Goal: Task Accomplishment & Management: Manage account settings

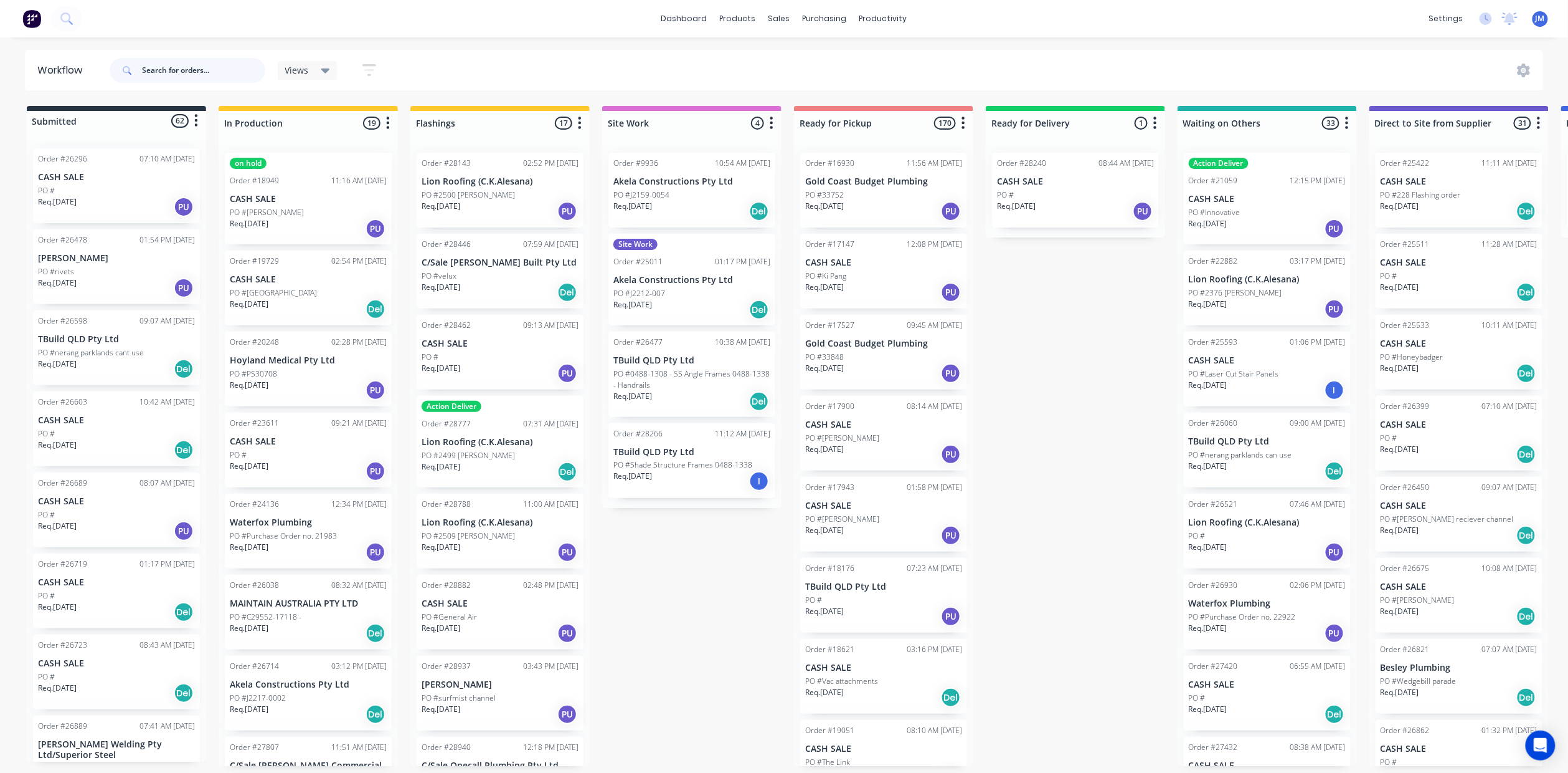
click at [171, 74] on input "text" at bounding box center [204, 70] width 123 height 25
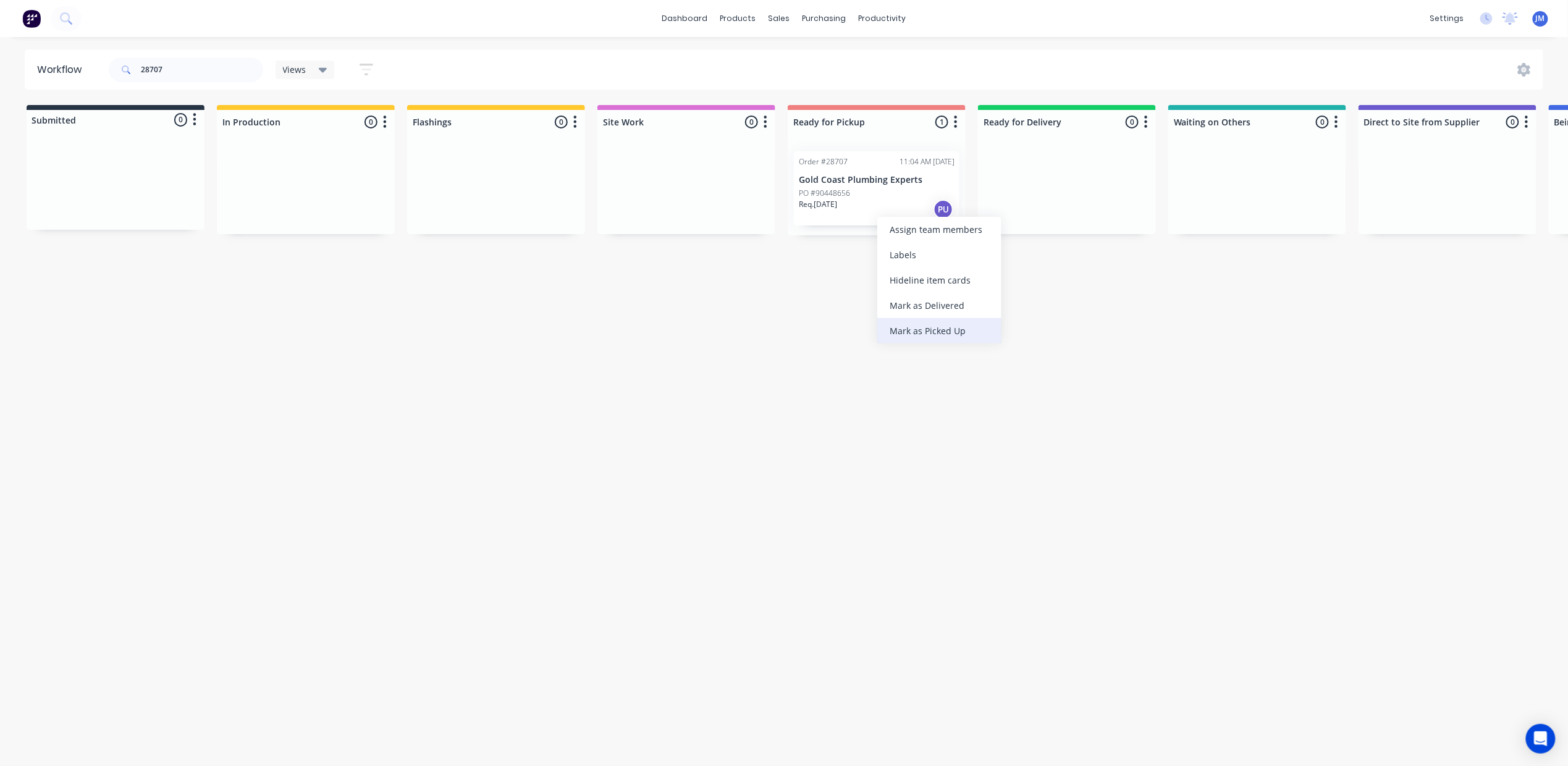
click at [927, 329] on div "Mark as Picked Up" at bounding box center [939, 331] width 124 height 25
drag, startPoint x: 186, startPoint y: 69, endPoint x: 176, endPoint y: 68, distance: 10.0
click at [186, 69] on input "28707" at bounding box center [202, 70] width 122 height 25
type input "2"
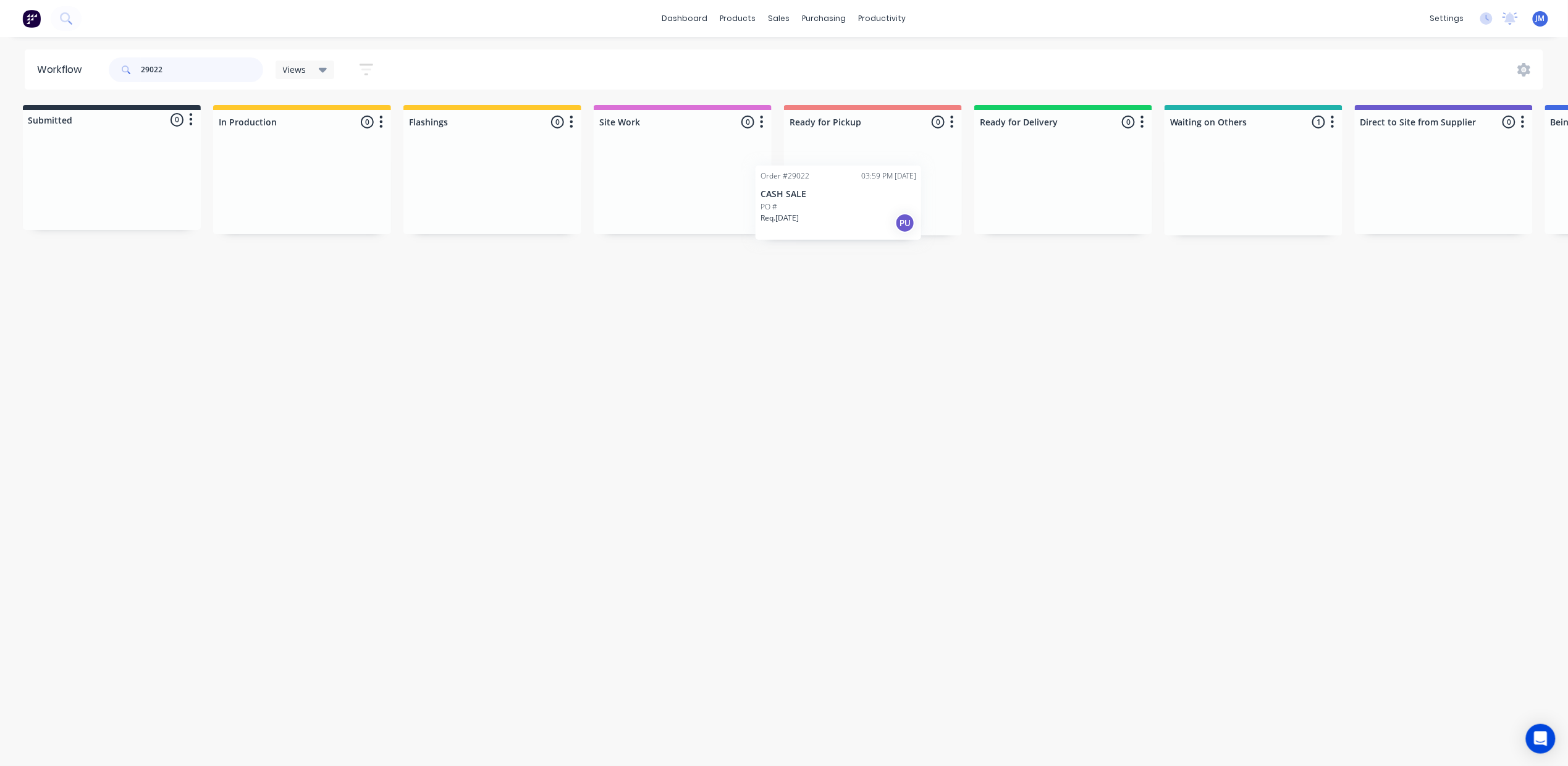
drag, startPoint x: 1036, startPoint y: 240, endPoint x: 831, endPoint y: 229, distance: 205.3
click at [831, 229] on div "Submitted 0 Status colour #273444 hex #273444 Save Cancel Summaries Total order…" at bounding box center [1106, 170] width 2240 height 130
drag, startPoint x: 1198, startPoint y: 184, endPoint x: 823, endPoint y: 166, distance: 375.4
click at [824, 171] on div "Submitted 0 Status colour #273444 hex #273444 Save Cancel Summaries Total order…" at bounding box center [1106, 170] width 2240 height 130
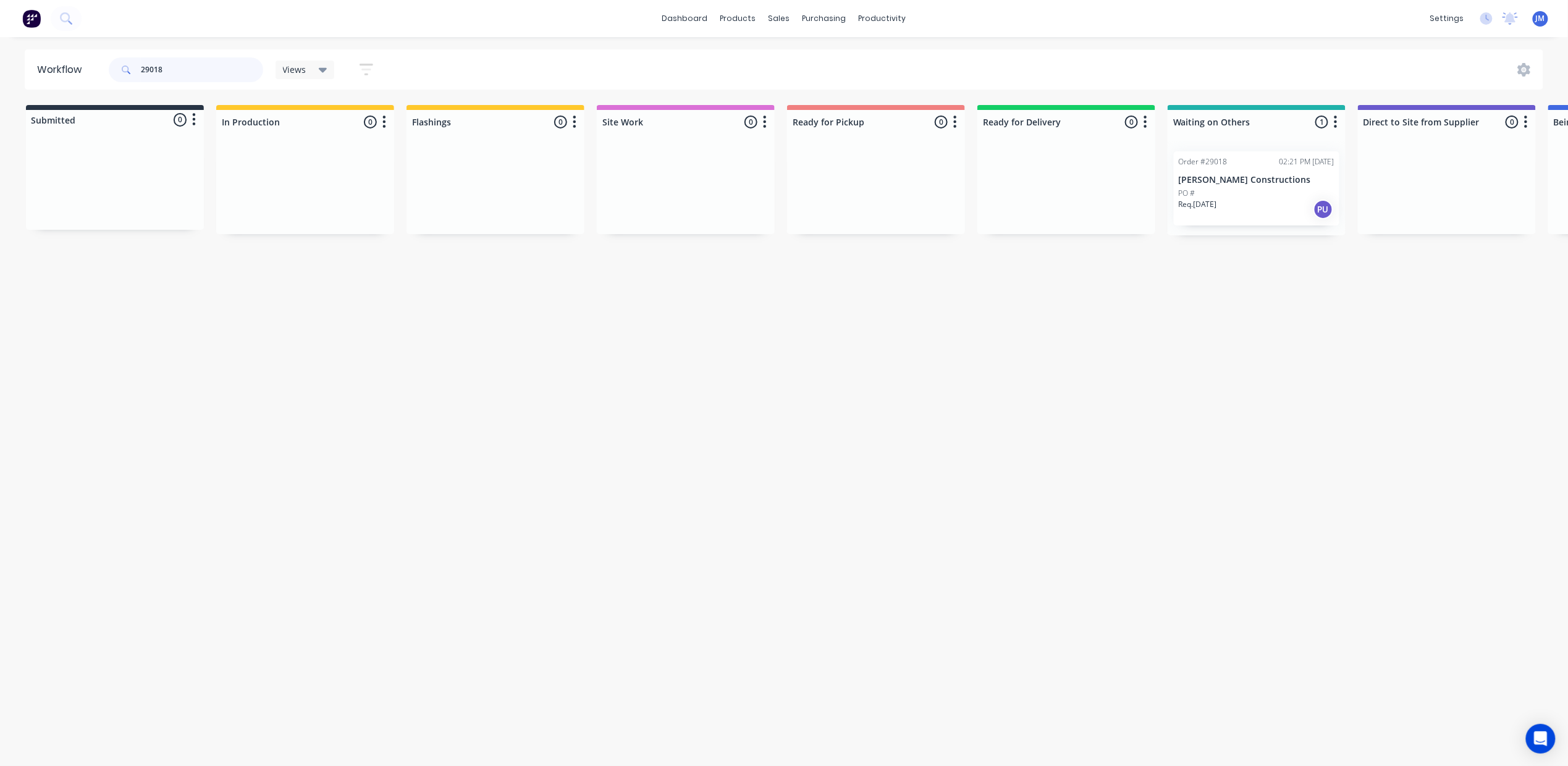
scroll to position [0, 4]
drag, startPoint x: 1103, startPoint y: 188, endPoint x: 864, endPoint y: 172, distance: 239.5
click at [870, 175] on div "Submitted 0 Status colour #273444 hex #273444 Save Cancel Summaries Total order…" at bounding box center [1106, 170] width 2240 height 130
drag, startPoint x: 1219, startPoint y: 200, endPoint x: 838, endPoint y: 191, distance: 381.1
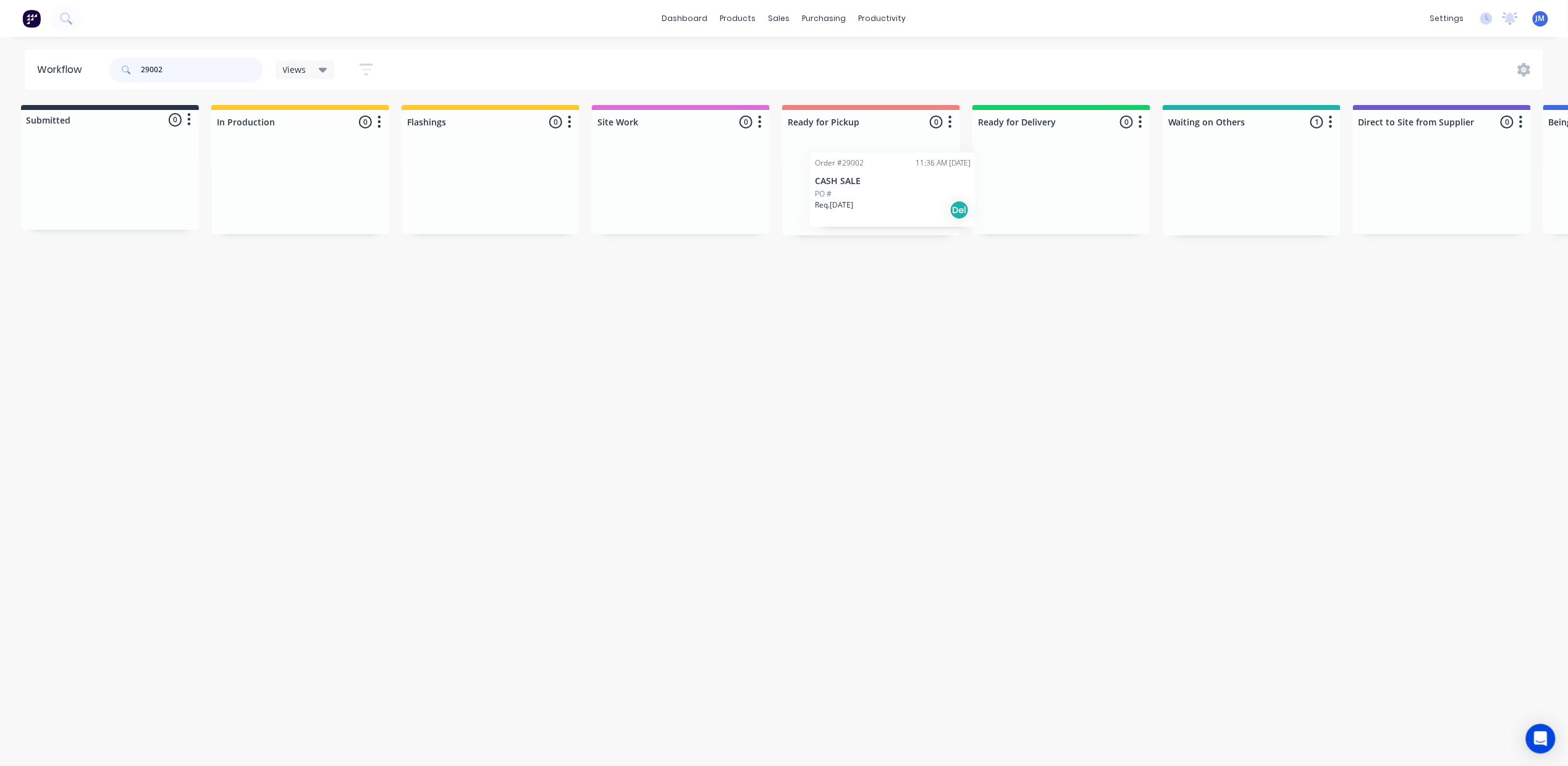
click at [831, 193] on div "Submitted 0 Status colour #273444 hex #273444 Save Cancel Summaries Total order…" at bounding box center [1105, 170] width 2240 height 130
drag, startPoint x: 1266, startPoint y: 198, endPoint x: 867, endPoint y: 193, distance: 399.0
click at [867, 193] on div "Submitted 0 Status colour #273444 hex #273444 Save Cancel Summaries Total order…" at bounding box center [1108, 170] width 2240 height 130
type input "2"
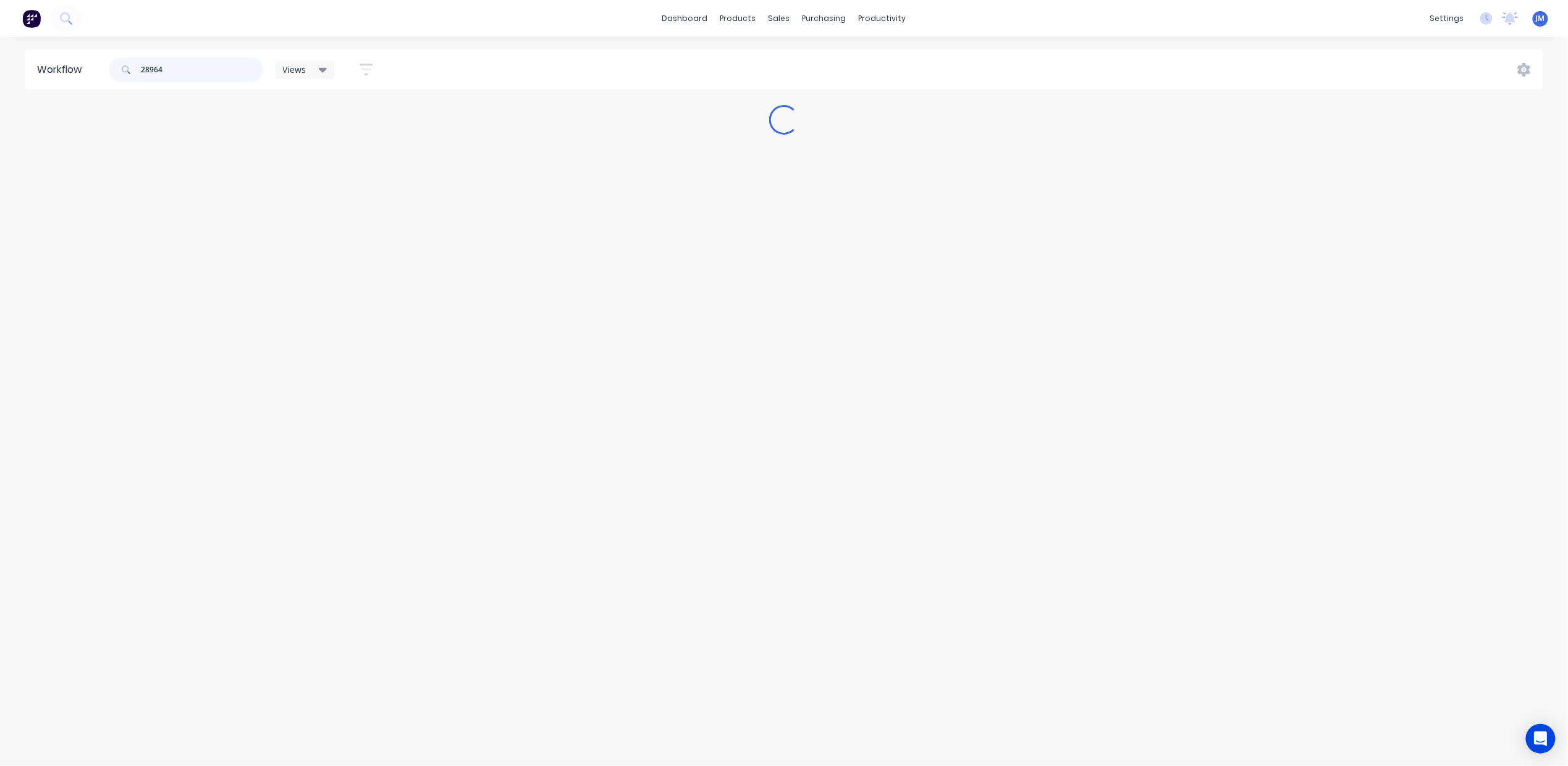
scroll to position [0, 0]
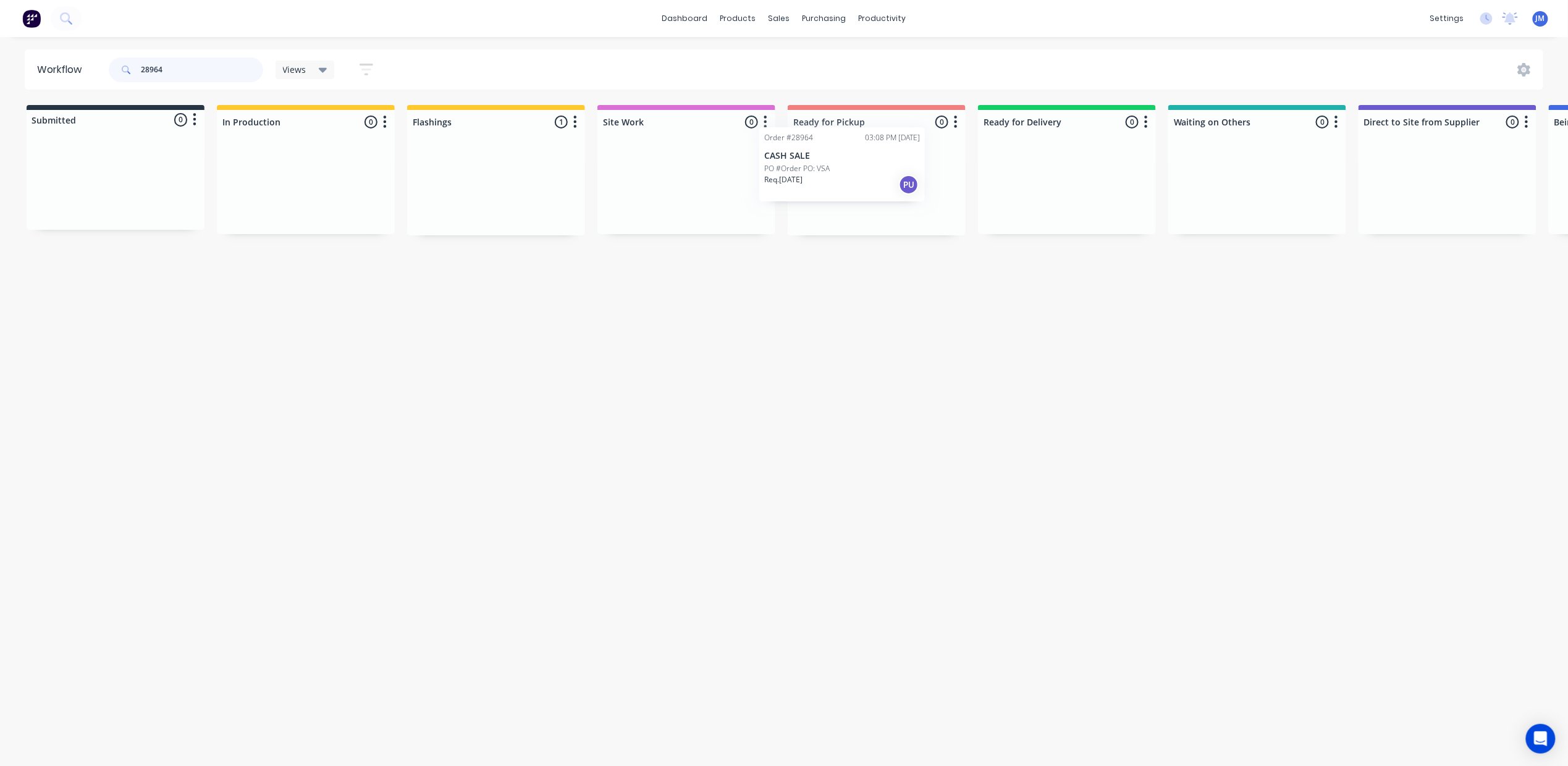
drag, startPoint x: 517, startPoint y: 215, endPoint x: 872, endPoint y: 188, distance: 356.0
click at [872, 188] on div "Submitted 0 Status colour #273444 hex #273444 Save Cancel Summaries Total order…" at bounding box center [1110, 170] width 2240 height 130
drag, startPoint x: 1171, startPoint y: 197, endPoint x: 842, endPoint y: 171, distance: 330.0
click at [824, 179] on div "Submitted 0 Status colour #273444 hex #273444 Save Cancel Summaries Total order…" at bounding box center [1106, 170] width 2240 height 130
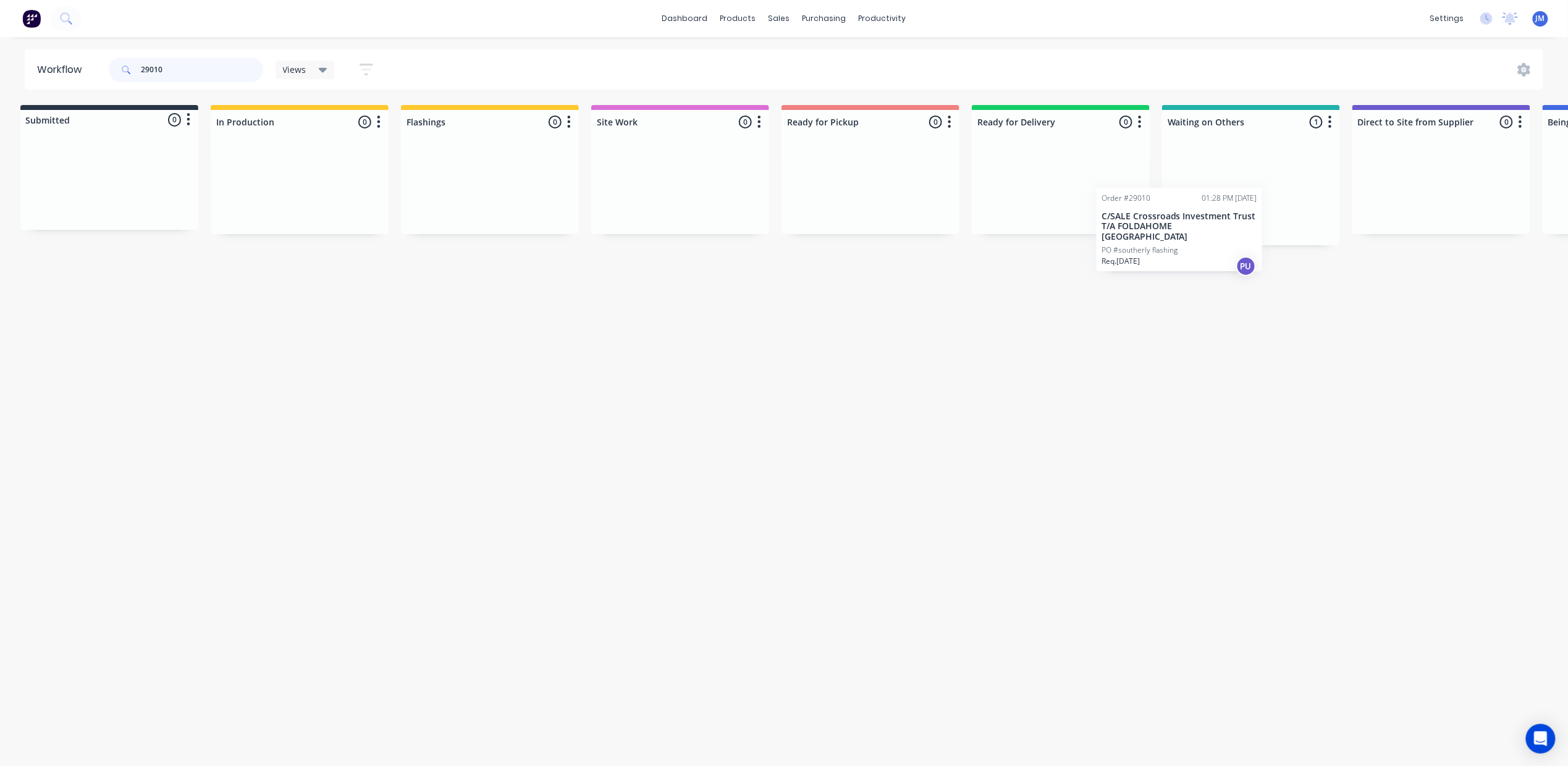
scroll to position [0, 10]
drag, startPoint x: 1192, startPoint y: 230, endPoint x: 792, endPoint y: 197, distance: 401.4
click at [842, 193] on div "Submitted 0 Status colour #273444 hex #273444 Save Cancel Summaries Total order…" at bounding box center [1101, 175] width 2240 height 140
drag, startPoint x: 1063, startPoint y: 201, endPoint x: 1034, endPoint y: 201, distance: 29.0
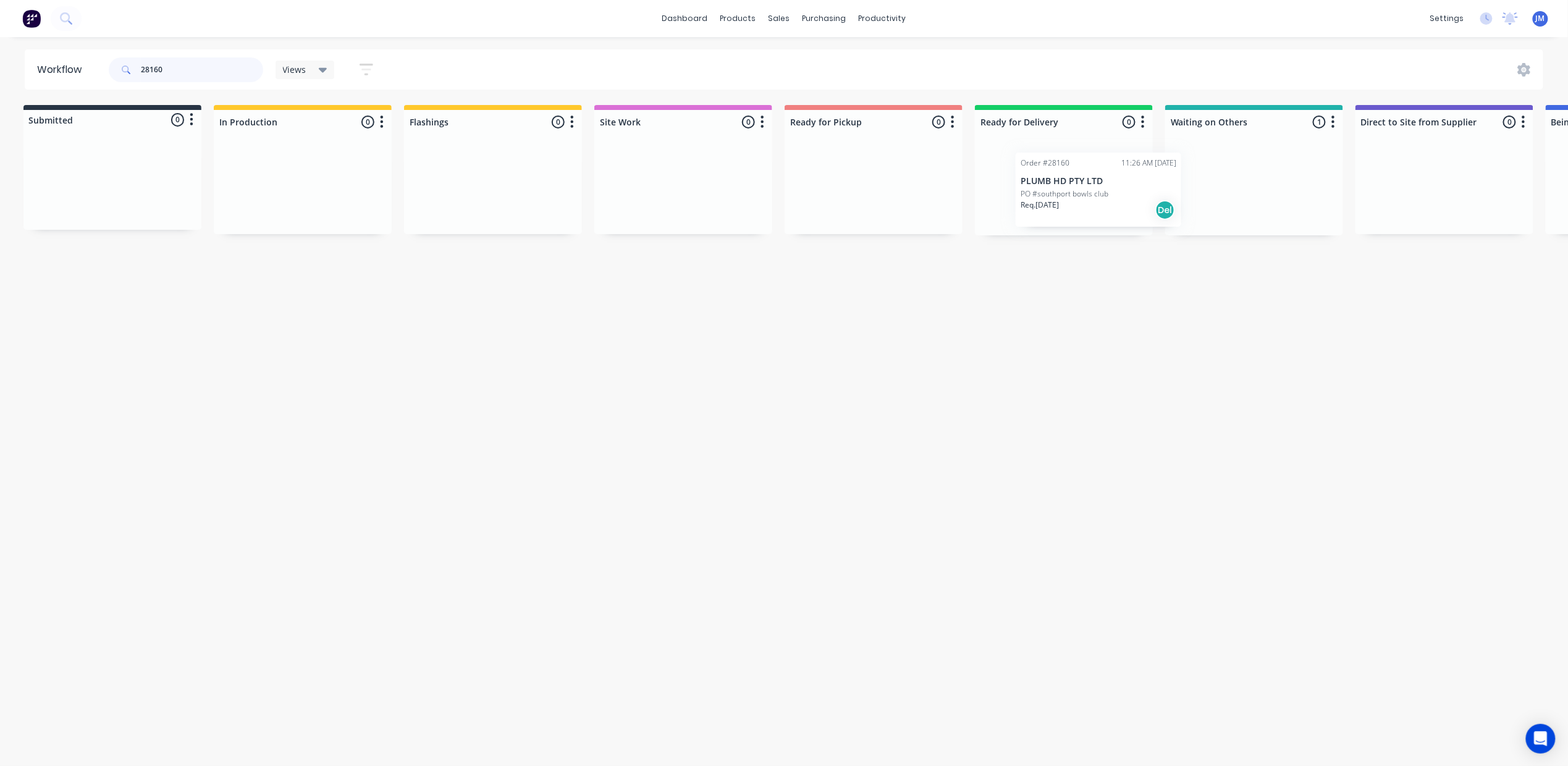
click at [1034, 201] on div "Submitted 0 Status colour #273444 hex #273444 Save Cancel Summaries Total order…" at bounding box center [1107, 170] width 2240 height 130
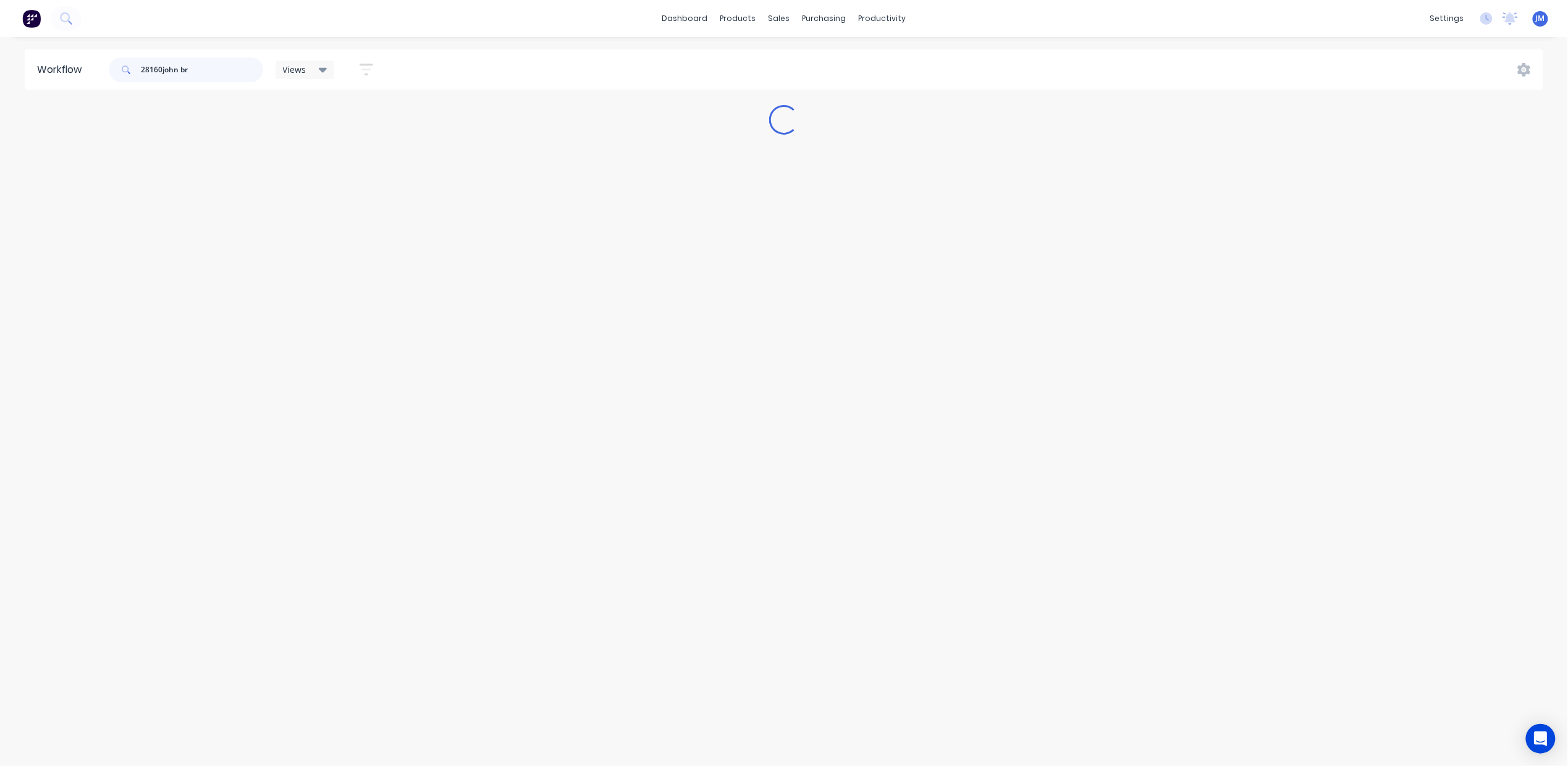
scroll to position [0, 0]
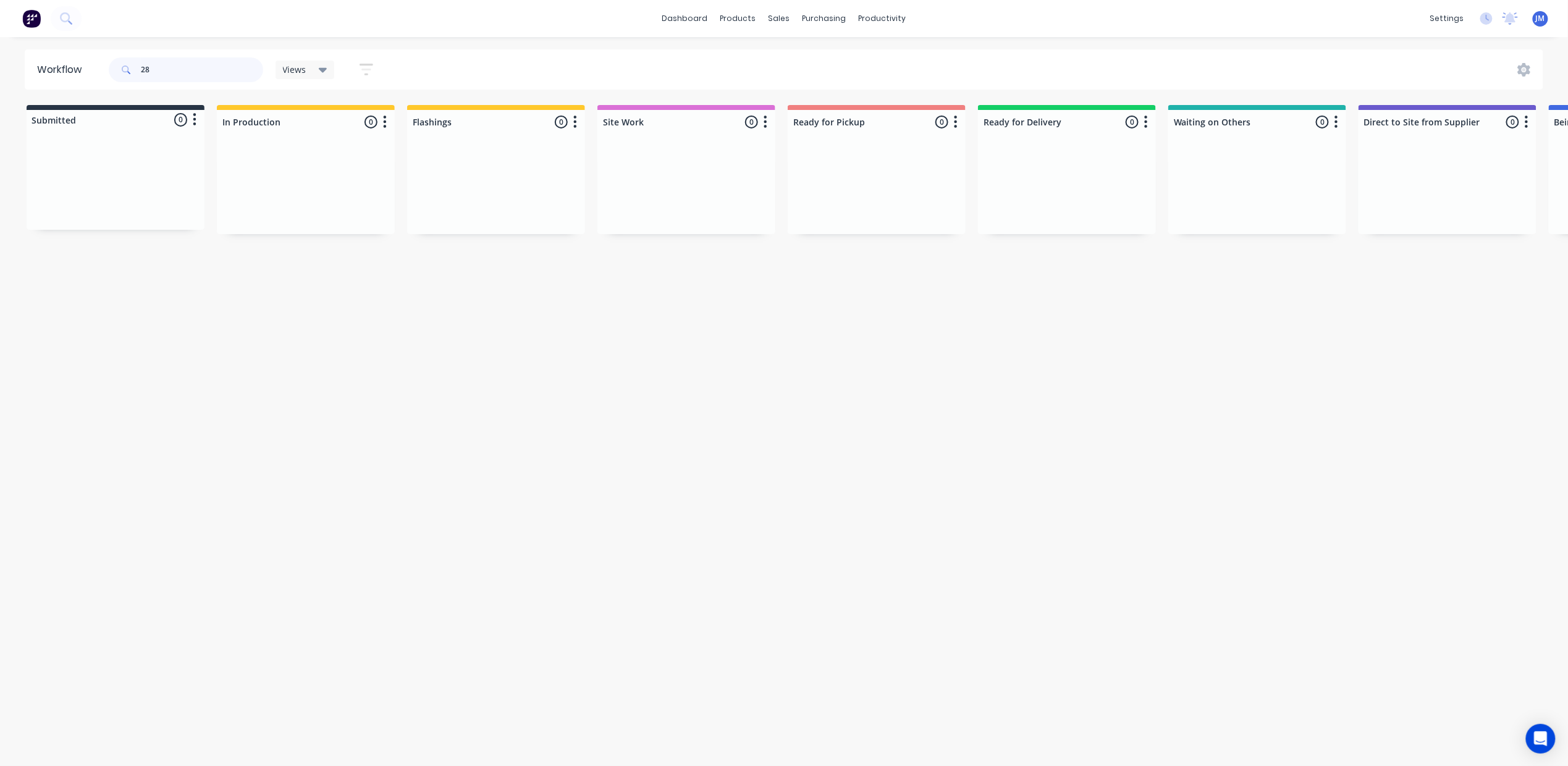
type input "2"
drag, startPoint x: 1186, startPoint y: 223, endPoint x: 955, endPoint y: 197, distance: 232.5
click at [955, 197] on div "Submitted 0 Status colour #273444 hex #273444 Save Cancel Summaries Total order…" at bounding box center [1106, 222] width 2240 height 233
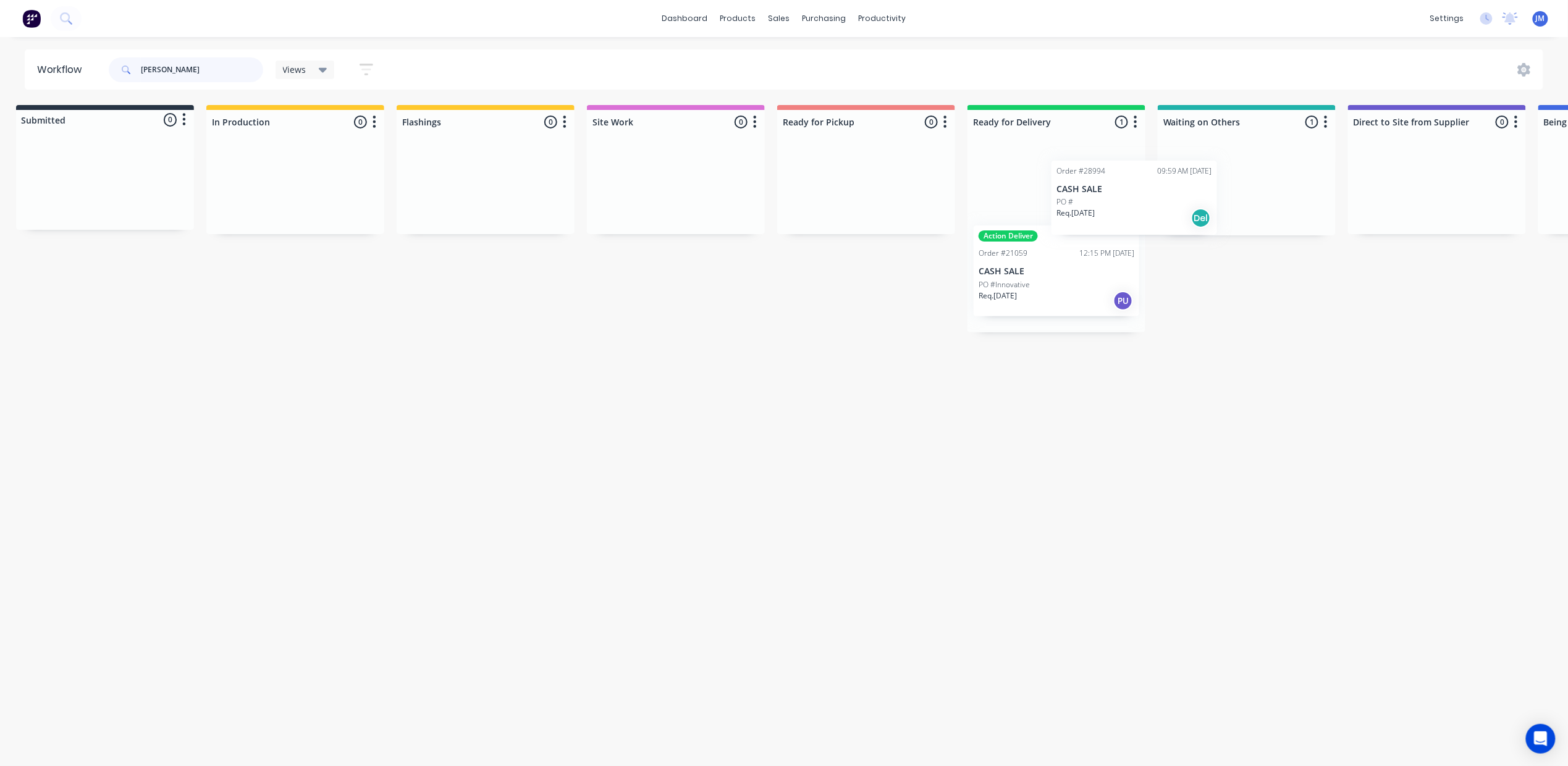
drag, startPoint x: 1226, startPoint y: 208, endPoint x: 1009, endPoint y: 194, distance: 217.5
click at [1005, 195] on div "Submitted 0 Status colour #273444 hex #273444 Save Cancel Summaries Total order…" at bounding box center [1100, 219] width 2240 height 227
click at [215, 71] on input "[PERSON_NAME]" at bounding box center [202, 70] width 122 height 25
type input "j"
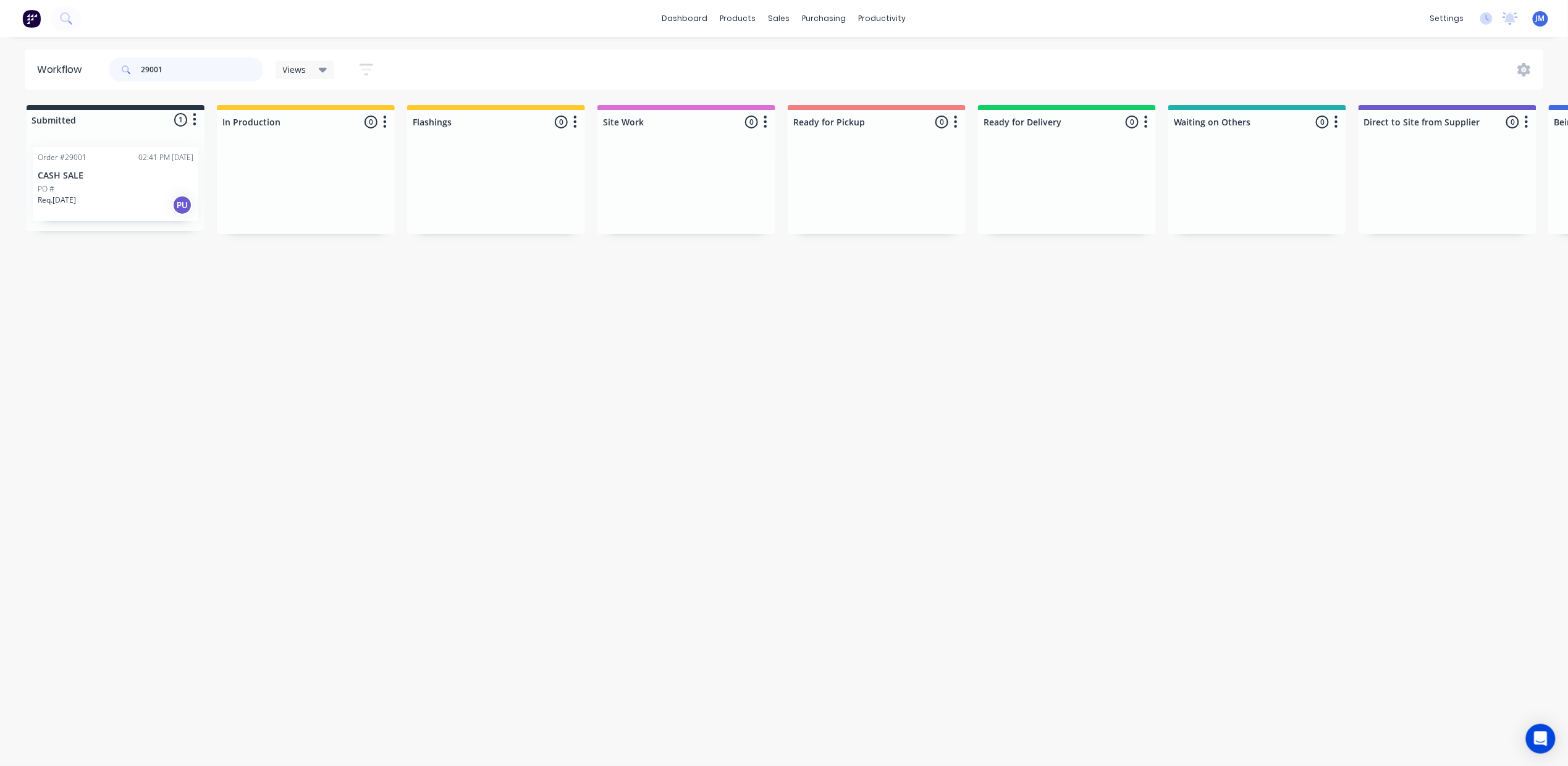
type input "29001"
click at [174, 188] on div "PO #" at bounding box center [115, 189] width 156 height 11
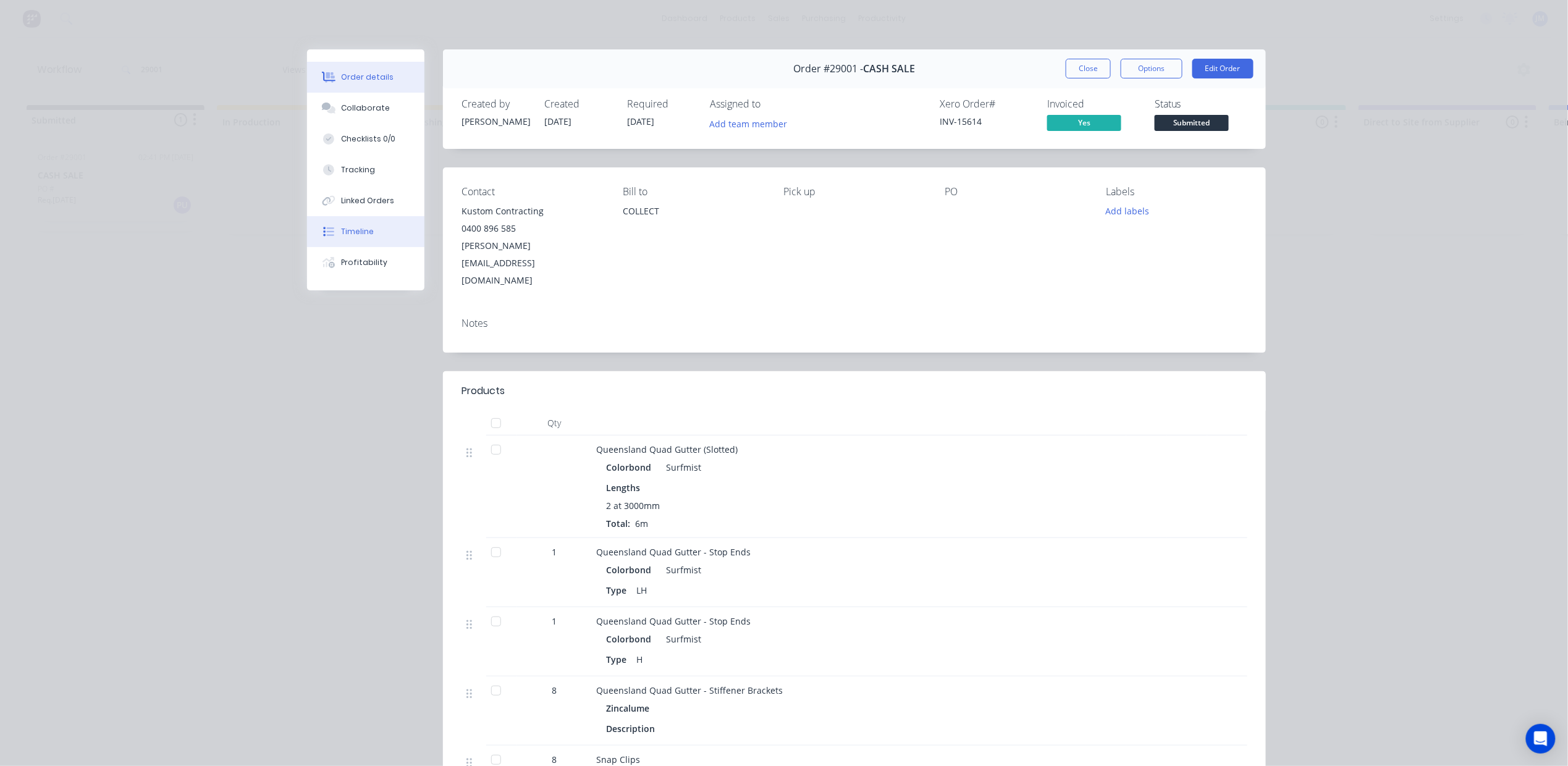
drag, startPoint x: 342, startPoint y: 226, endPoint x: 372, endPoint y: 219, distance: 30.8
click at [343, 222] on button "Timeline" at bounding box center [366, 231] width 118 height 31
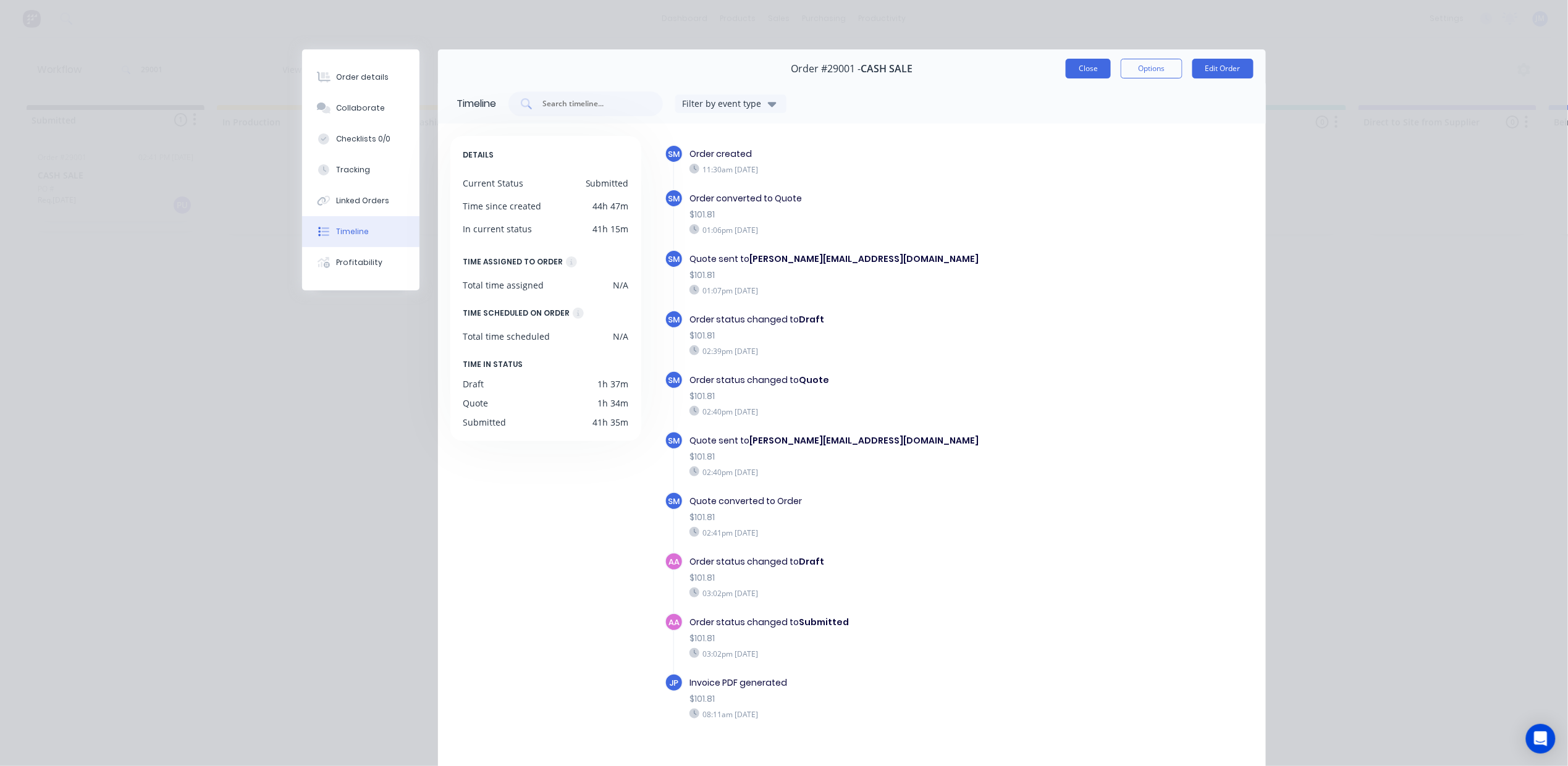
click at [1066, 67] on button "Close" at bounding box center [1088, 68] width 45 height 20
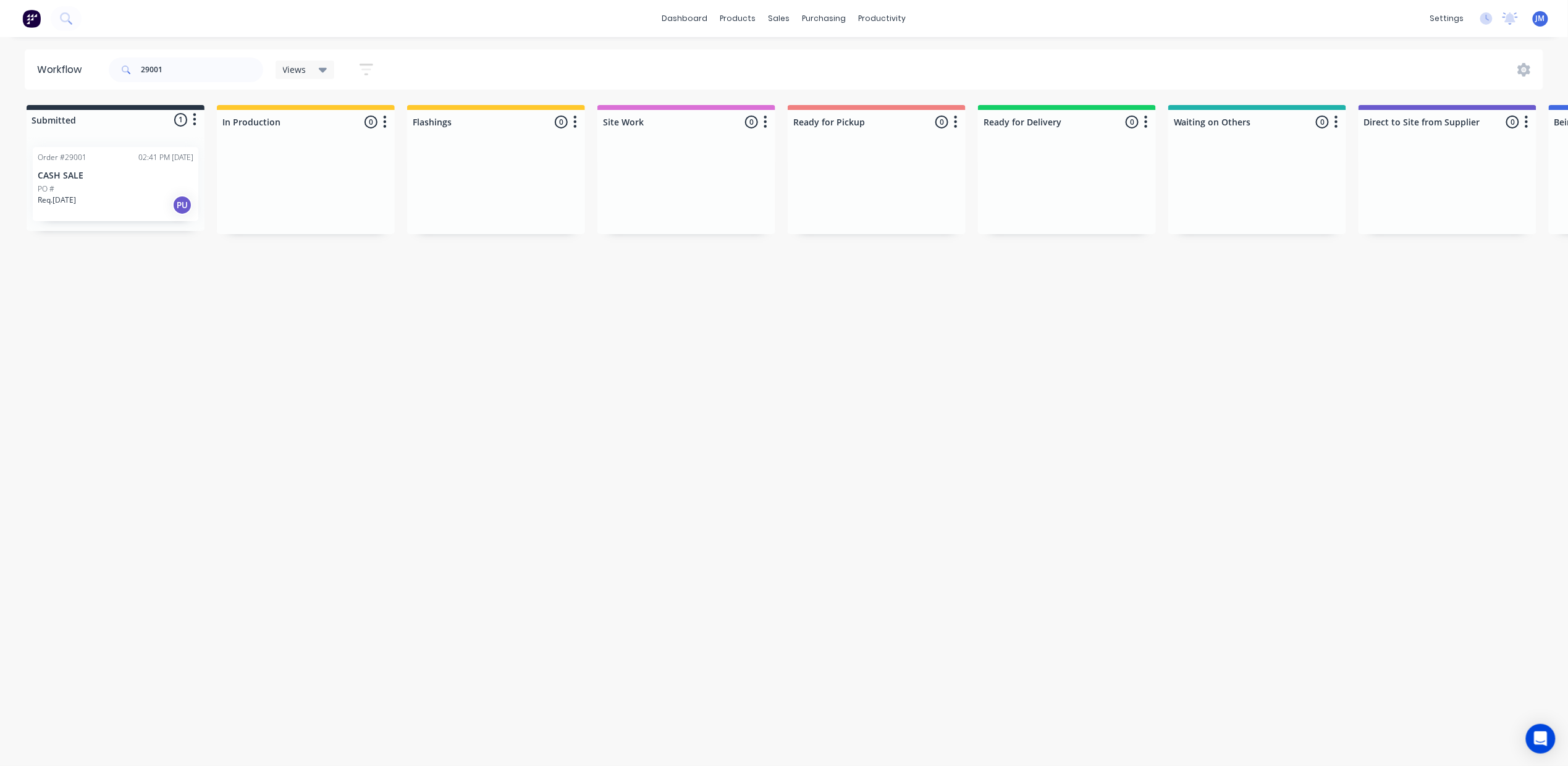
click at [103, 188] on div "PO #" at bounding box center [115, 189] width 156 height 11
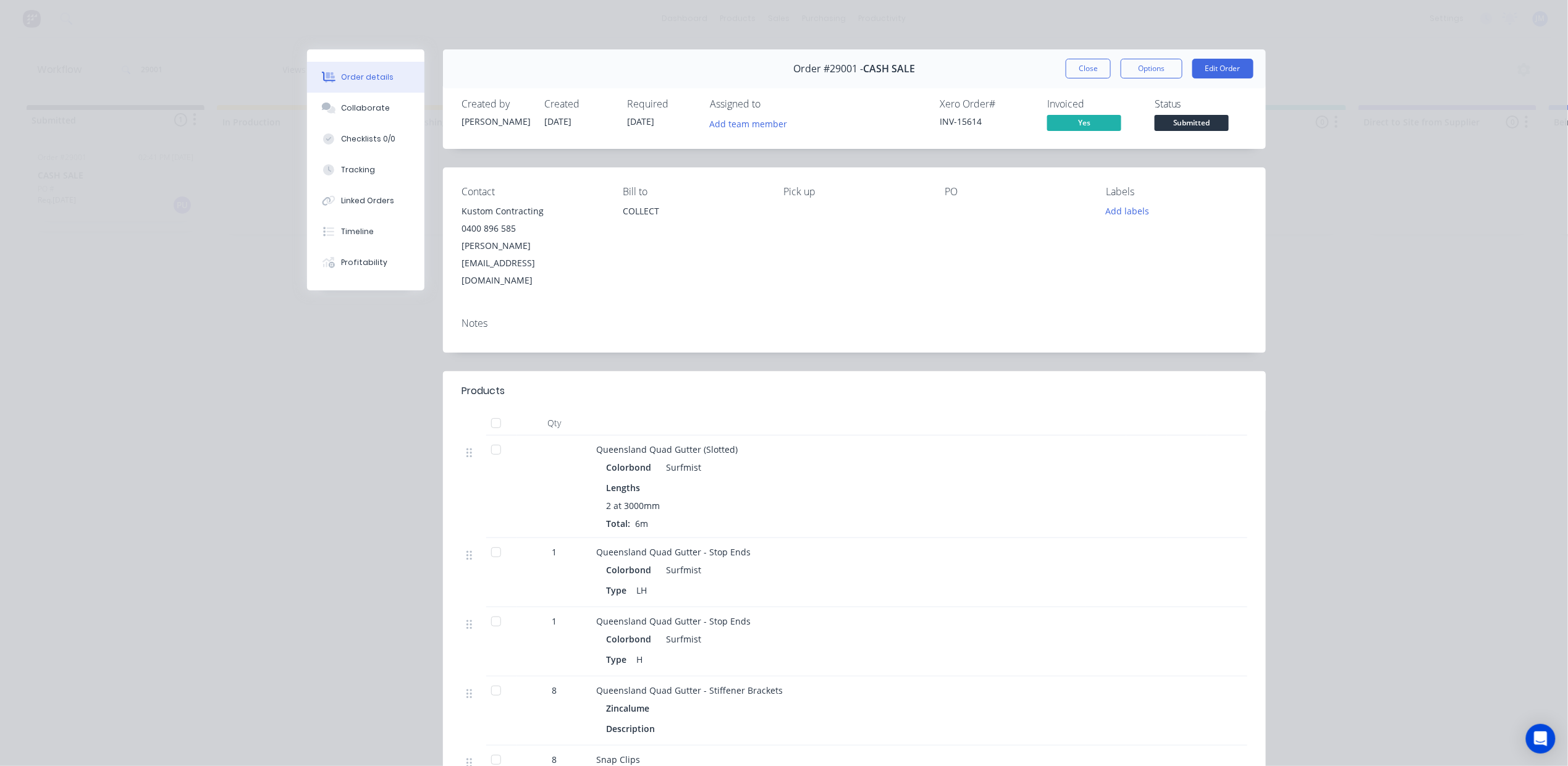
click at [1085, 66] on button "Close" at bounding box center [1088, 68] width 45 height 20
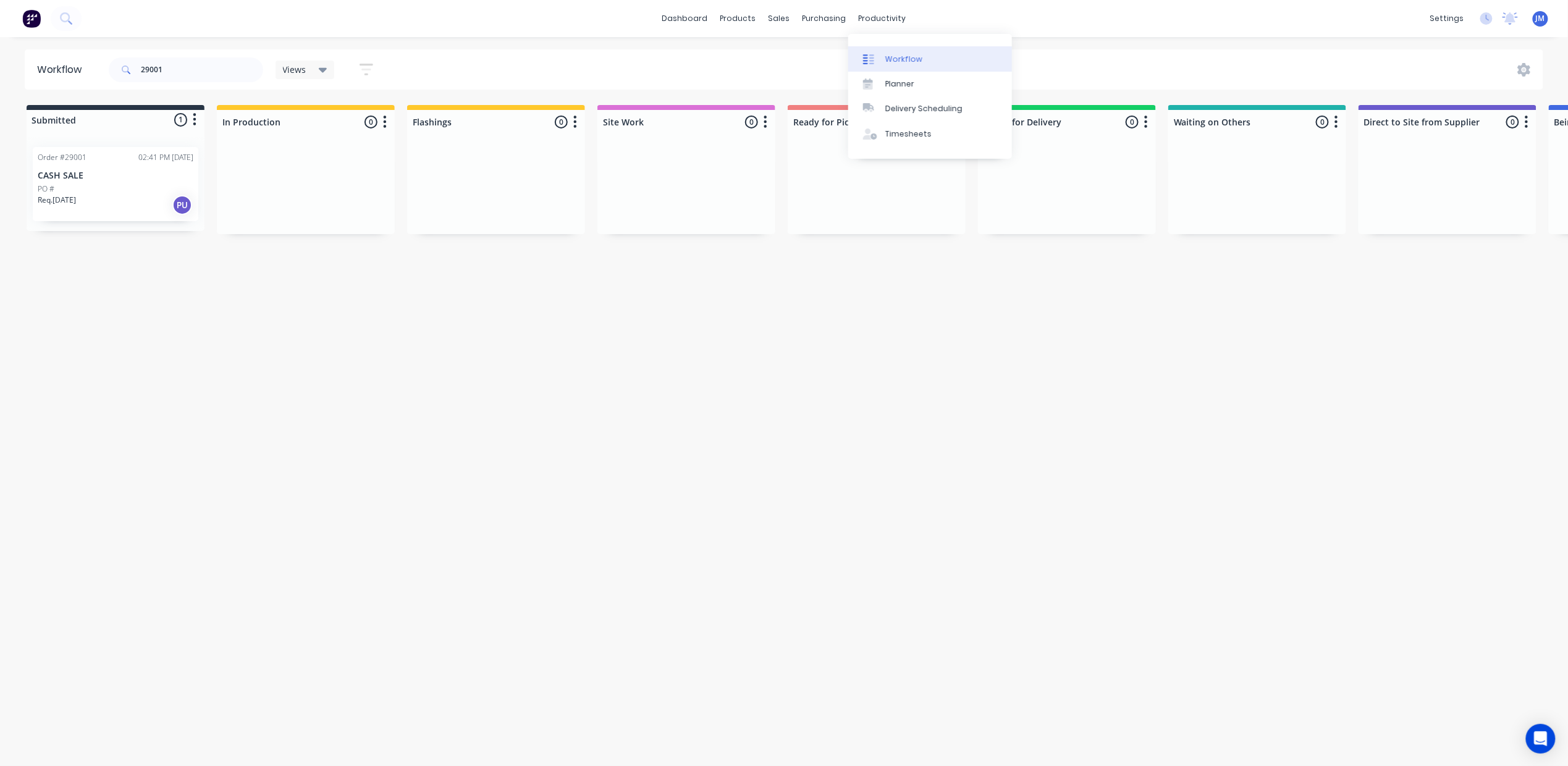
click at [895, 57] on div "Workflow" at bounding box center [904, 60] width 37 height 11
click at [795, 54] on div at bounding box center [788, 60] width 19 height 11
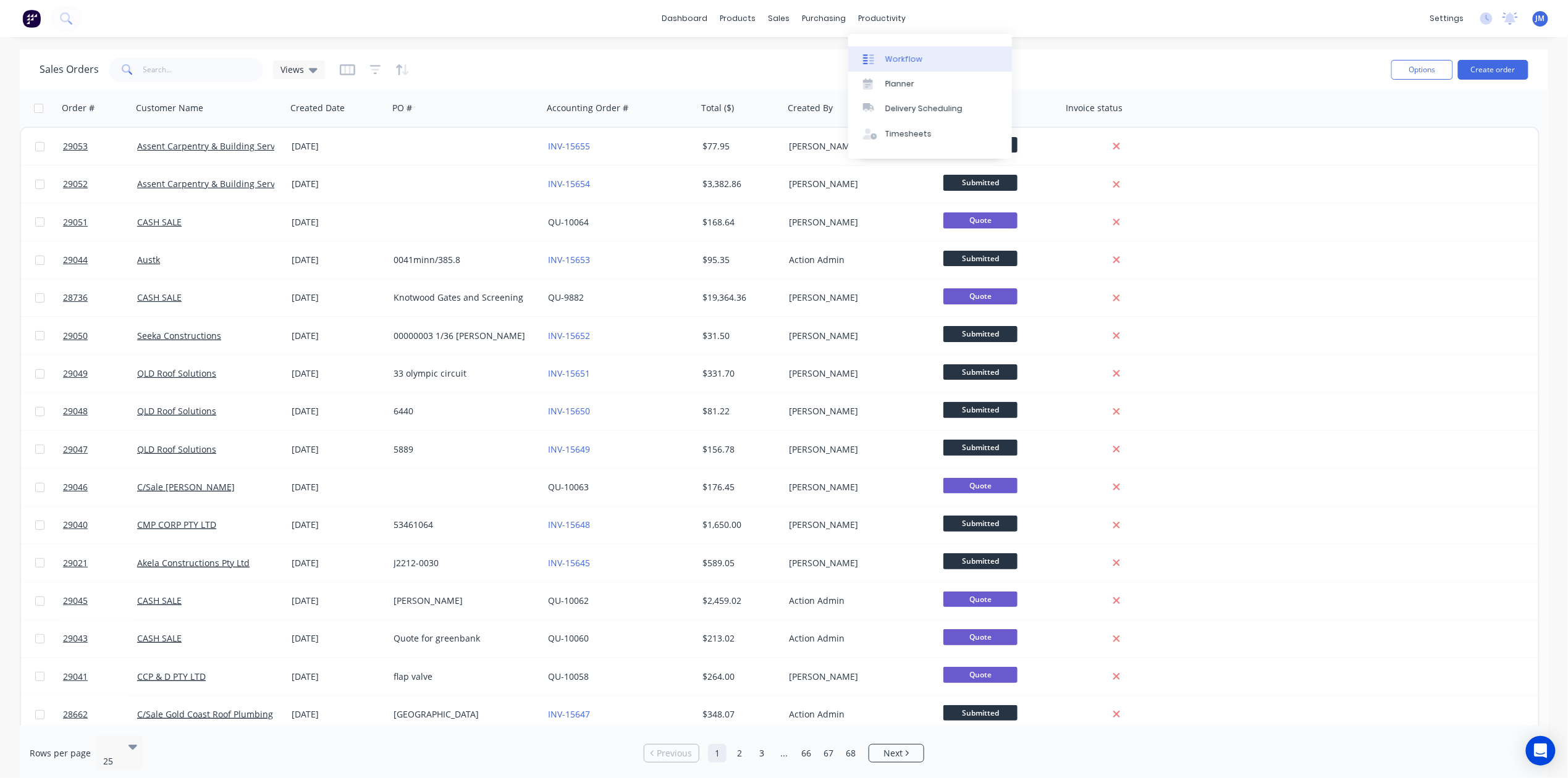
click at [874, 54] on icon at bounding box center [868, 60] width 11 height 11
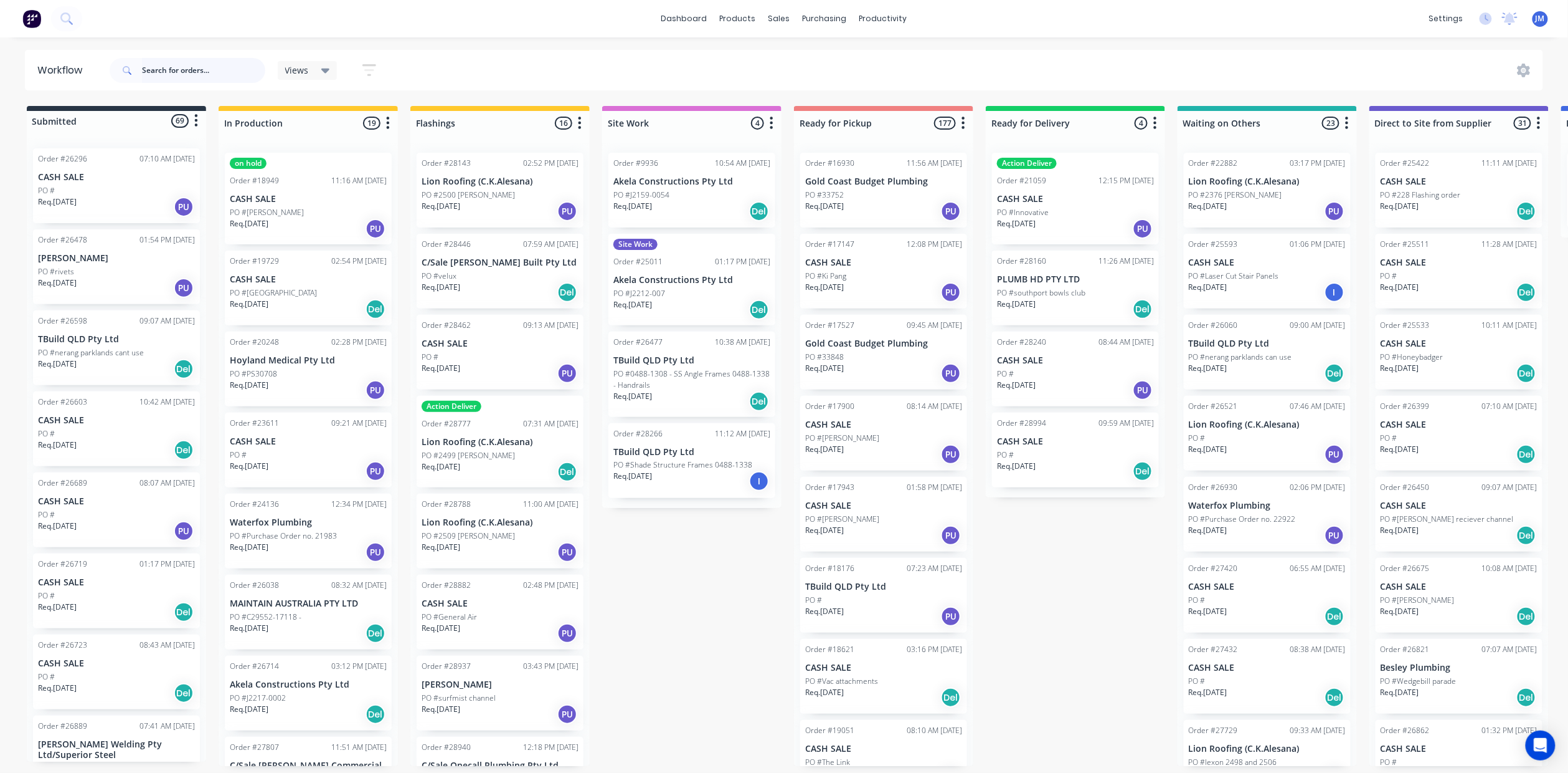
drag, startPoint x: 151, startPoint y: 74, endPoint x: 157, endPoint y: 72, distance: 6.3
click at [155, 73] on input "text" at bounding box center [204, 70] width 123 height 25
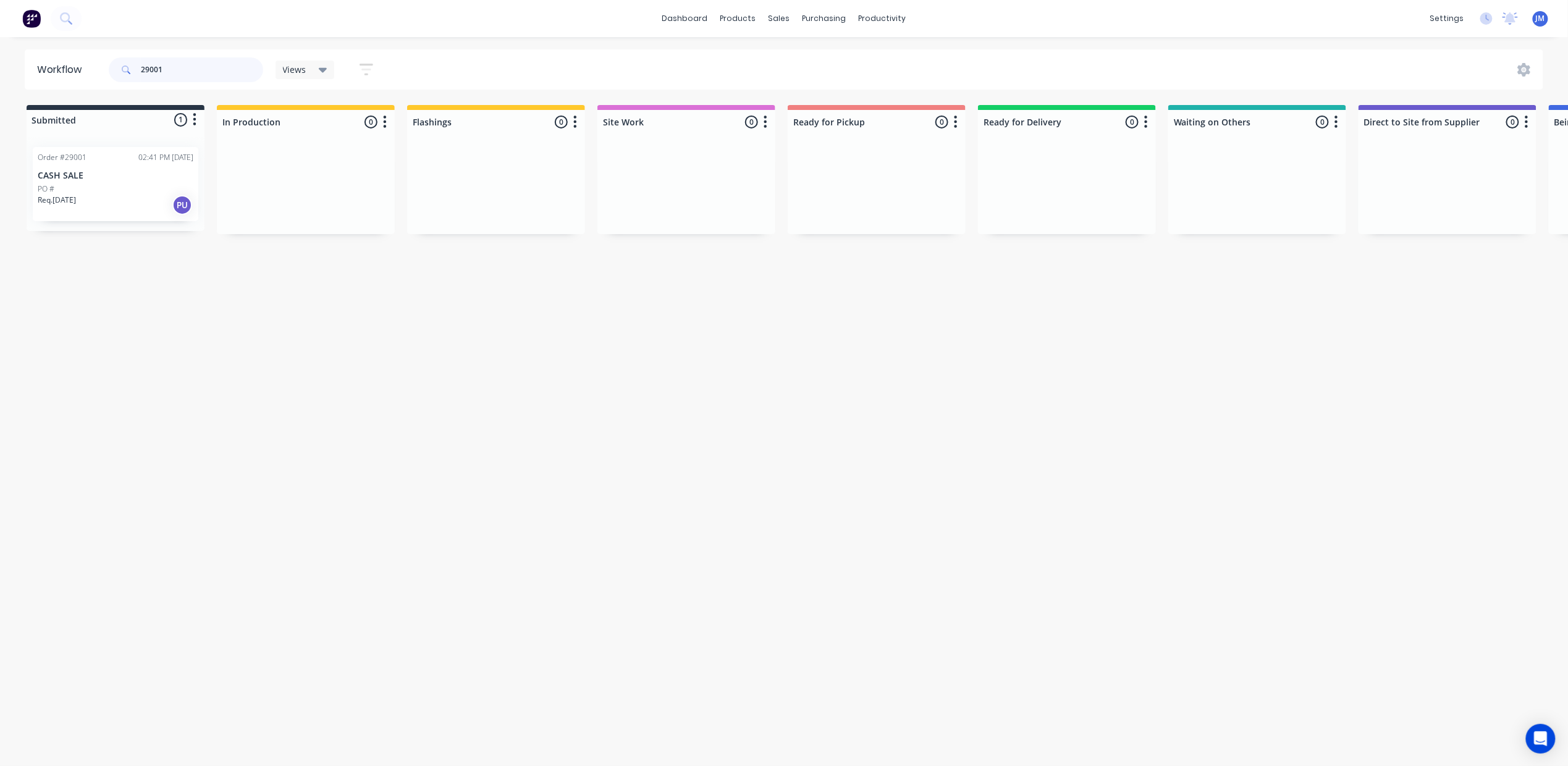
type input "29001"
click at [168, 179] on p "CASH SALE" at bounding box center [115, 175] width 156 height 10
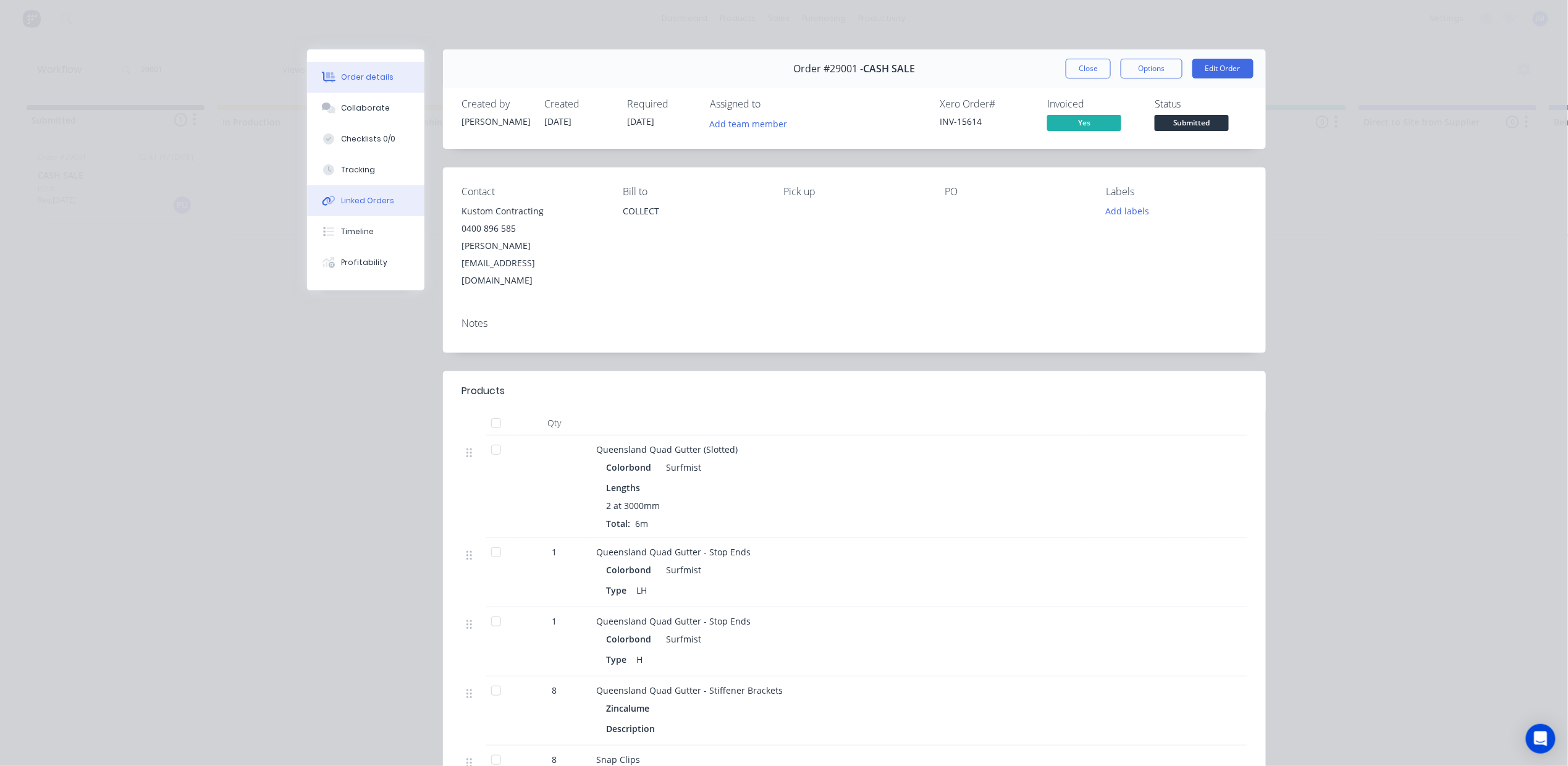
click at [356, 198] on div "Linked Orders" at bounding box center [368, 201] width 53 height 11
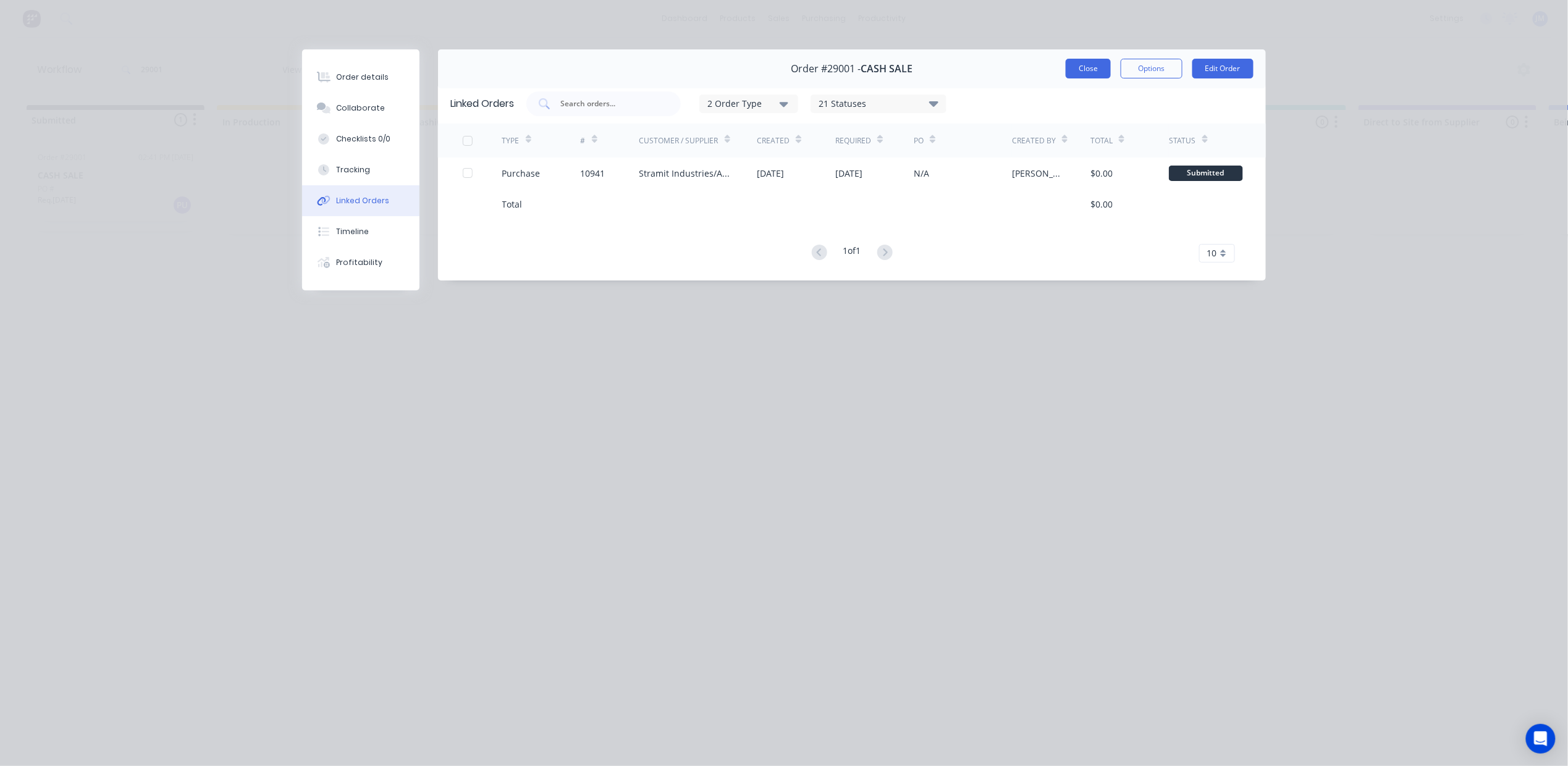
click at [1097, 67] on button "Close" at bounding box center [1088, 68] width 45 height 20
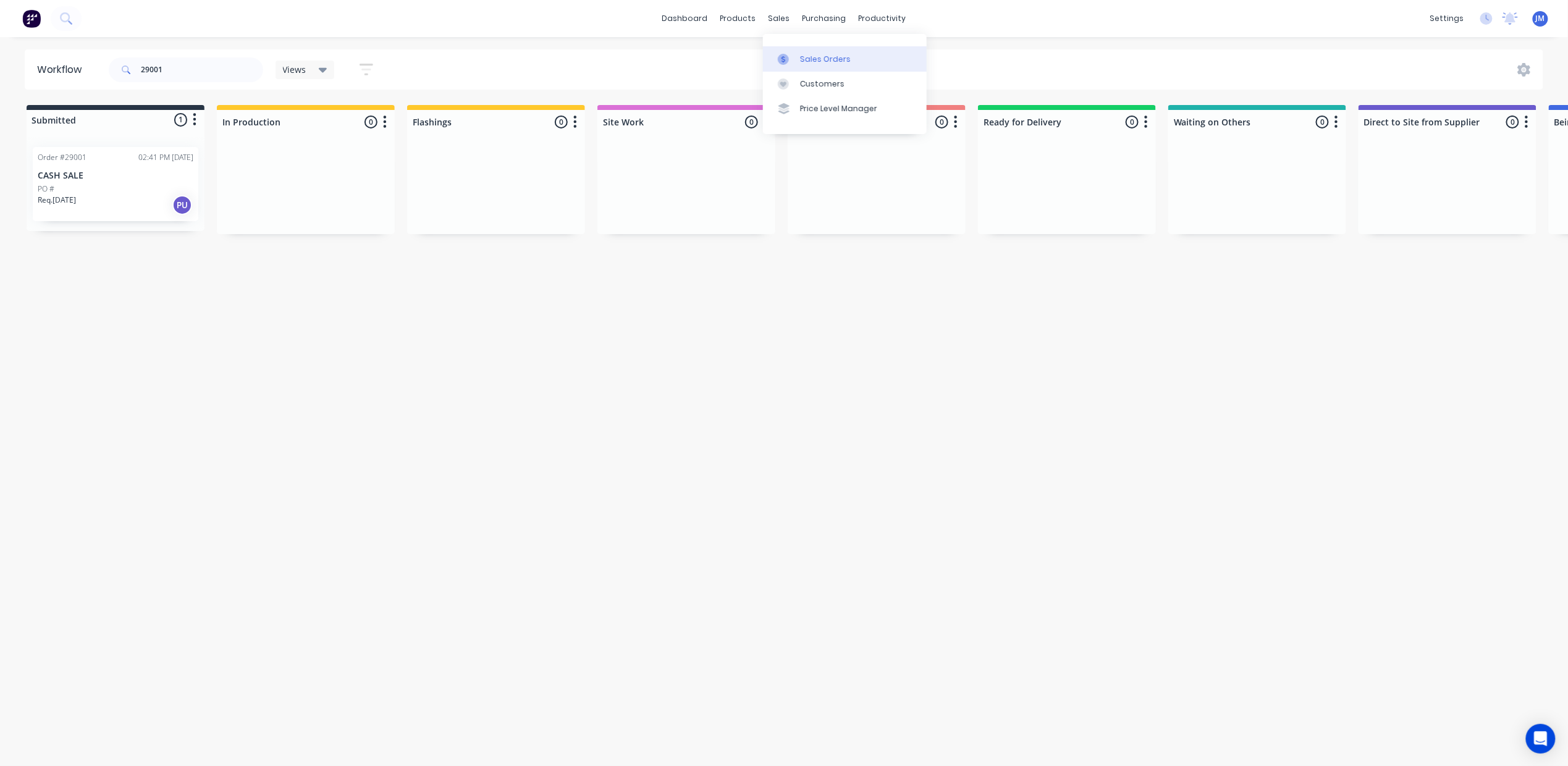
click at [801, 55] on div "Sales Orders" at bounding box center [825, 60] width 51 height 11
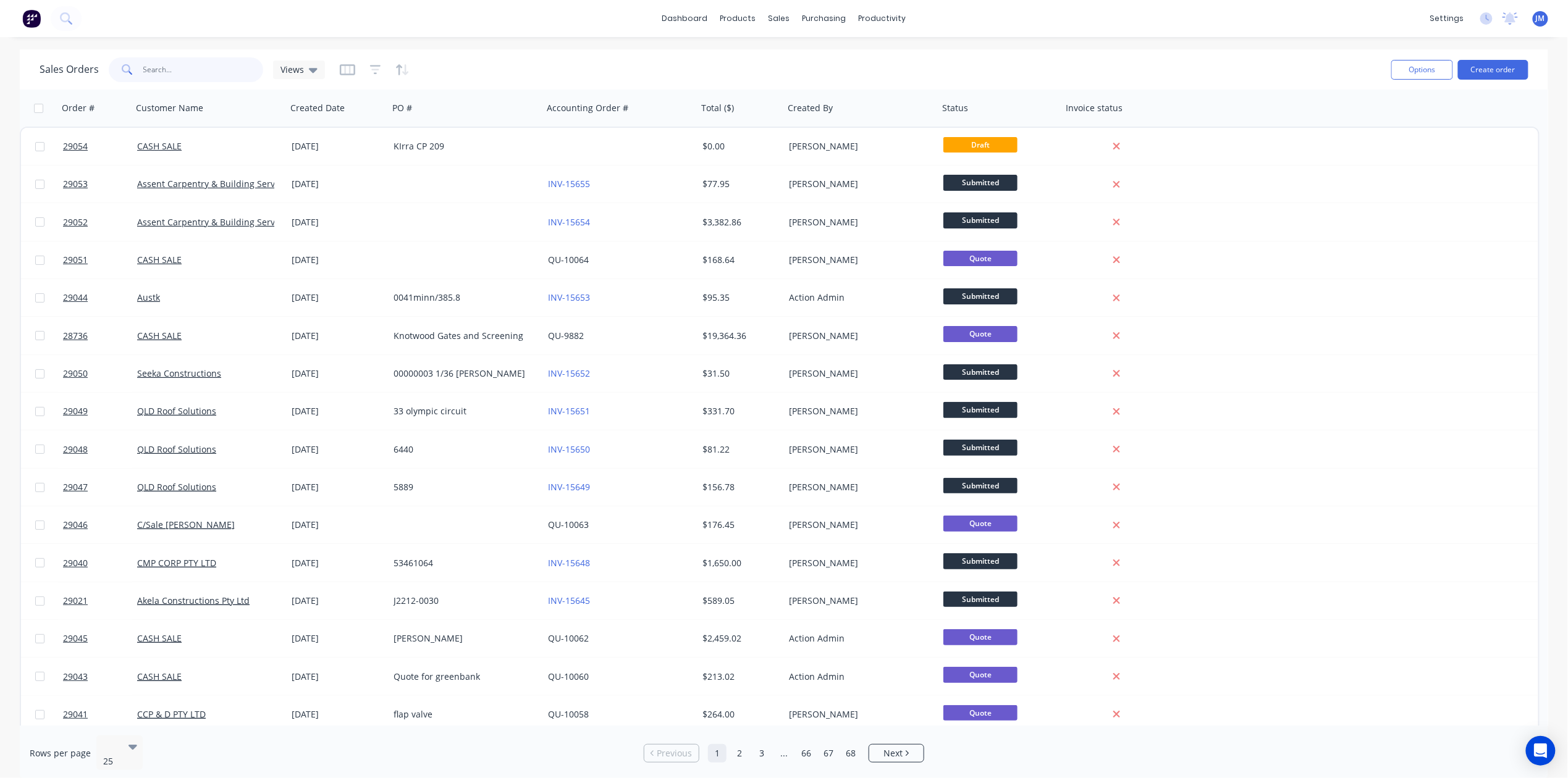
click at [199, 77] on input "text" at bounding box center [204, 70] width 121 height 25
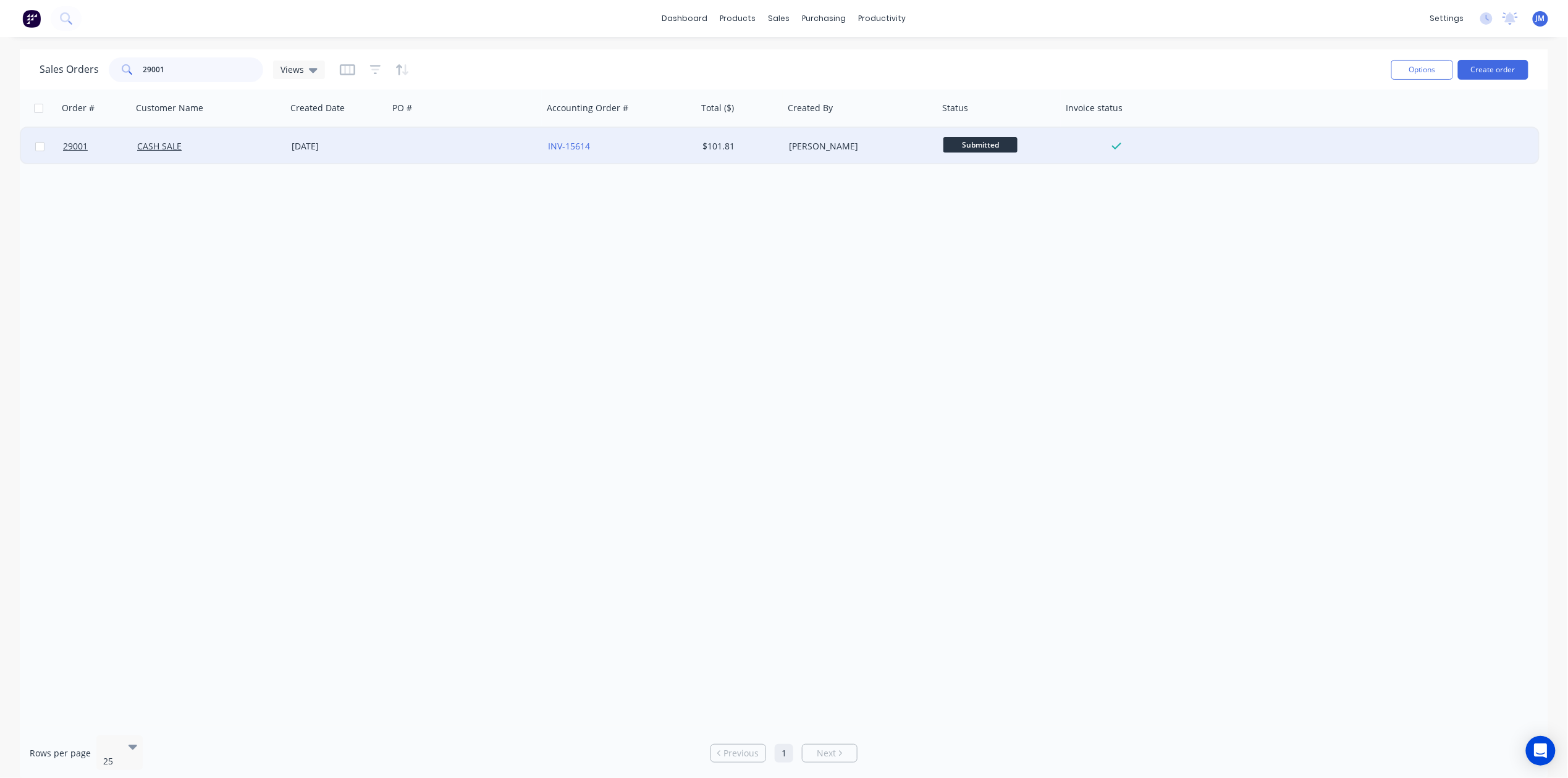
type input "29001"
click at [853, 142] on div "[PERSON_NAME]" at bounding box center [857, 147] width 137 height 13
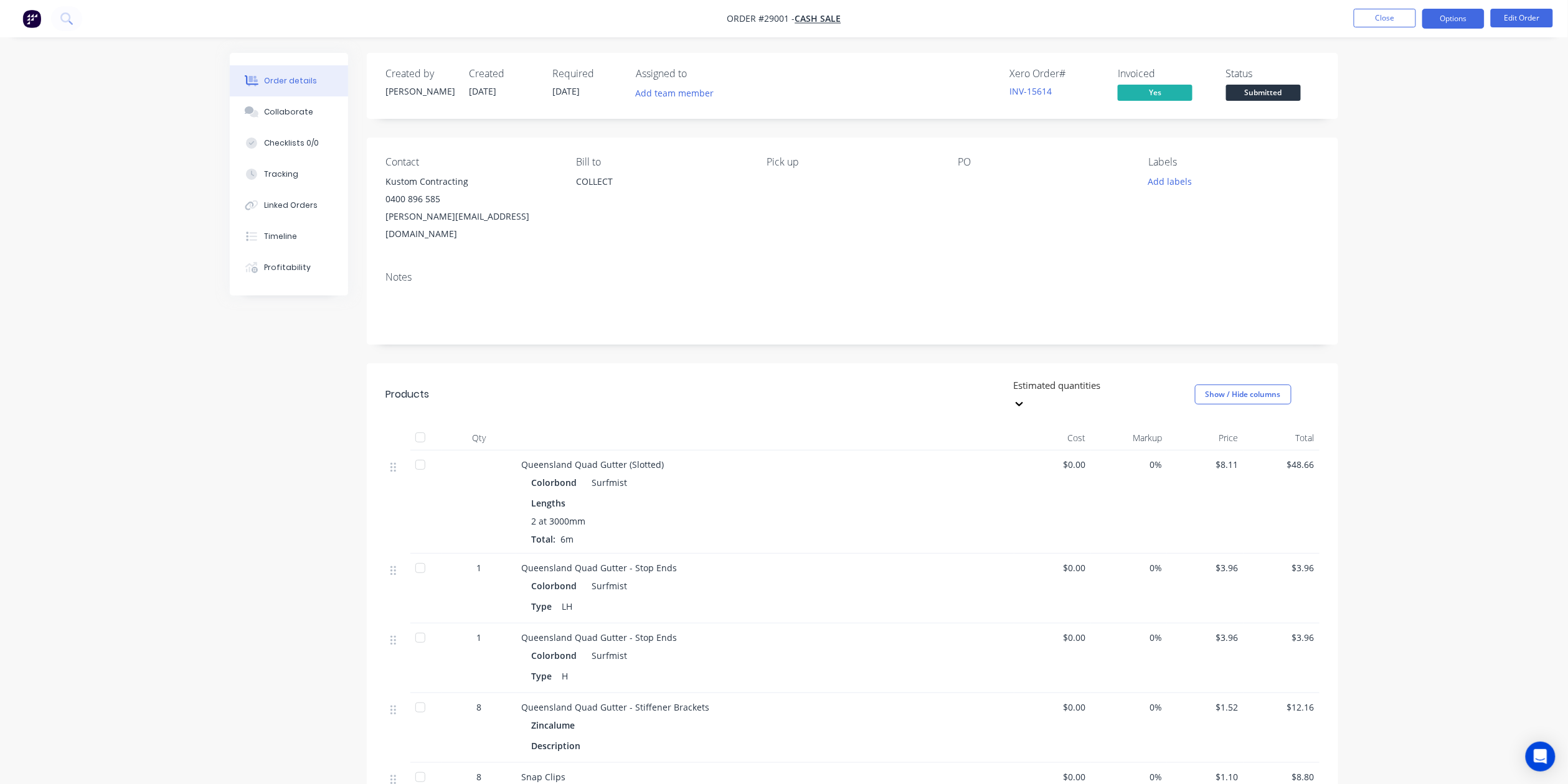
drag, startPoint x: 1441, startPoint y: 16, endPoint x: 1436, endPoint y: 28, distance: 13.0
click at [1442, 16] on button "Options" at bounding box center [1453, 18] width 62 height 20
click at [1396, 143] on div "Work Order" at bounding box center [1416, 150] width 115 height 18
click at [1390, 125] on div "Without pricing" at bounding box center [1416, 125] width 115 height 18
click at [1276, 93] on span "Submitted" at bounding box center [1263, 92] width 75 height 16
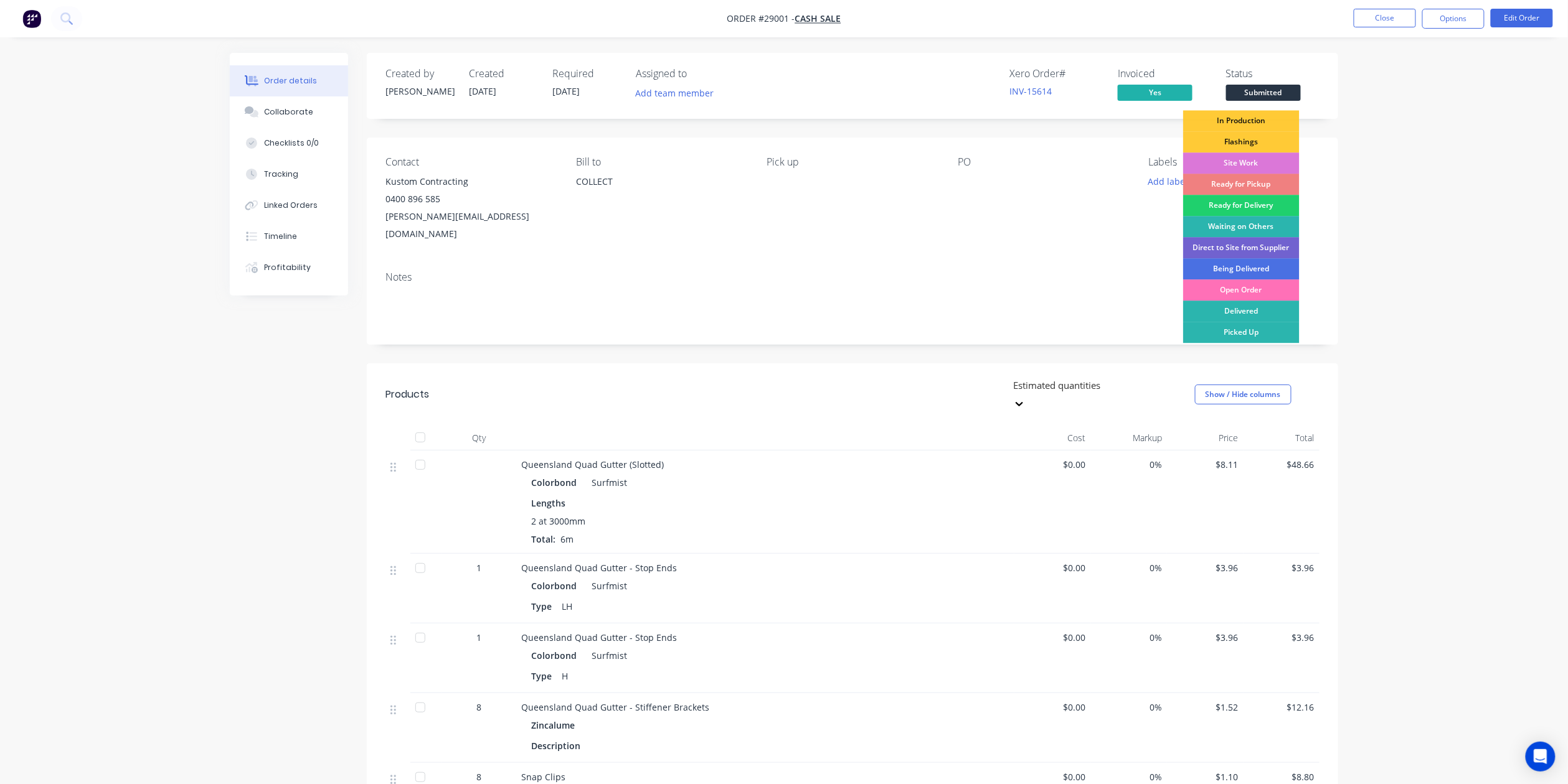
click at [1259, 181] on div "Ready for Pickup" at bounding box center [1241, 184] width 116 height 21
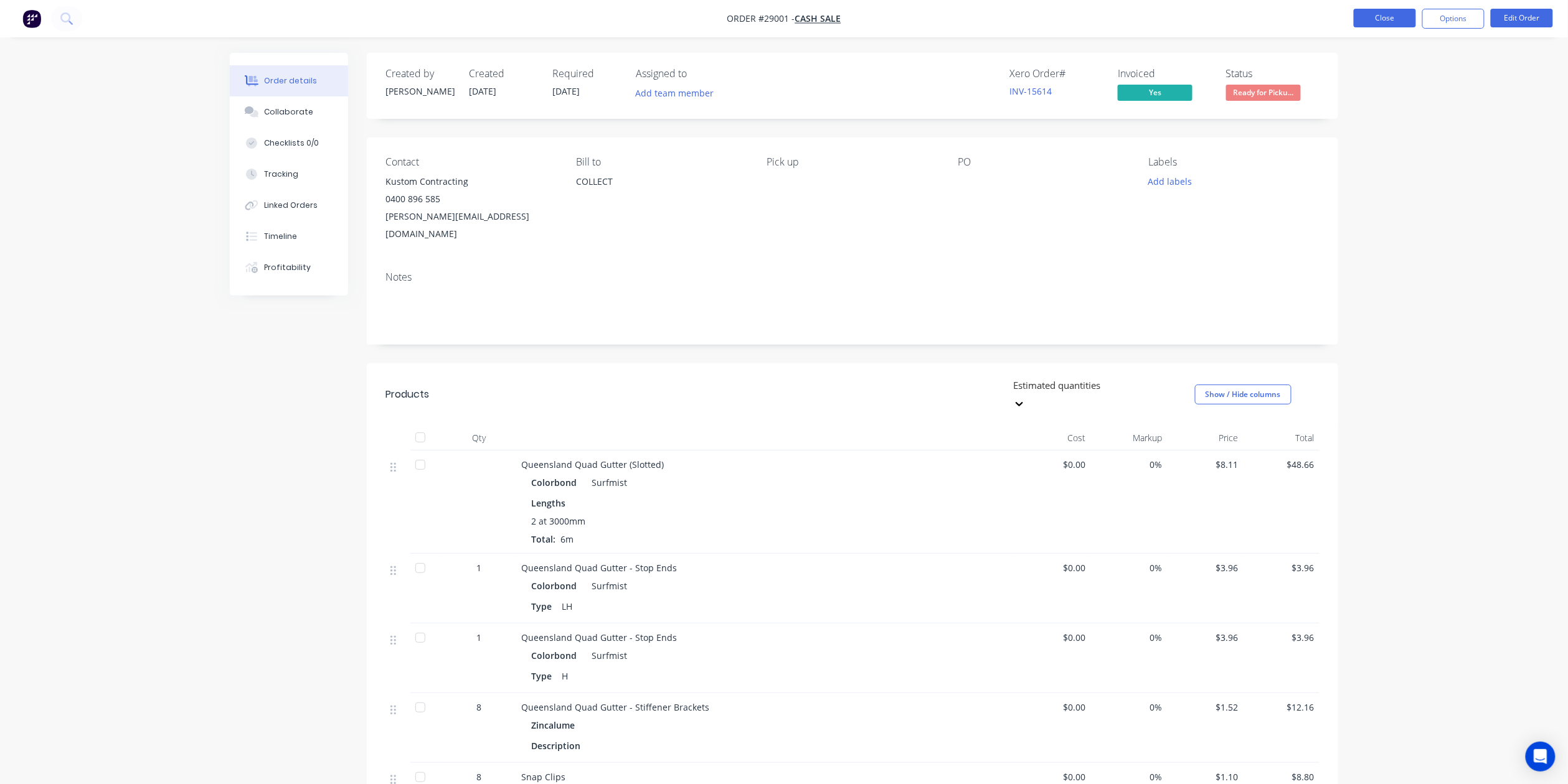
click at [1367, 15] on button "Close" at bounding box center [1385, 18] width 62 height 19
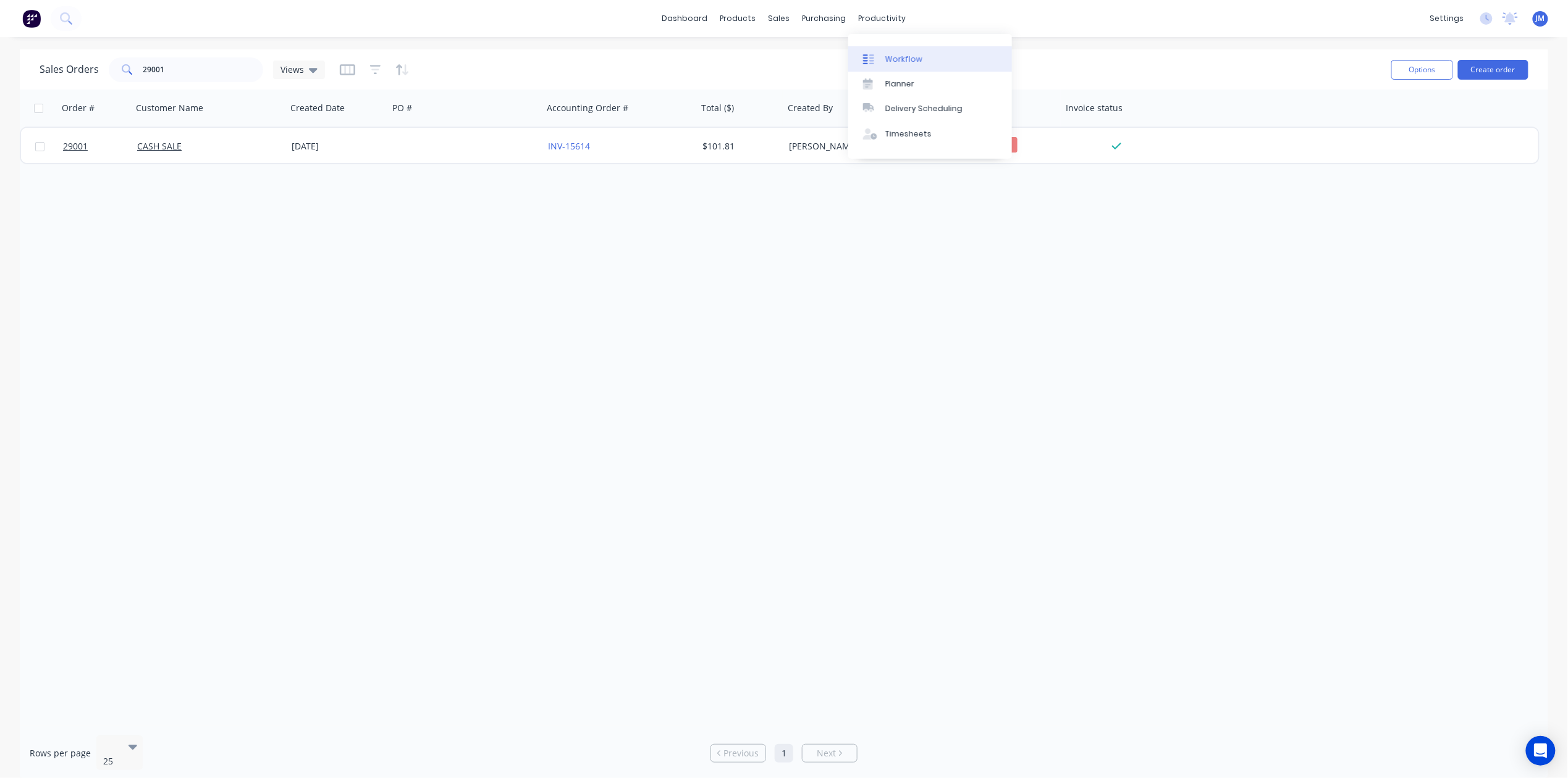
click at [878, 52] on link "Workflow" at bounding box center [929, 59] width 164 height 25
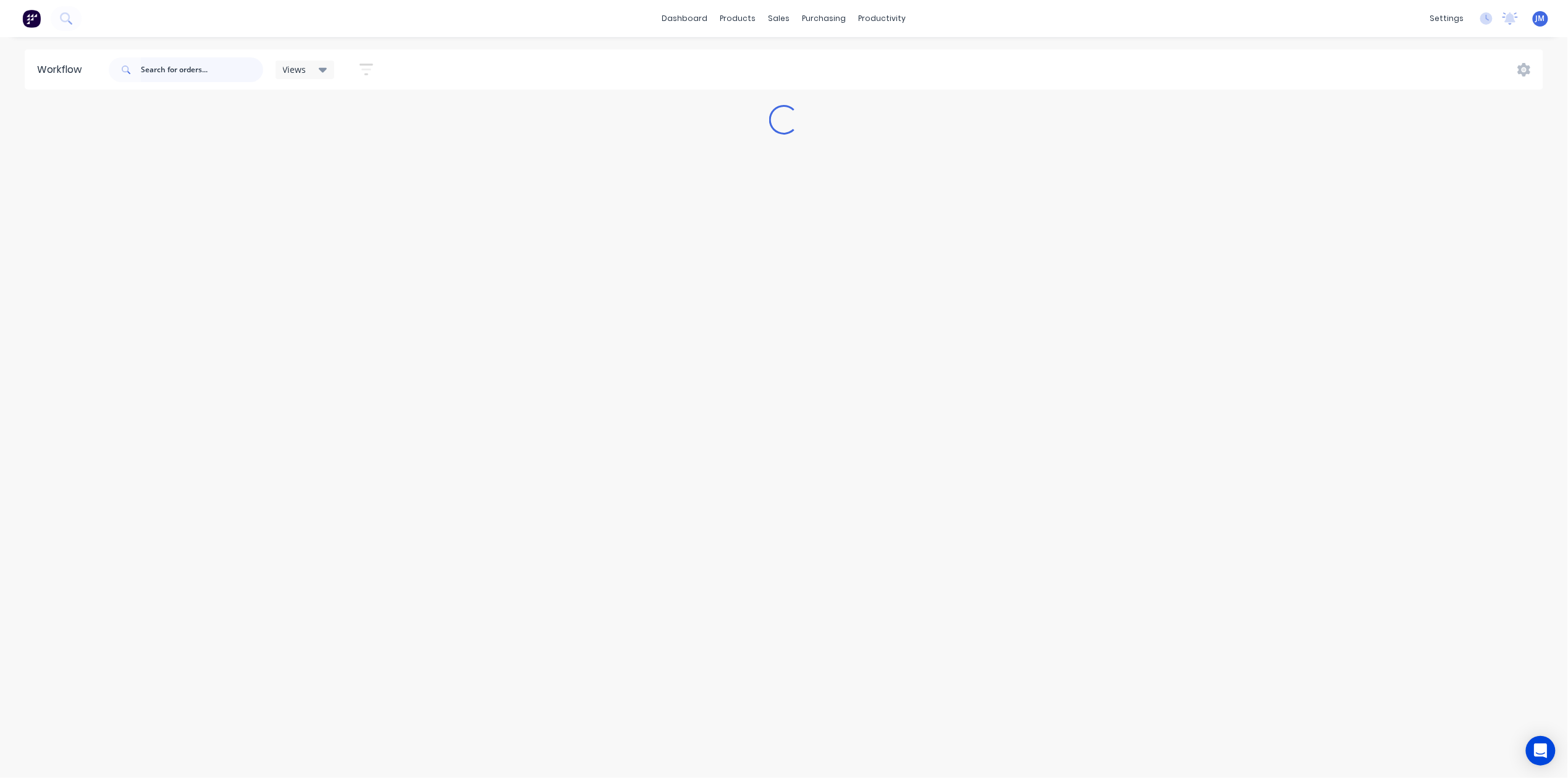
click at [194, 69] on input "text" at bounding box center [202, 70] width 122 height 25
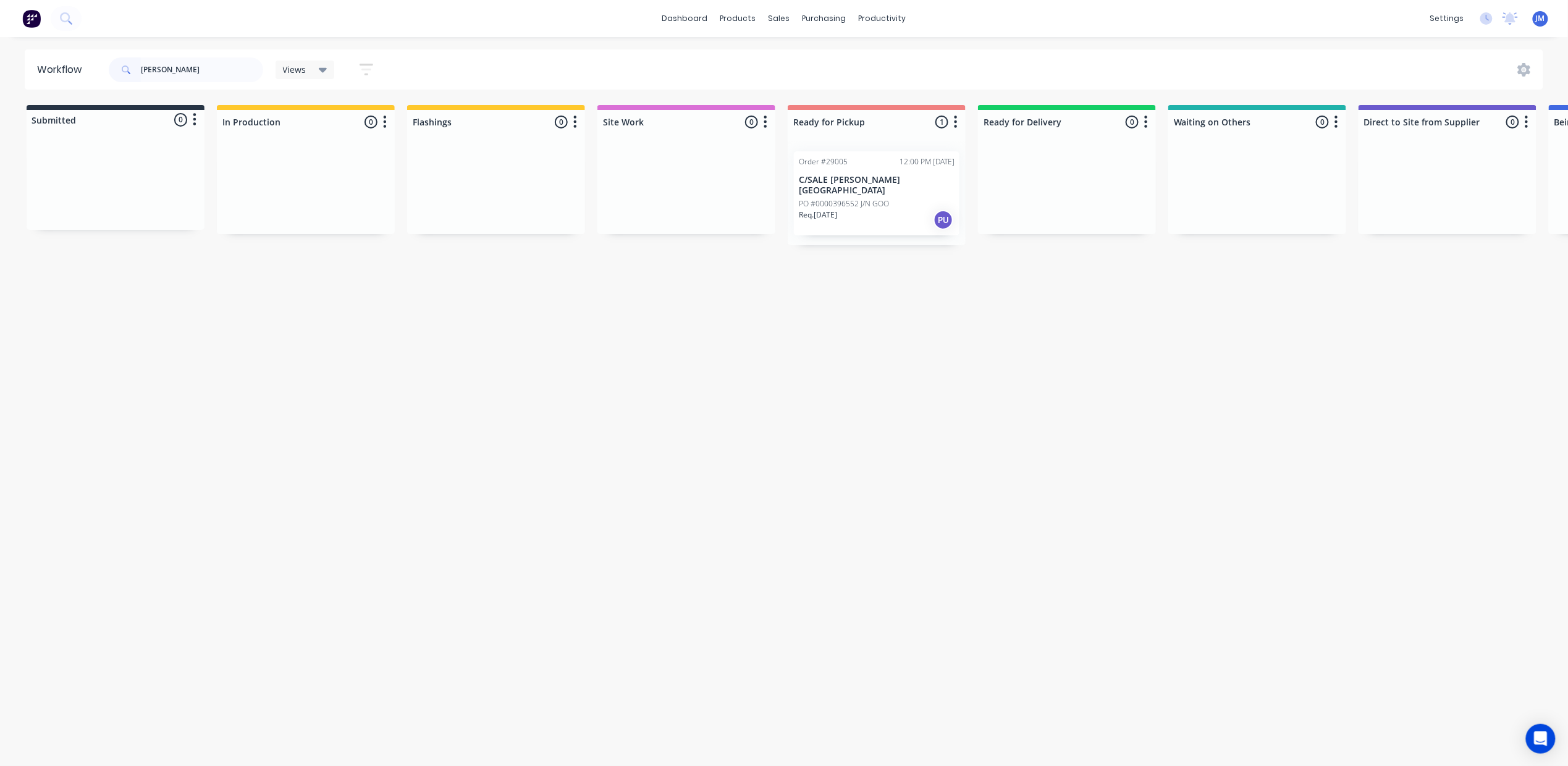
click at [893, 209] on div "Req. [DATE] PU" at bounding box center [876, 219] width 156 height 21
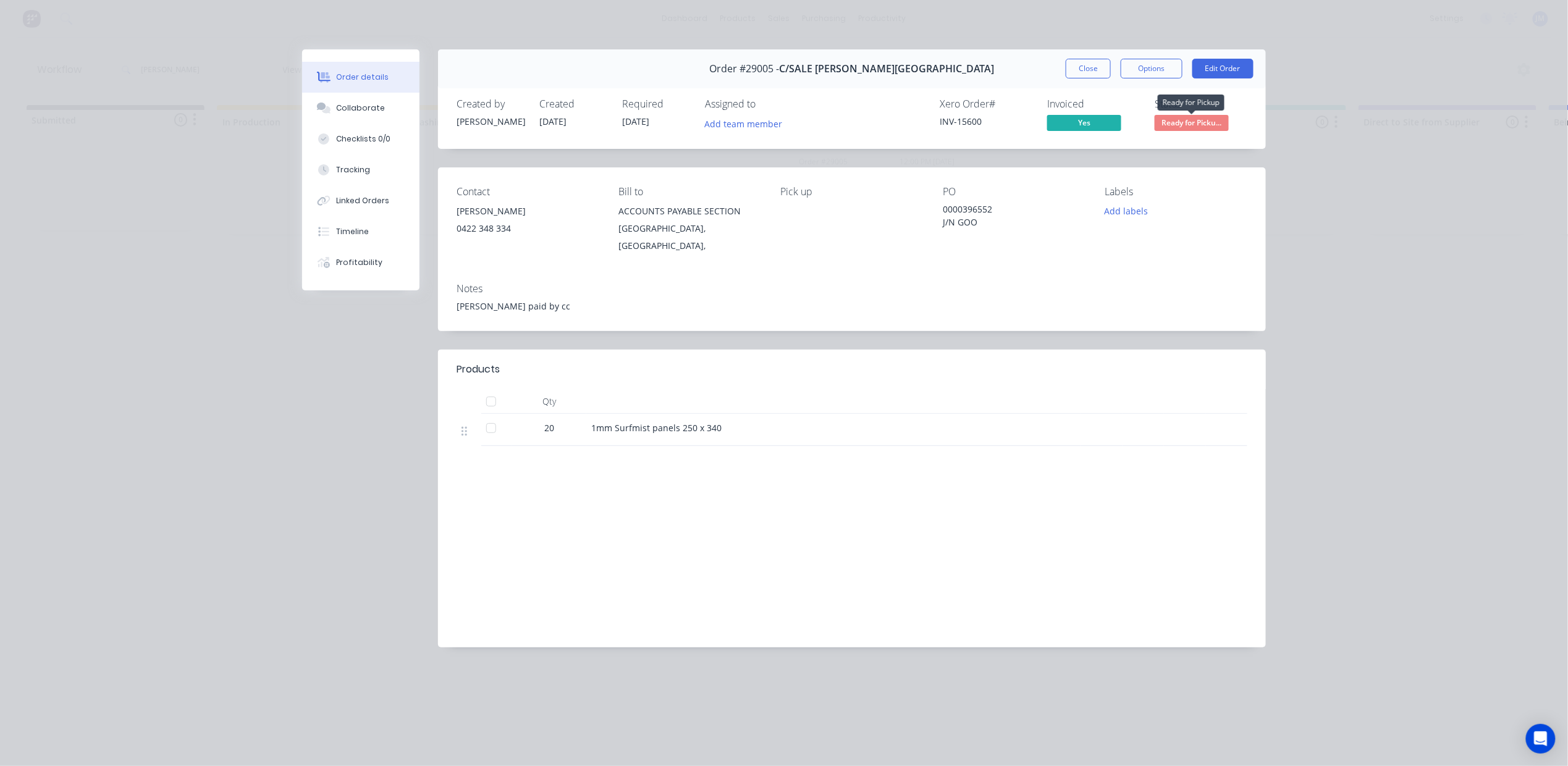
click at [1195, 117] on span "Ready for Picku..." at bounding box center [1191, 123] width 74 height 16
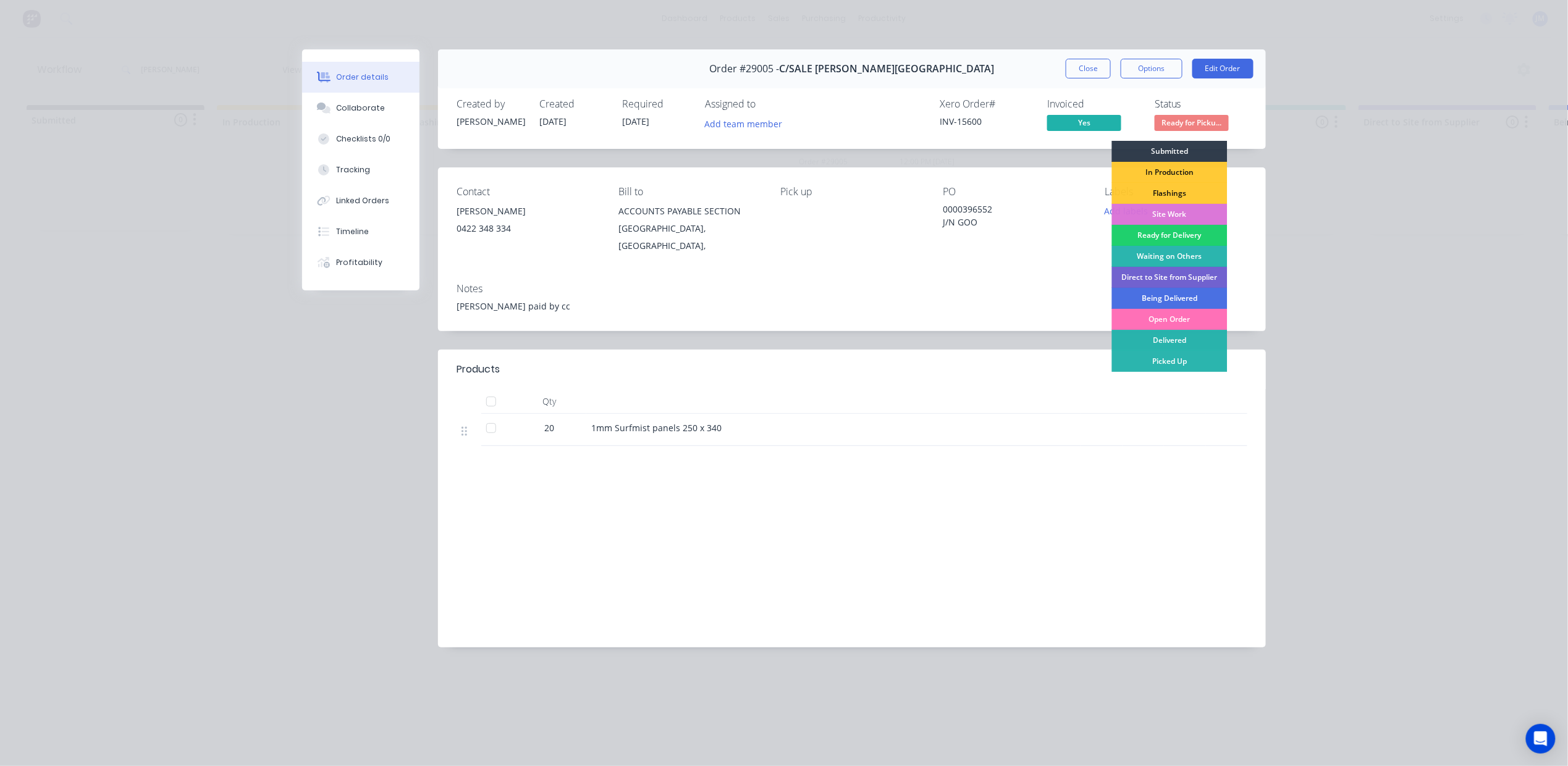
click at [1202, 368] on div "Picked Up" at bounding box center [1169, 361] width 115 height 21
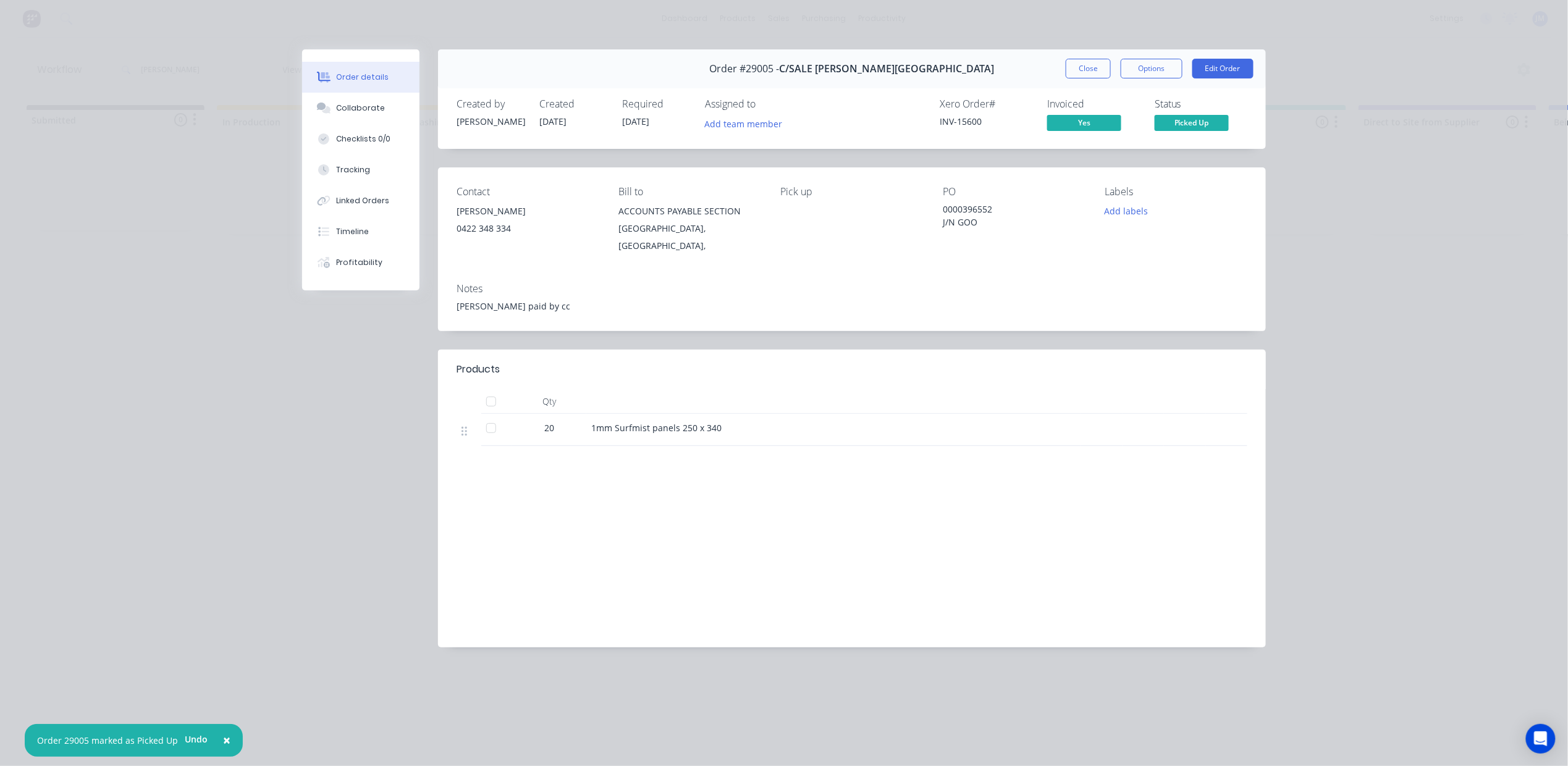
click at [1078, 60] on button "Close" at bounding box center [1088, 68] width 45 height 20
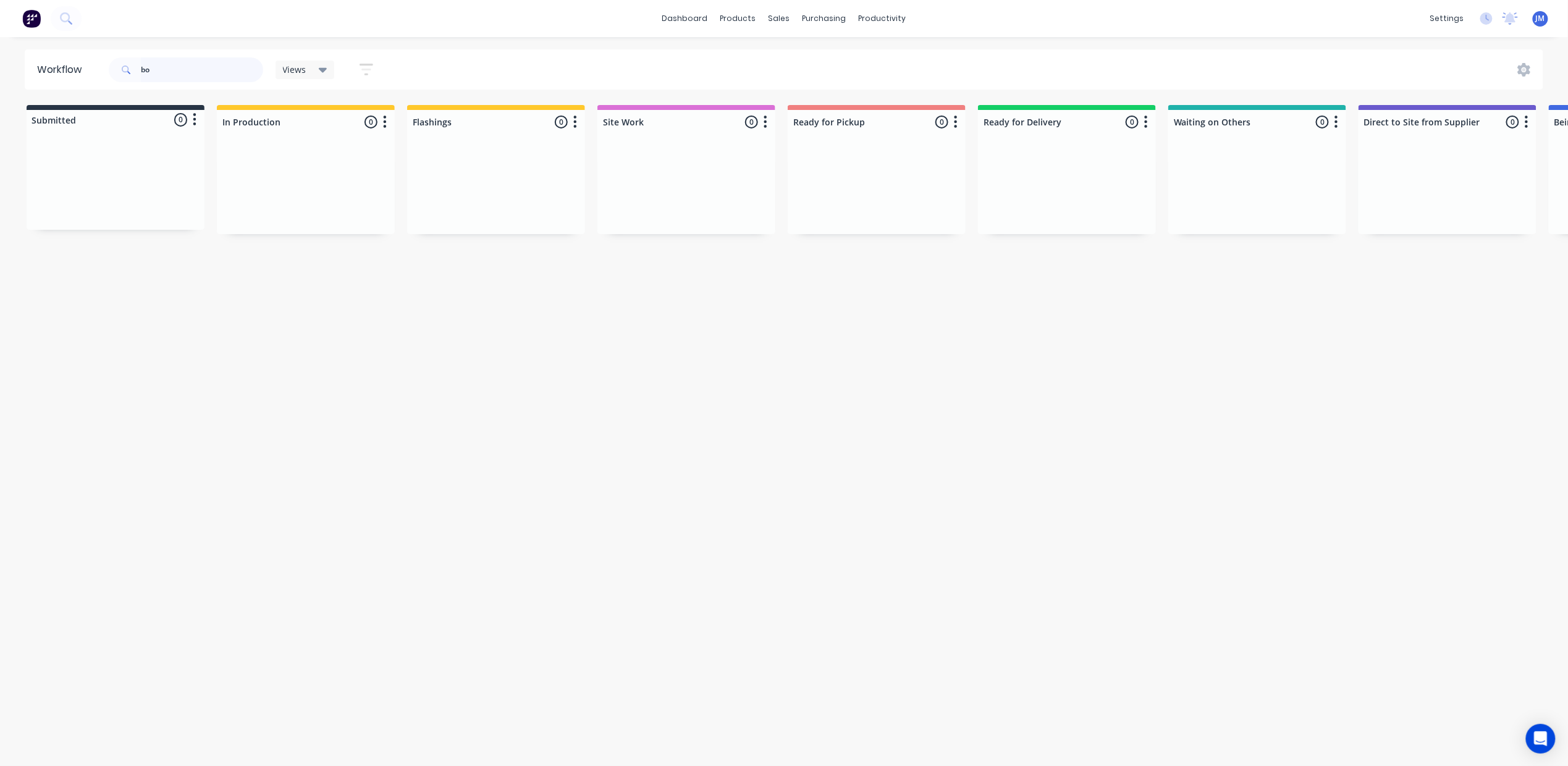
type input "b"
click at [428, 161] on div "Order #28954 11:13 AM [DATE] C/Sale New Wave Roofing PO #27 Connor st Burleigh …" at bounding box center [496, 189] width 178 height 94
click at [452, 190] on p "PO #27 Connor st Burleigh" at bounding box center [463, 193] width 90 height 11
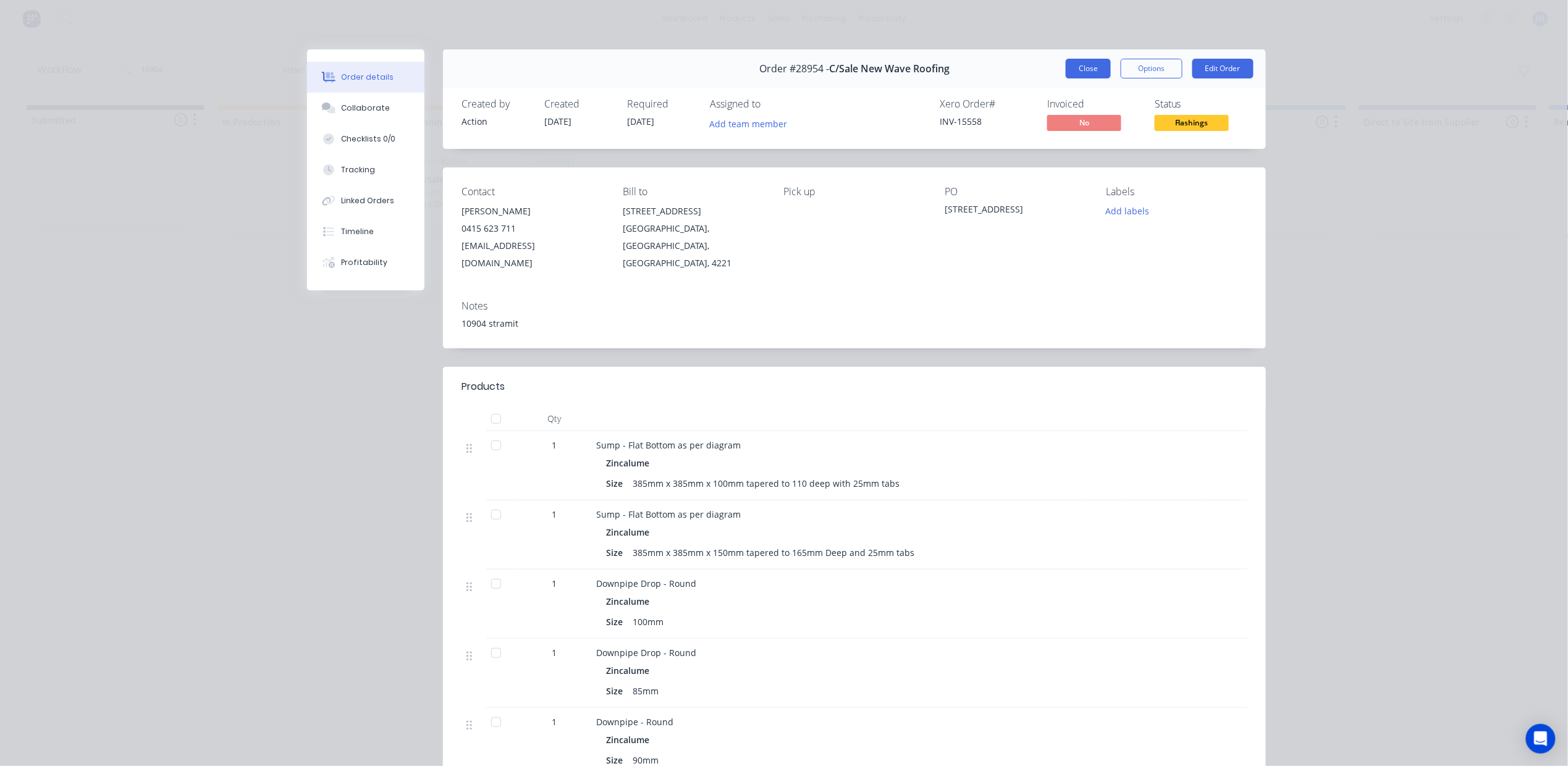
click at [1077, 66] on button "Close" at bounding box center [1088, 68] width 45 height 20
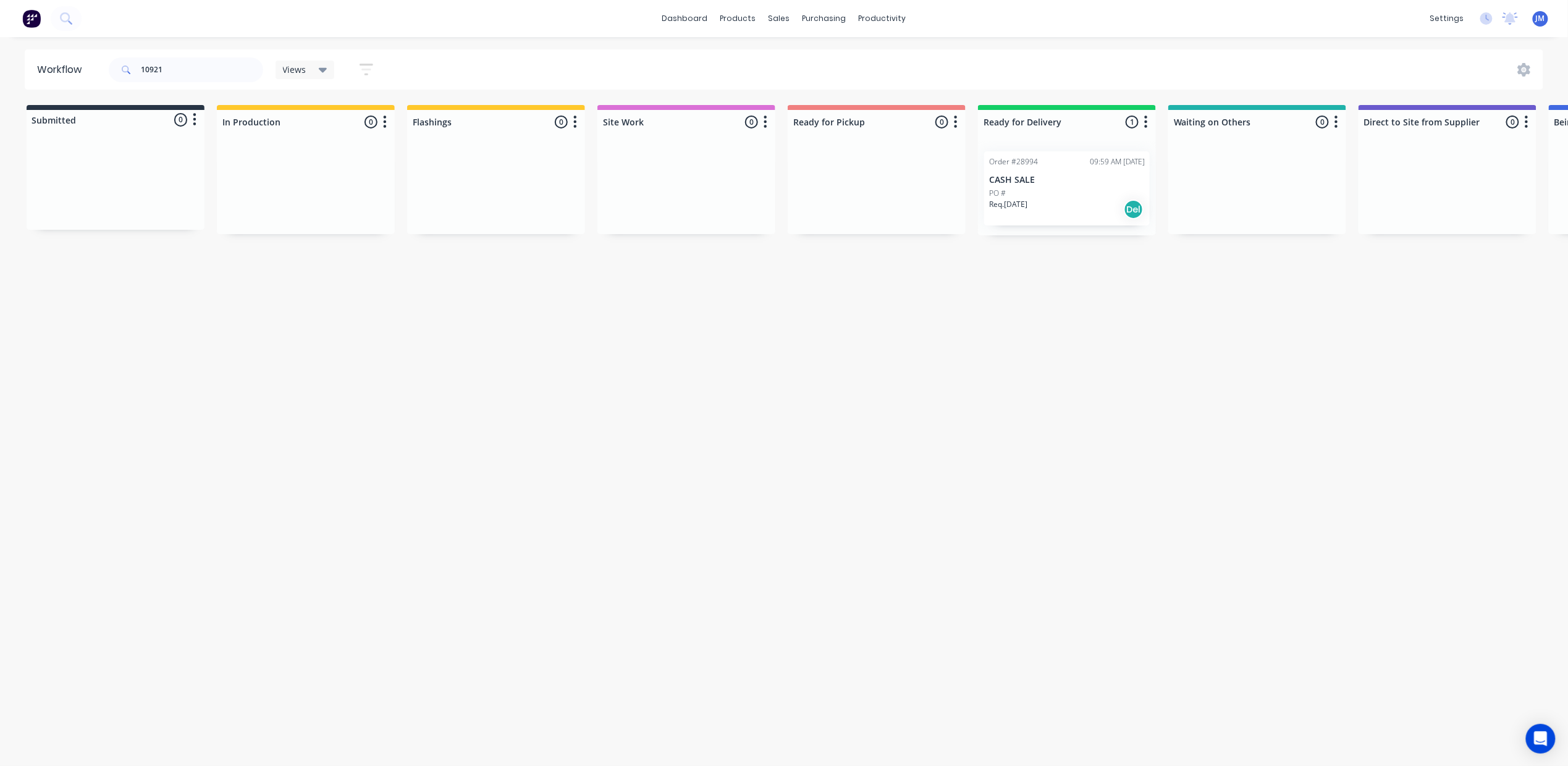
click at [1053, 203] on div "Req. [DATE] Del" at bounding box center [1066, 209] width 156 height 21
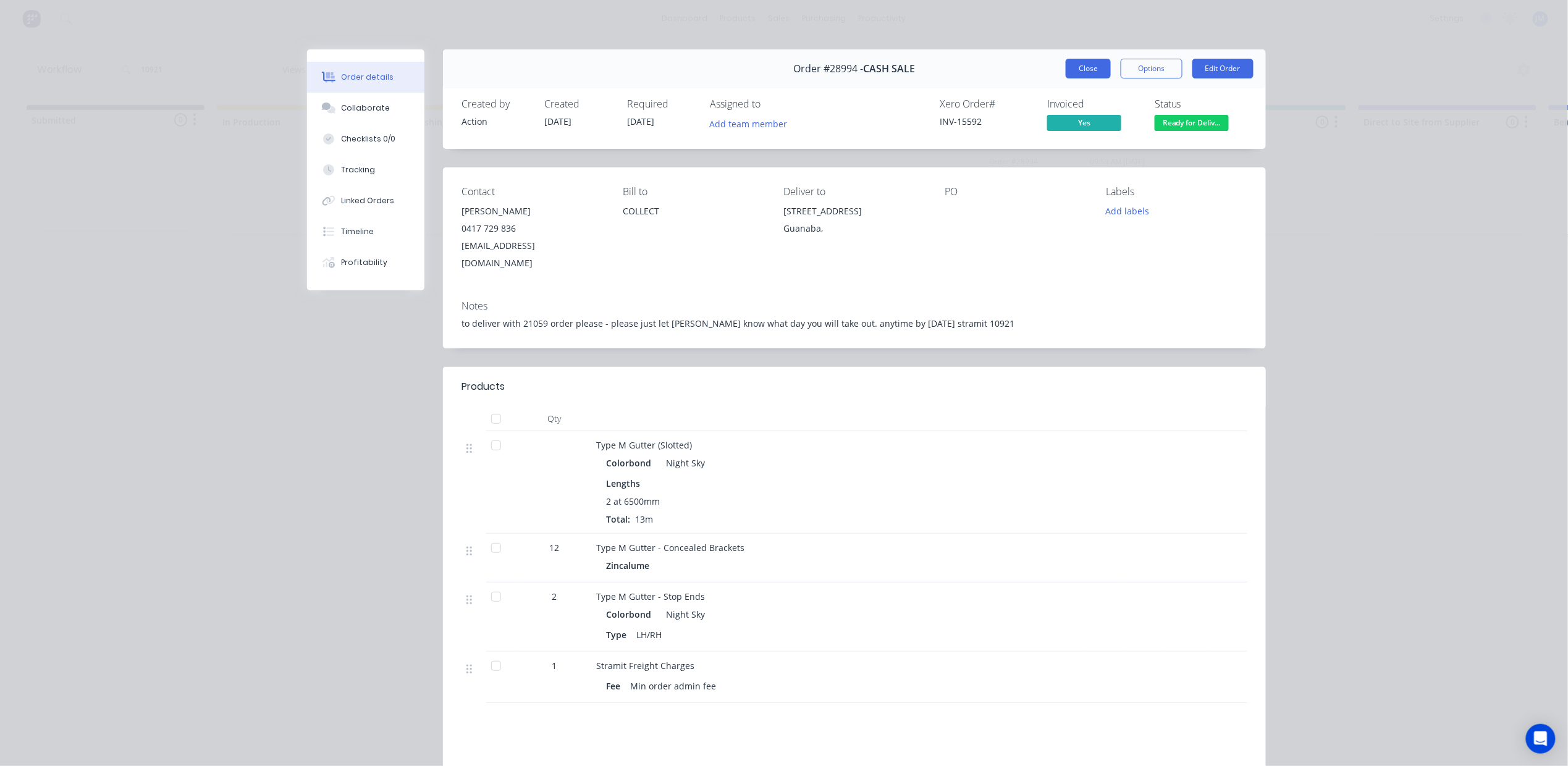
click at [1076, 60] on button "Close" at bounding box center [1088, 68] width 45 height 20
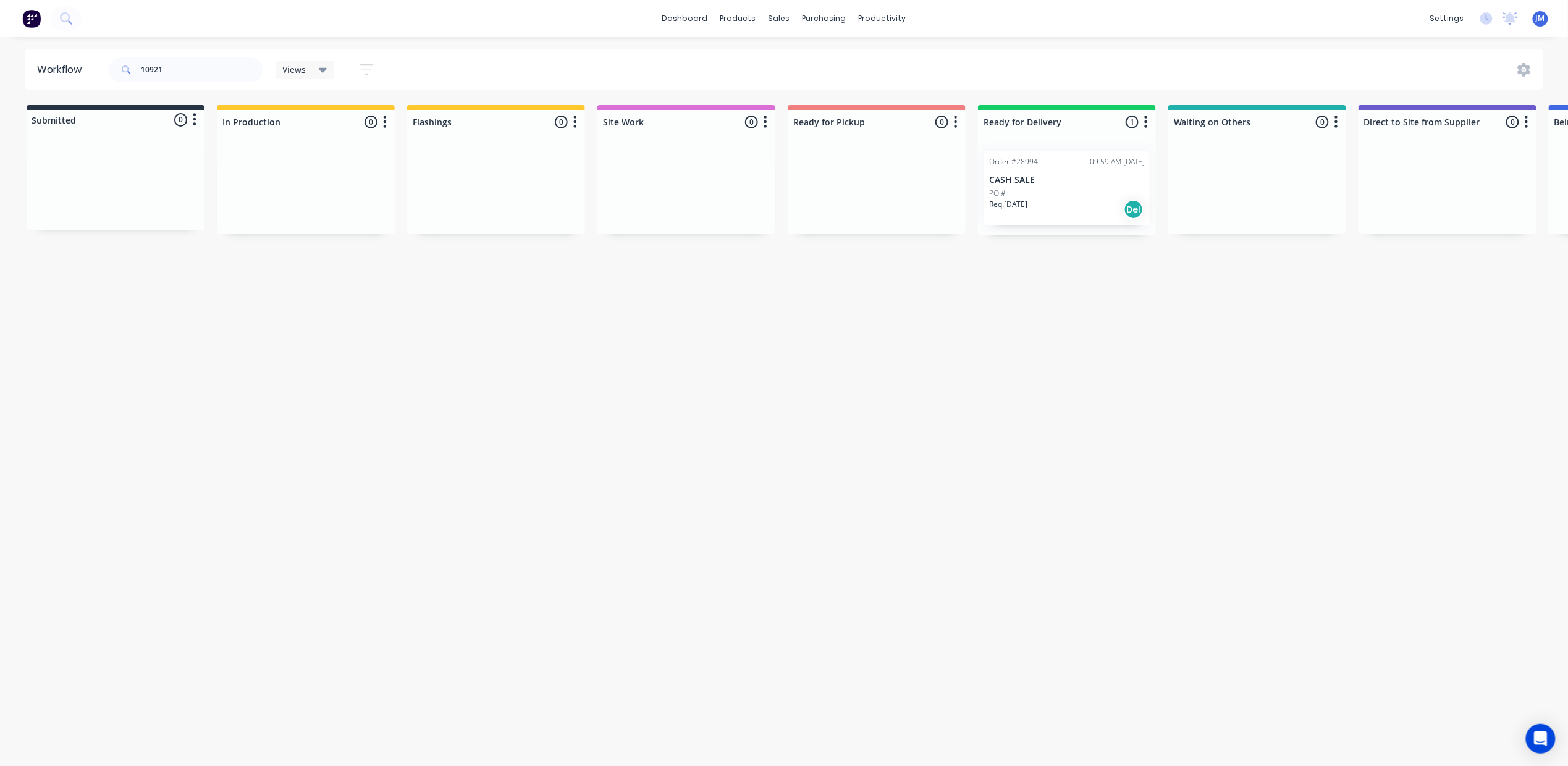
click at [1074, 211] on div "Req. [DATE] Del" at bounding box center [1066, 209] width 156 height 21
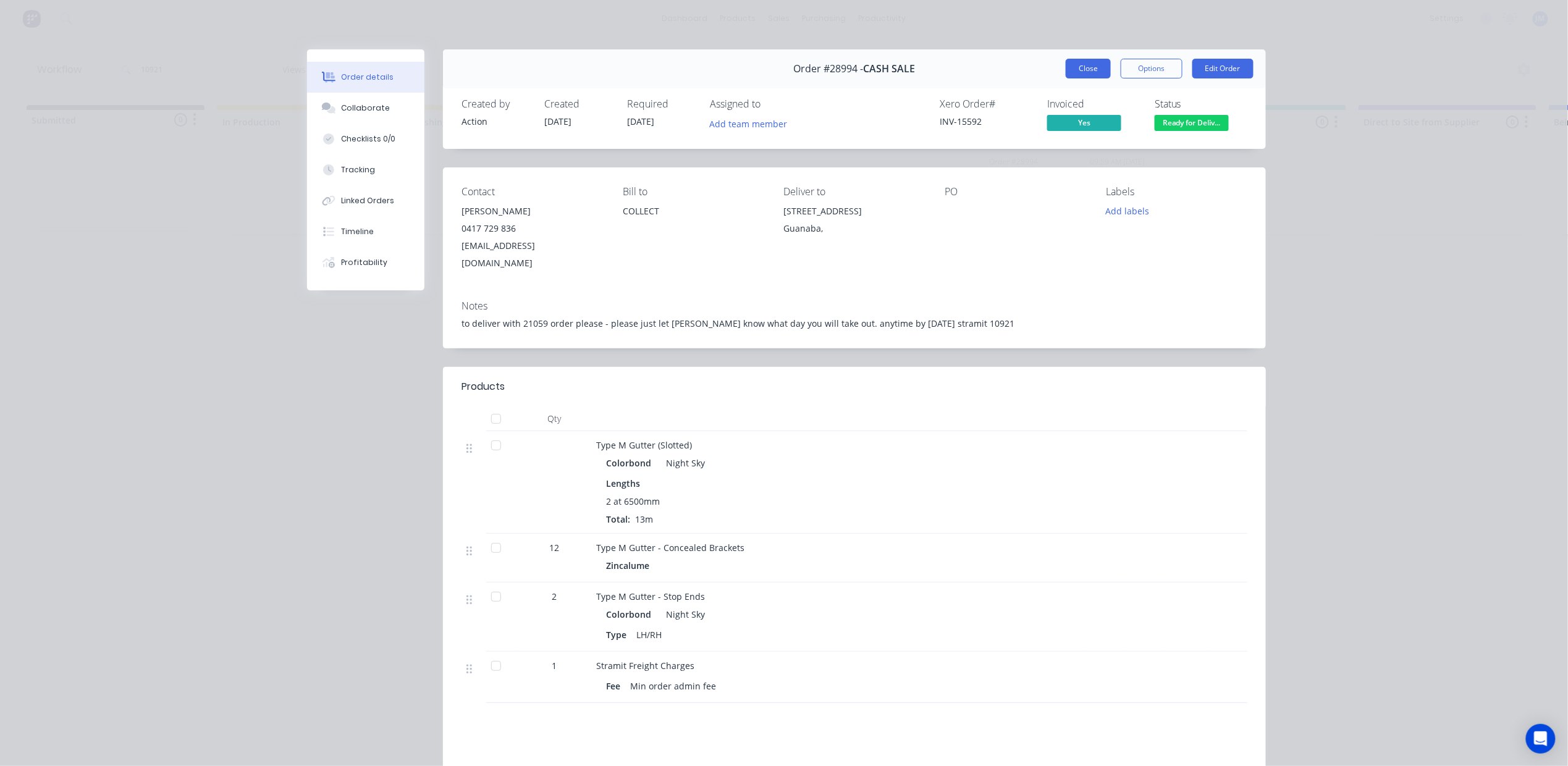
click at [1083, 70] on button "Close" at bounding box center [1088, 68] width 45 height 20
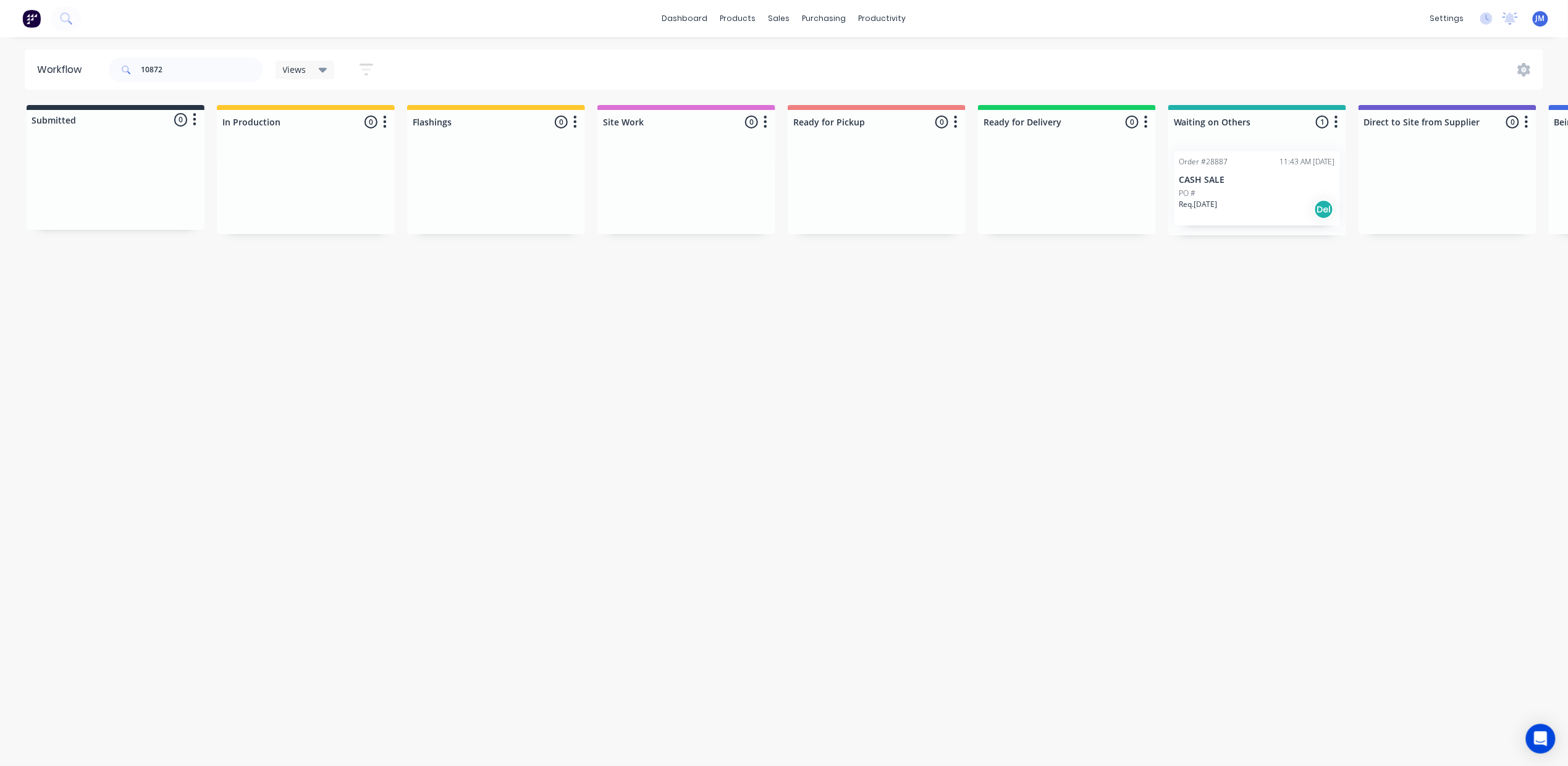
click at [1269, 219] on div "Order #28887 11:43 AM [DATE] CASH SALE PO # Req. [DATE] Del" at bounding box center [1257, 188] width 165 height 74
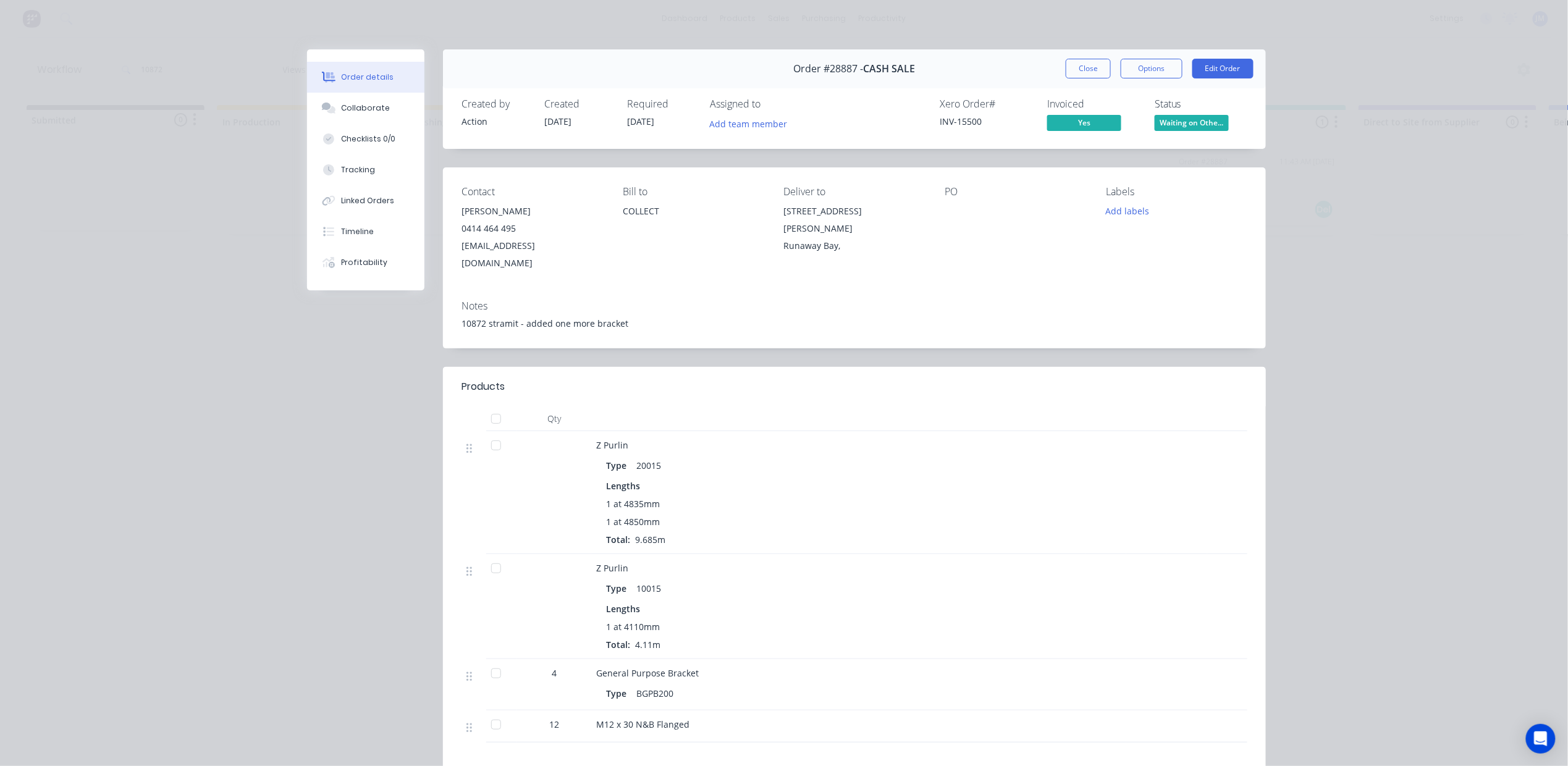
drag, startPoint x: 1164, startPoint y: 115, endPoint x: 1171, endPoint y: 121, distance: 9.2
click at [1167, 112] on div "Status Waiting on Othe..." at bounding box center [1200, 116] width 92 height 36
click at [1195, 124] on span "Waiting on Othe..." at bounding box center [1191, 123] width 74 height 16
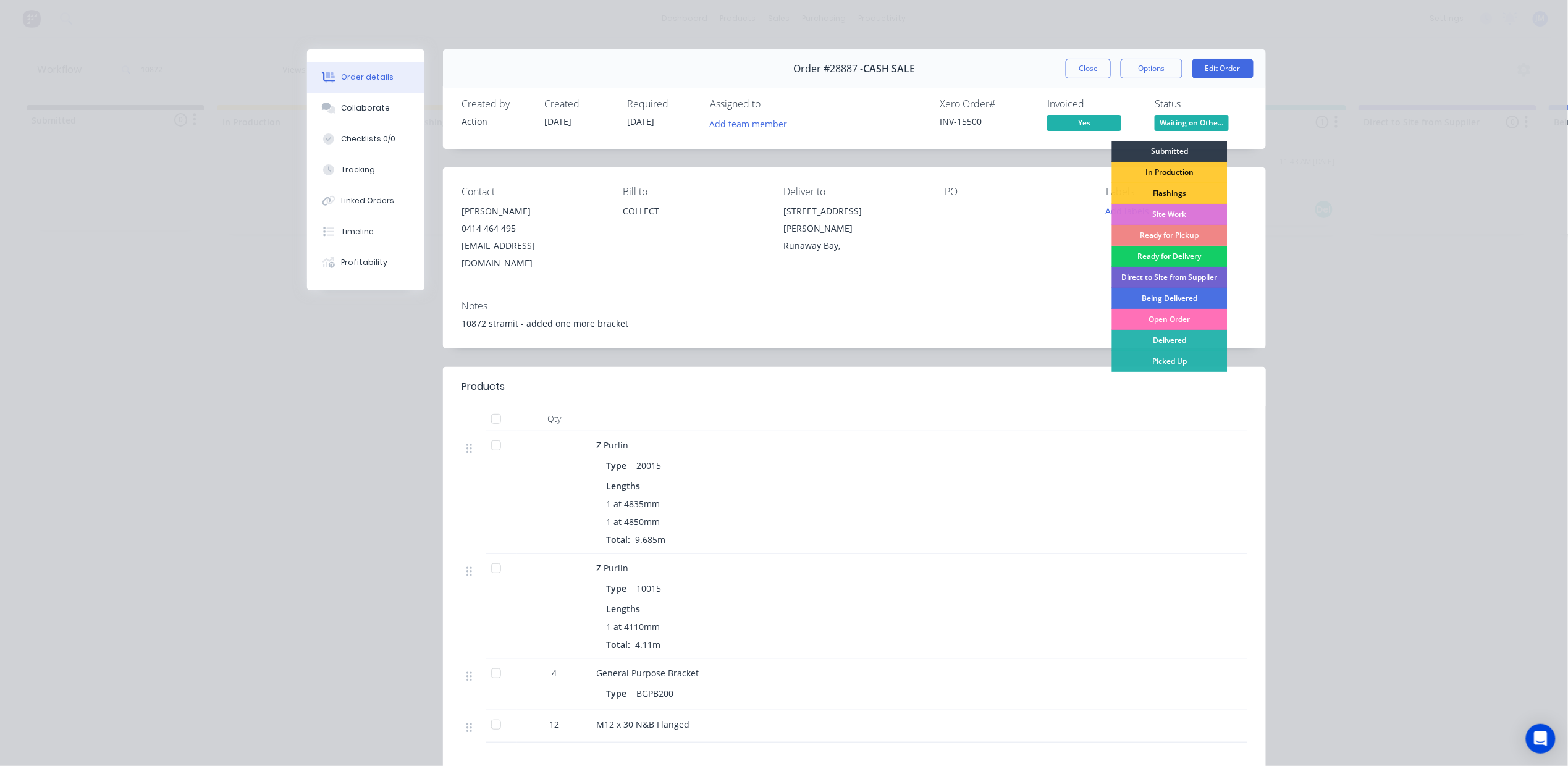
click at [1154, 255] on div "Ready for Delivery" at bounding box center [1169, 256] width 115 height 21
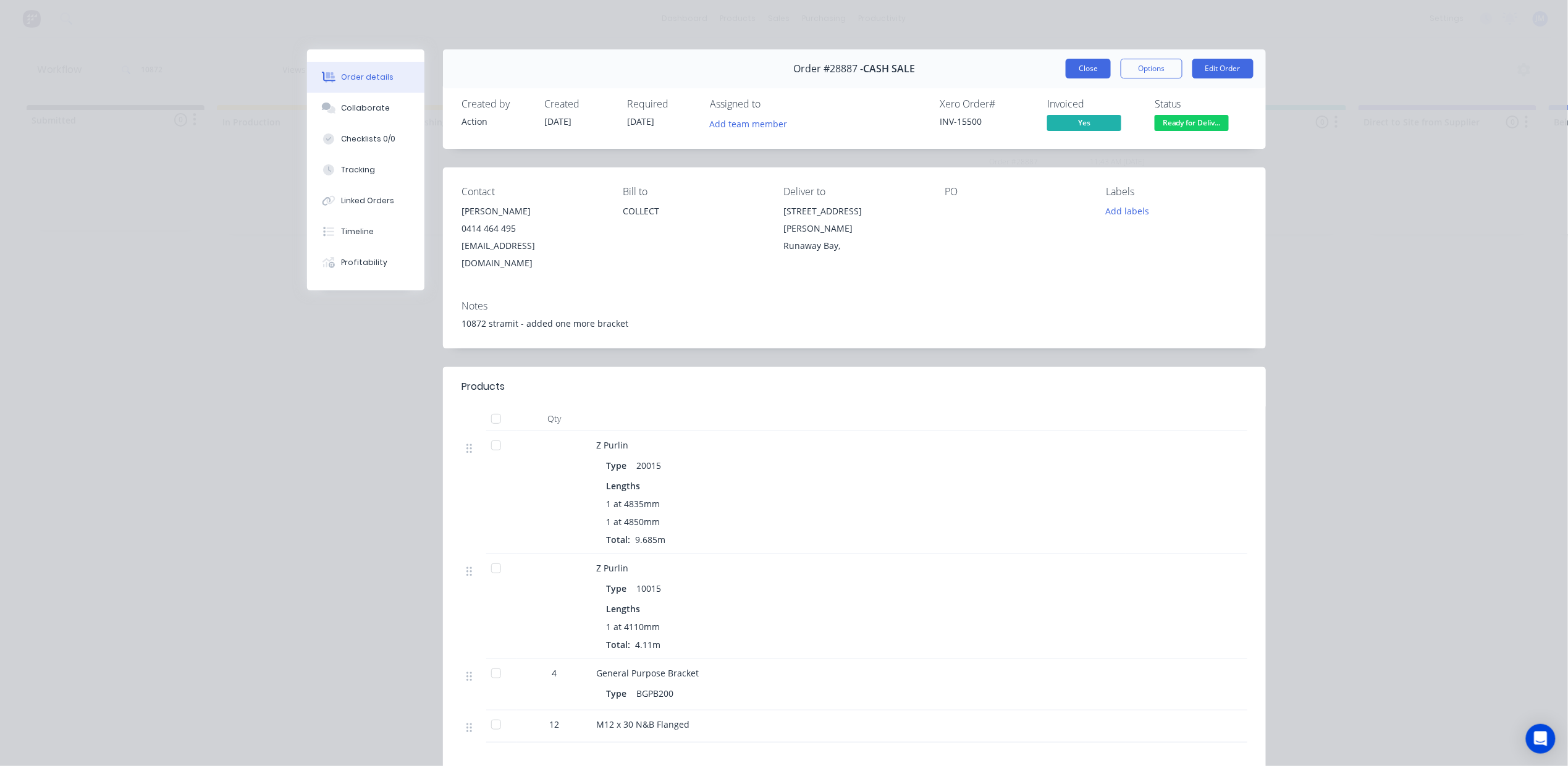
click at [1091, 67] on button "Close" at bounding box center [1088, 68] width 45 height 20
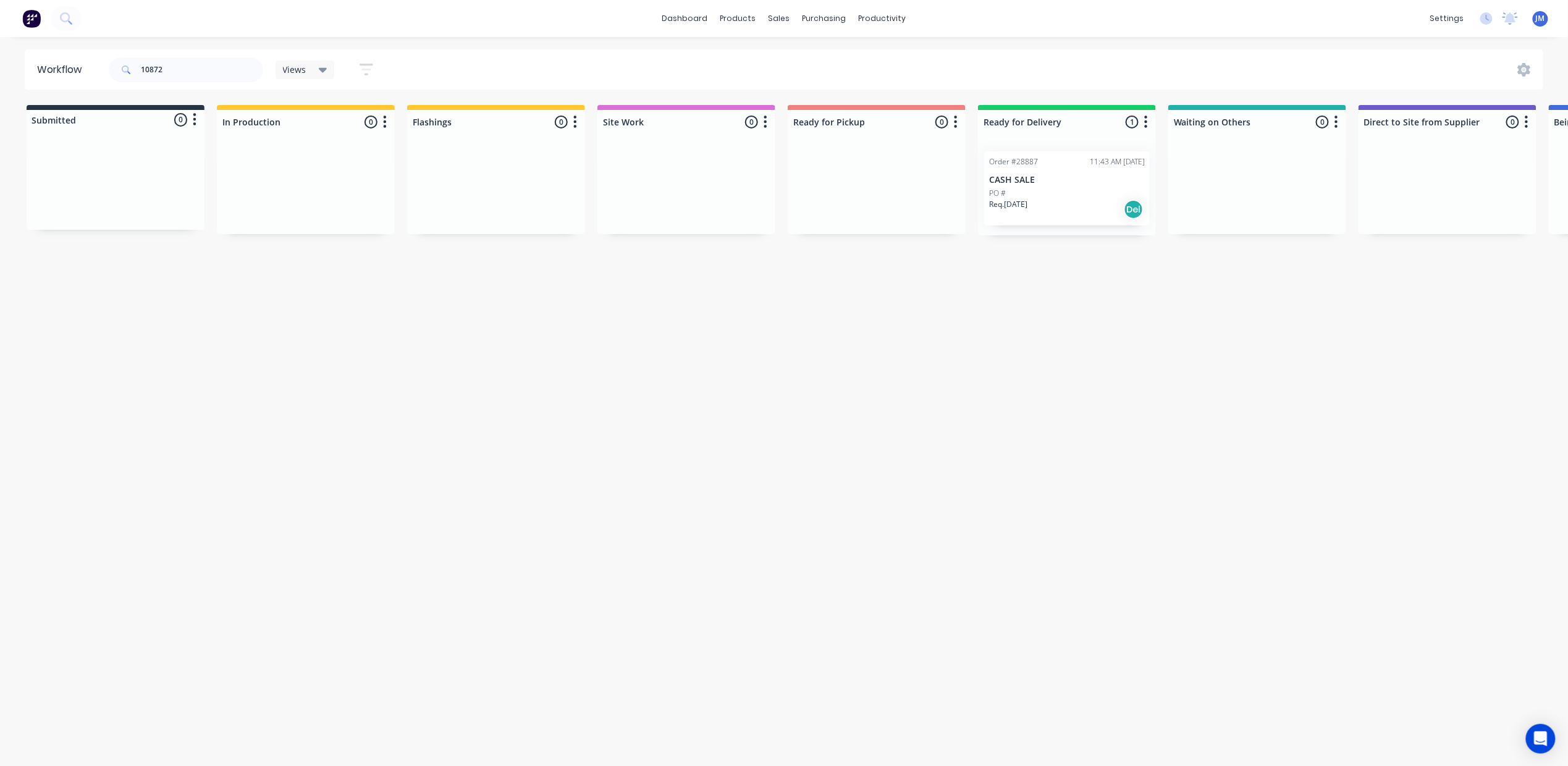
click at [1044, 175] on p "CASH SALE" at bounding box center [1066, 179] width 156 height 10
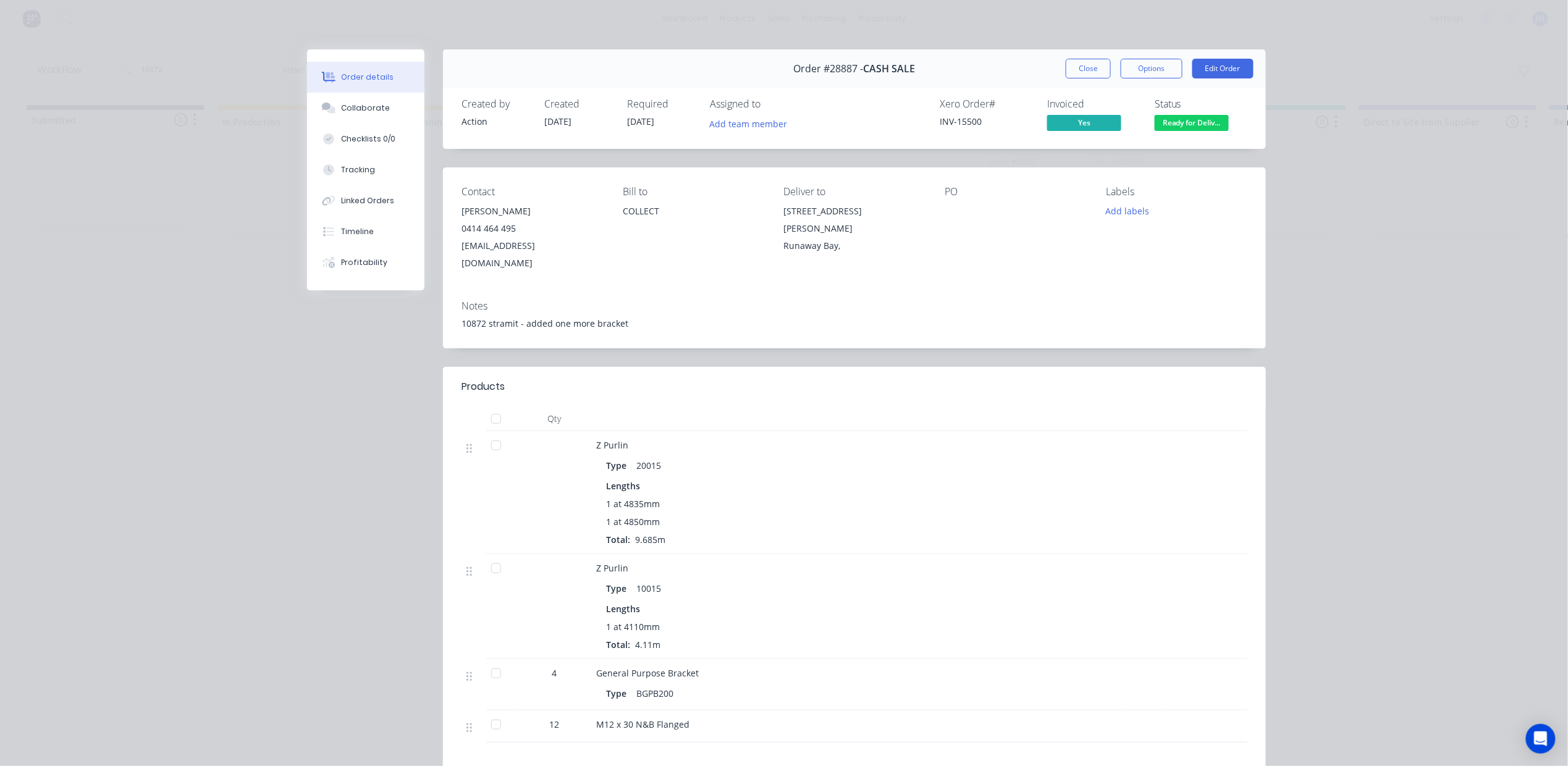
click at [1177, 118] on span "Ready for Deliv..." at bounding box center [1191, 123] width 74 height 16
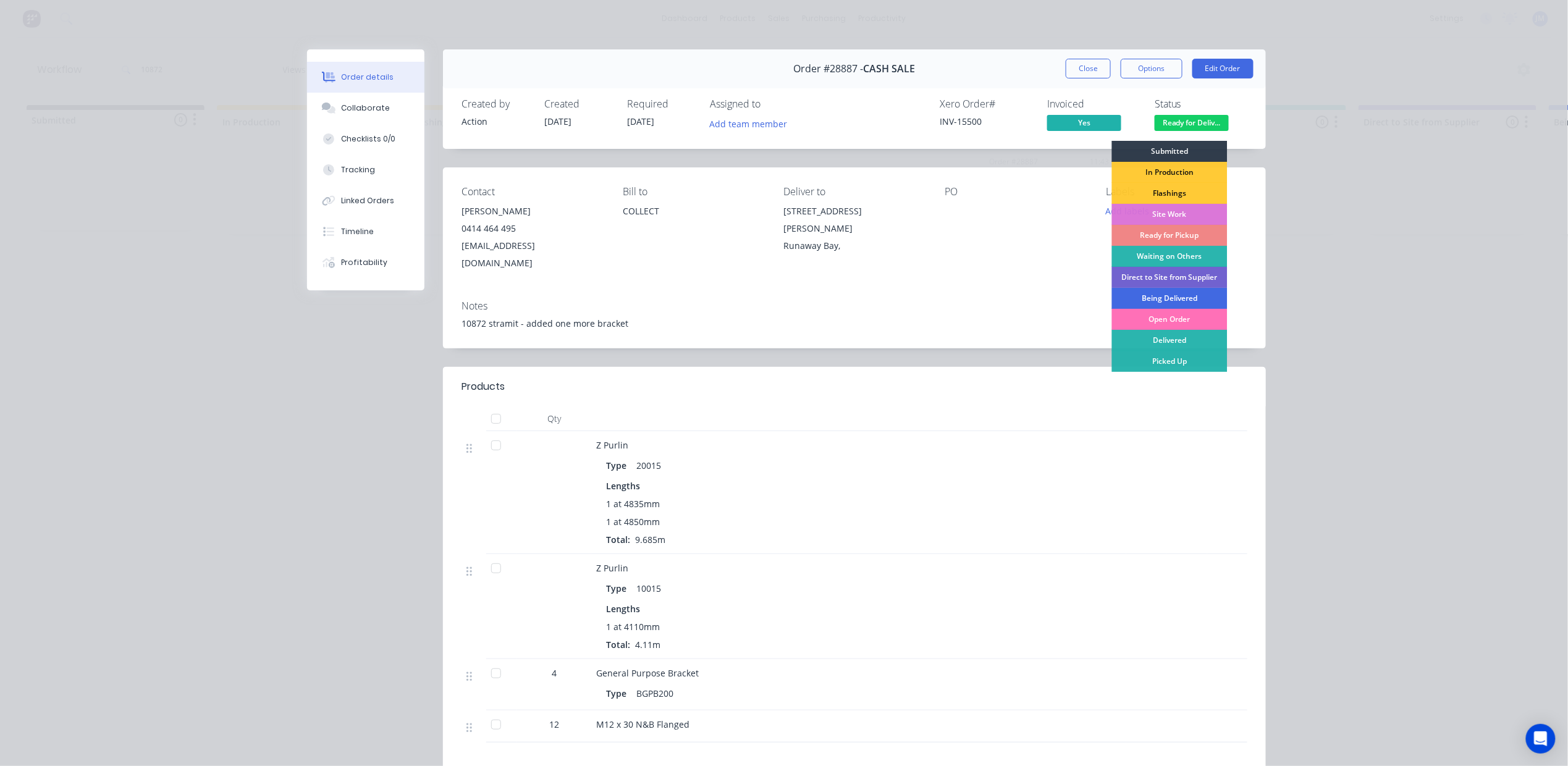
click at [1169, 293] on div "Being Delivered" at bounding box center [1169, 298] width 115 height 21
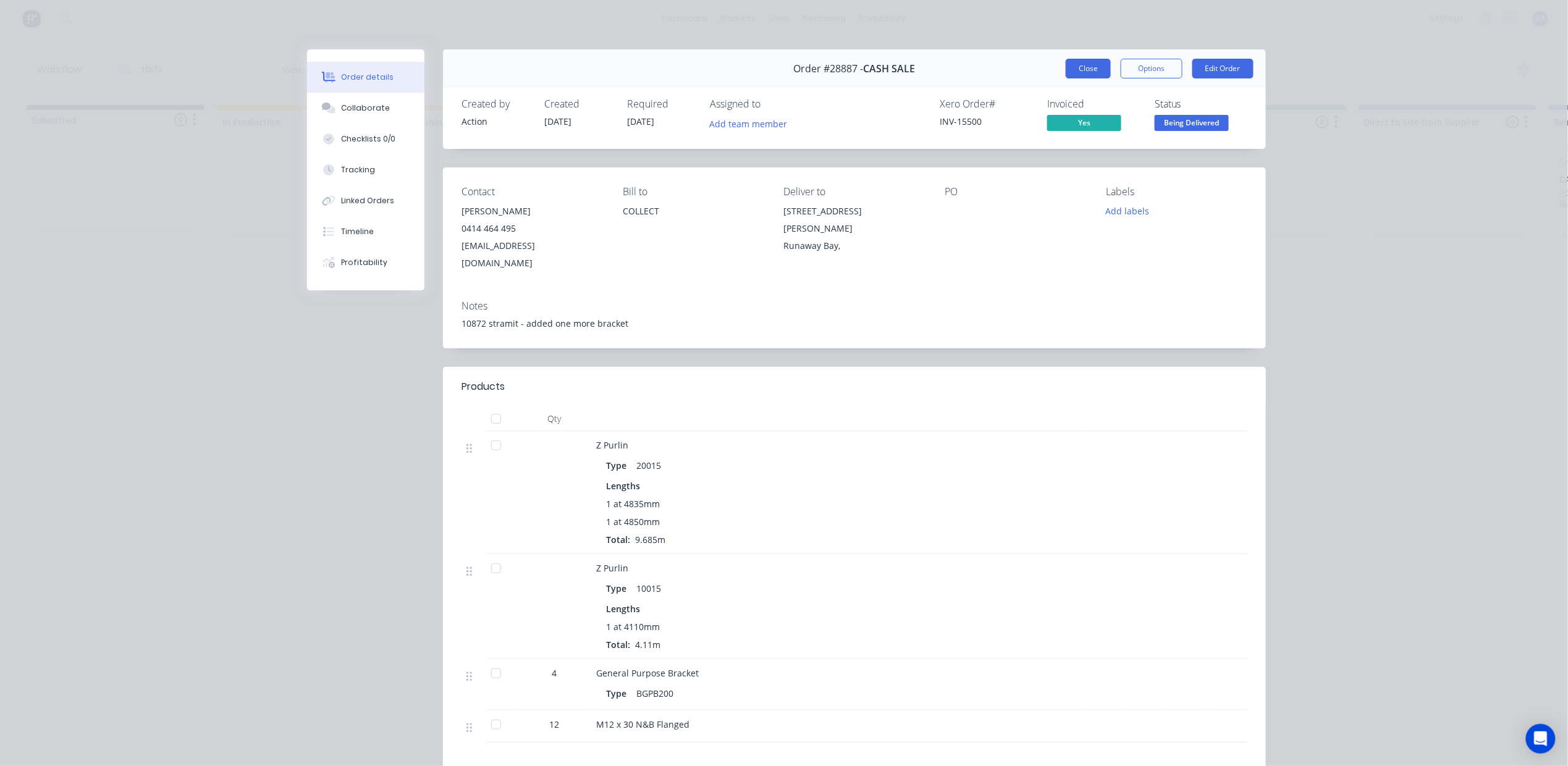
click at [1077, 65] on button "Close" at bounding box center [1088, 68] width 45 height 20
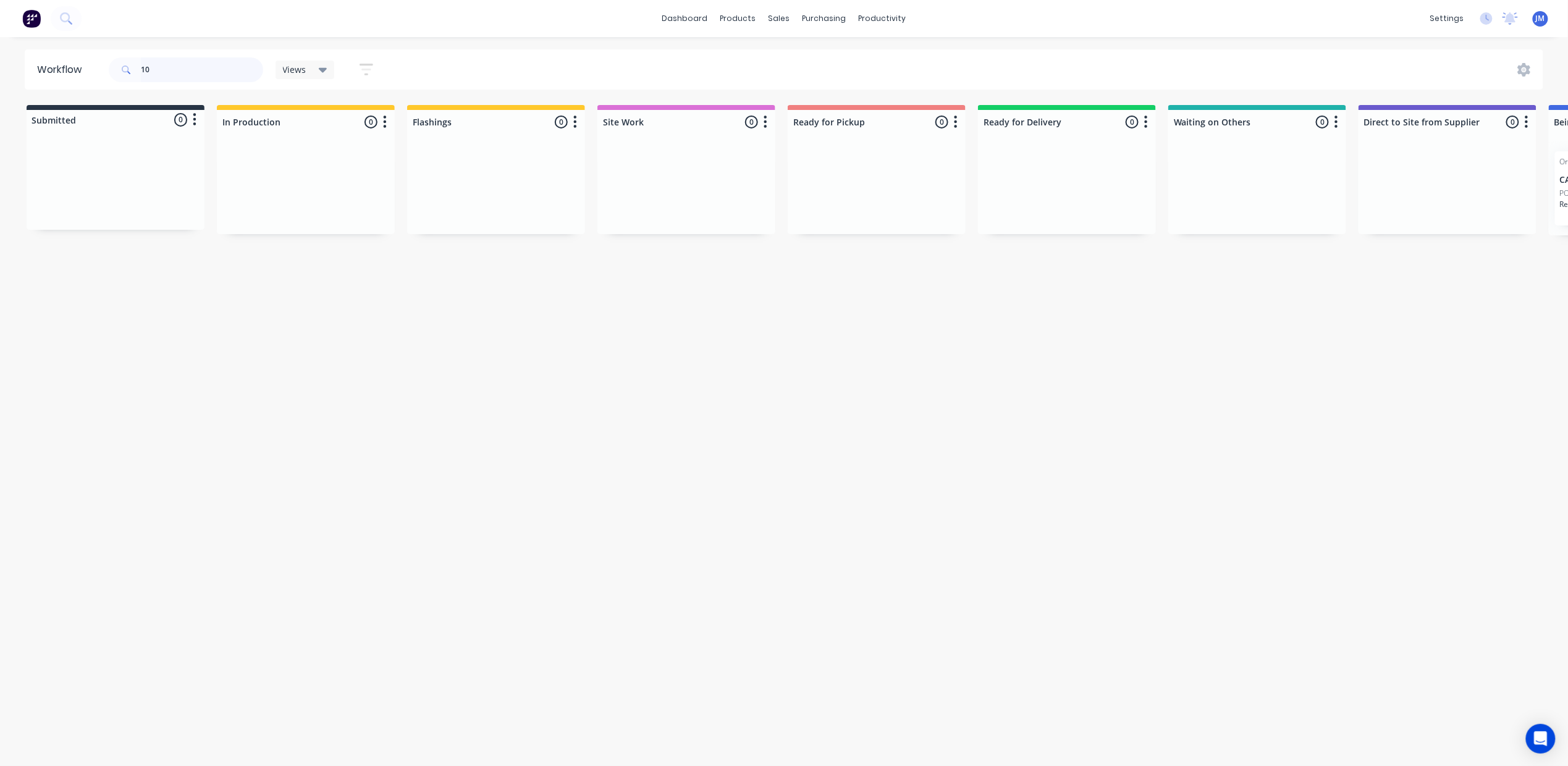
type input "1"
type input "9"
drag, startPoint x: 1217, startPoint y: 200, endPoint x: 986, endPoint y: 196, distance: 231.0
click at [983, 198] on div "Submitted 0 Status colour #273444 hex #273444 Save Cancel Summaries Total order…" at bounding box center [1106, 170] width 2240 height 130
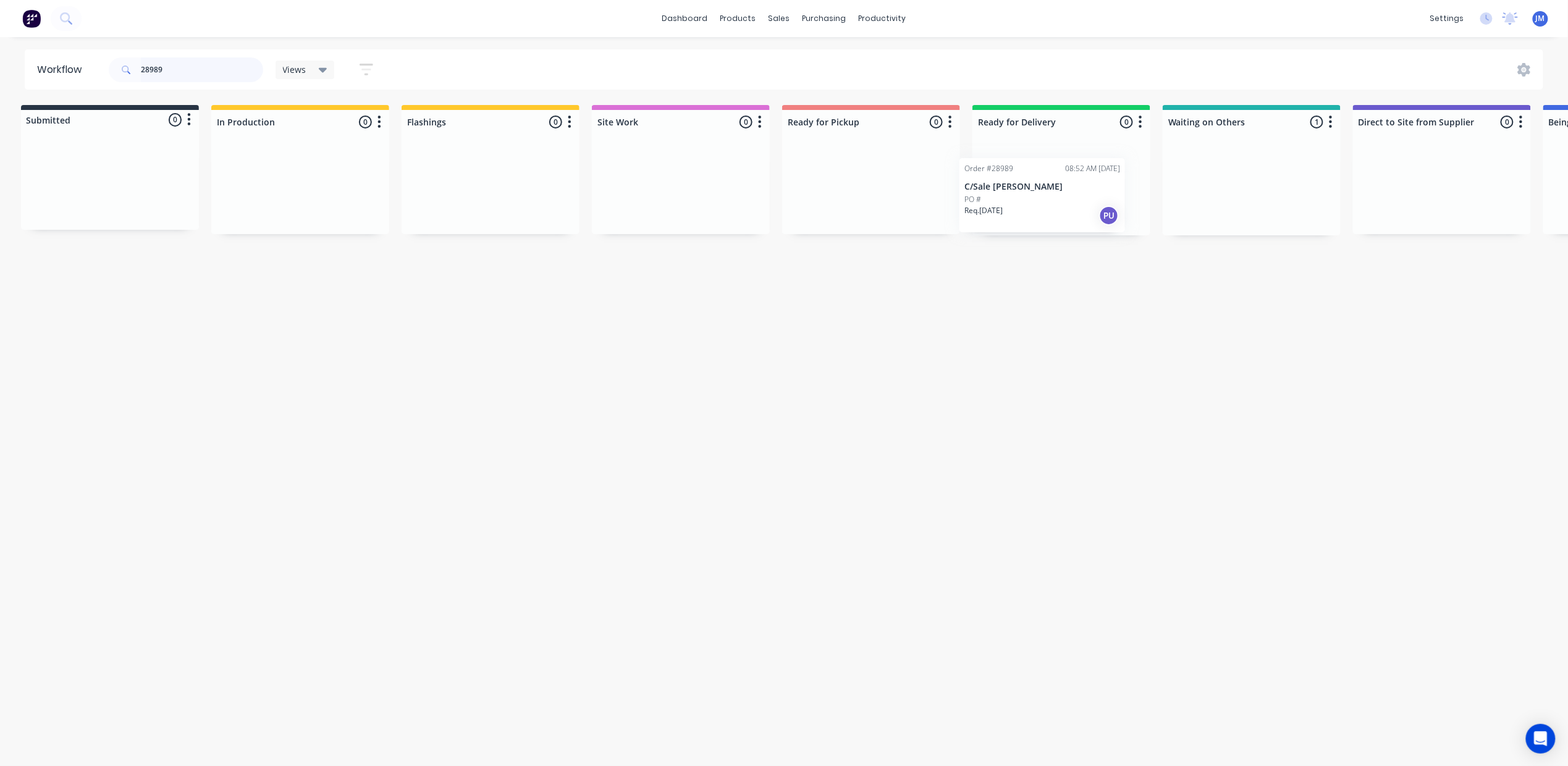
scroll to position [0, 7]
drag, startPoint x: 1197, startPoint y: 205, endPoint x: 780, endPoint y: 182, distance: 417.6
click at [780, 182] on div "Submitted 0 Status colour #273444 hex #273444 Save Cancel Summaries Total order…" at bounding box center [1103, 170] width 2240 height 130
drag, startPoint x: 1273, startPoint y: 216, endPoint x: 1060, endPoint y: 180, distance: 216.0
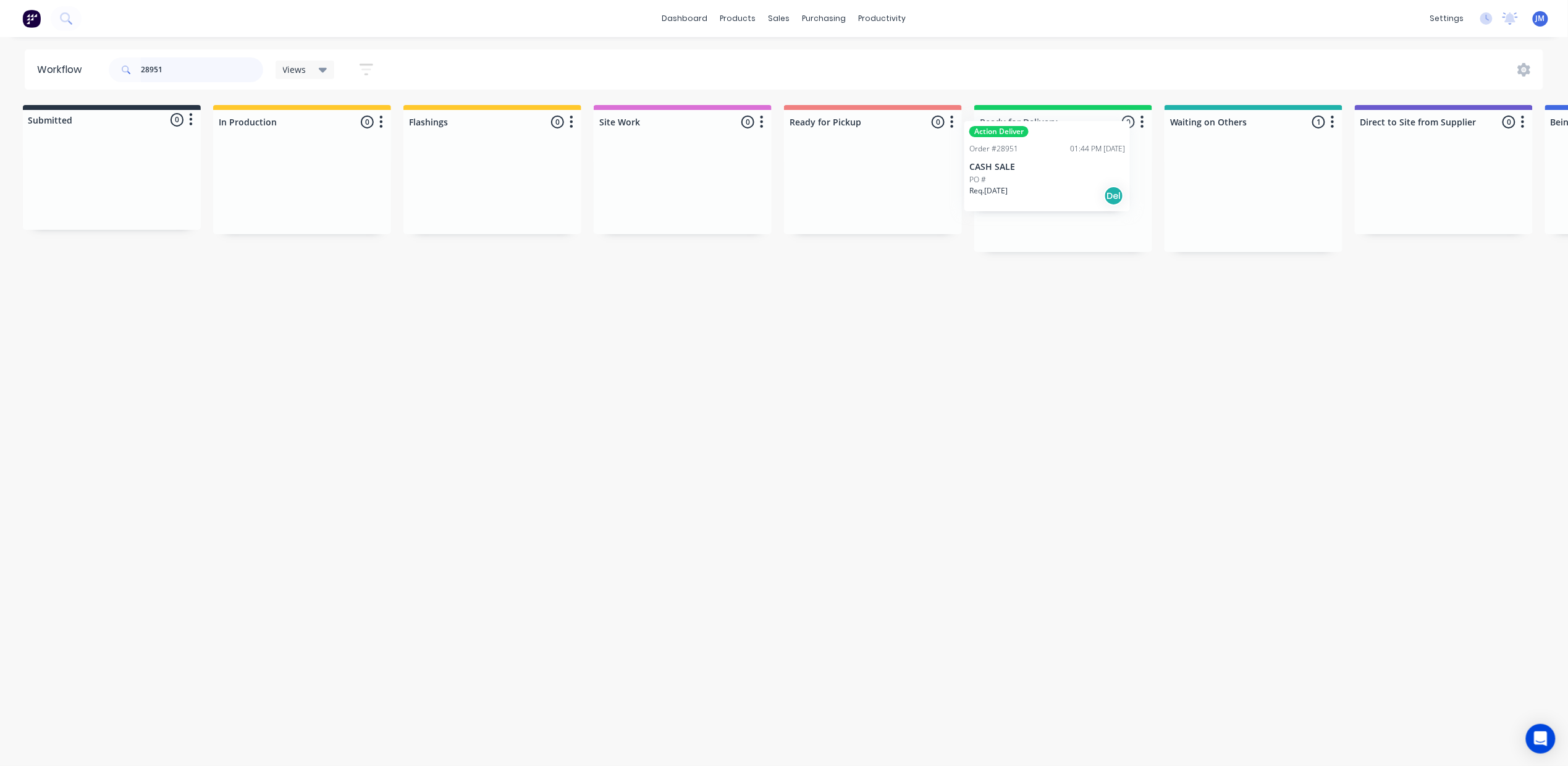
click at [1058, 184] on div "Submitted 0 Status colour #273444 hex #273444 Save Cancel Summaries Total order…" at bounding box center [1106, 179] width 2240 height 147
drag, startPoint x: 1150, startPoint y: 193, endPoint x: 1048, endPoint y: 162, distance: 106.6
click at [1046, 164] on div "Submitted 0 Status colour #273444 hex #273444 Save Cancel Summaries Total order…" at bounding box center [1106, 175] width 2240 height 140
type input "2"
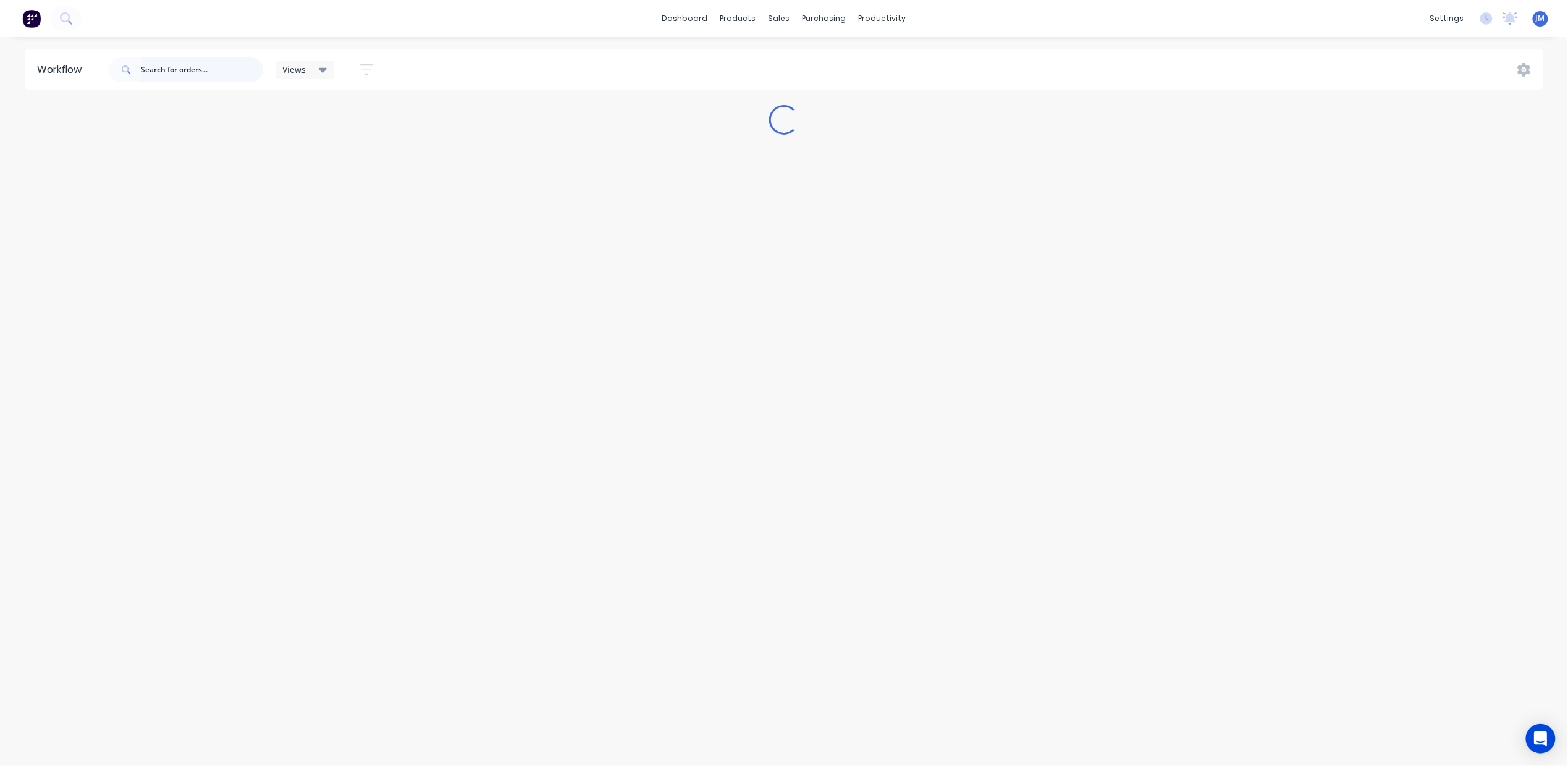
scroll to position [0, 0]
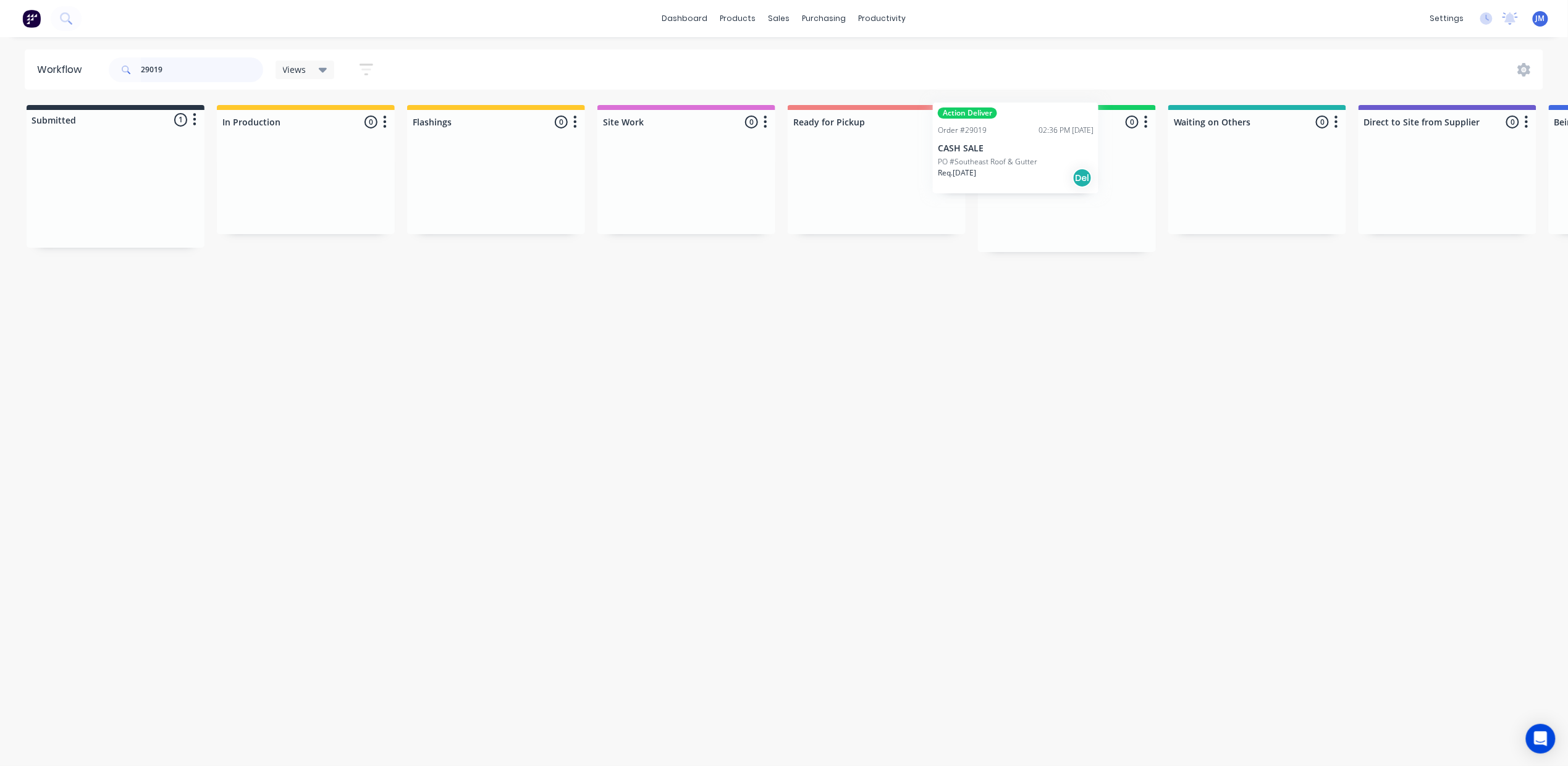
drag, startPoint x: 144, startPoint y: 201, endPoint x: 1004, endPoint y: 193, distance: 860.0
click at [1048, 169] on div "Submitted 1 Status colour #273444 hex #273444 Save Cancel Summaries Total order…" at bounding box center [1110, 179] width 2240 height 147
type input "2"
click at [538, 203] on div "Req. [DATE] PU" at bounding box center [496, 209] width 156 height 21
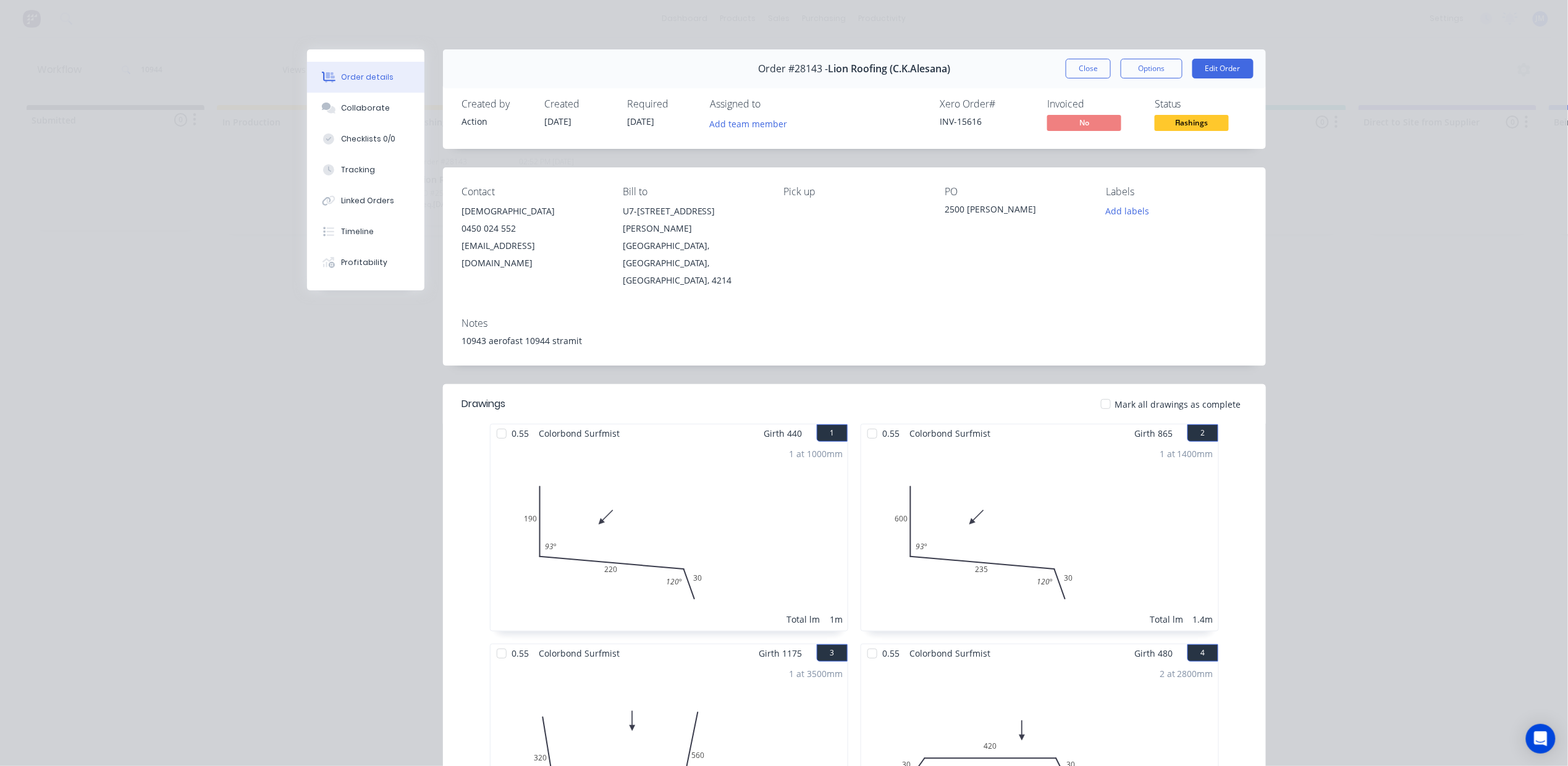
click at [1078, 70] on button "Close" at bounding box center [1088, 68] width 45 height 20
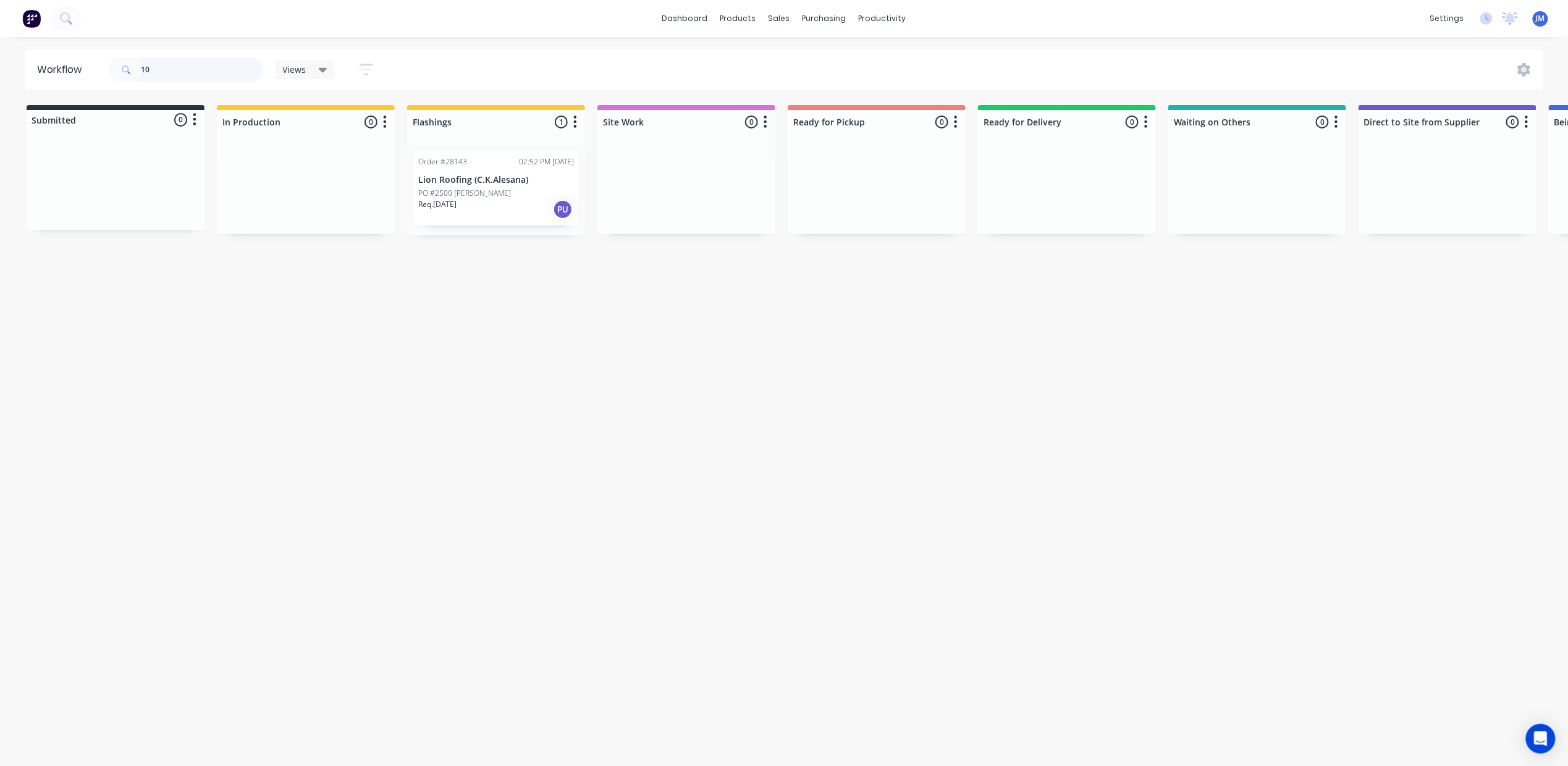
type input "1"
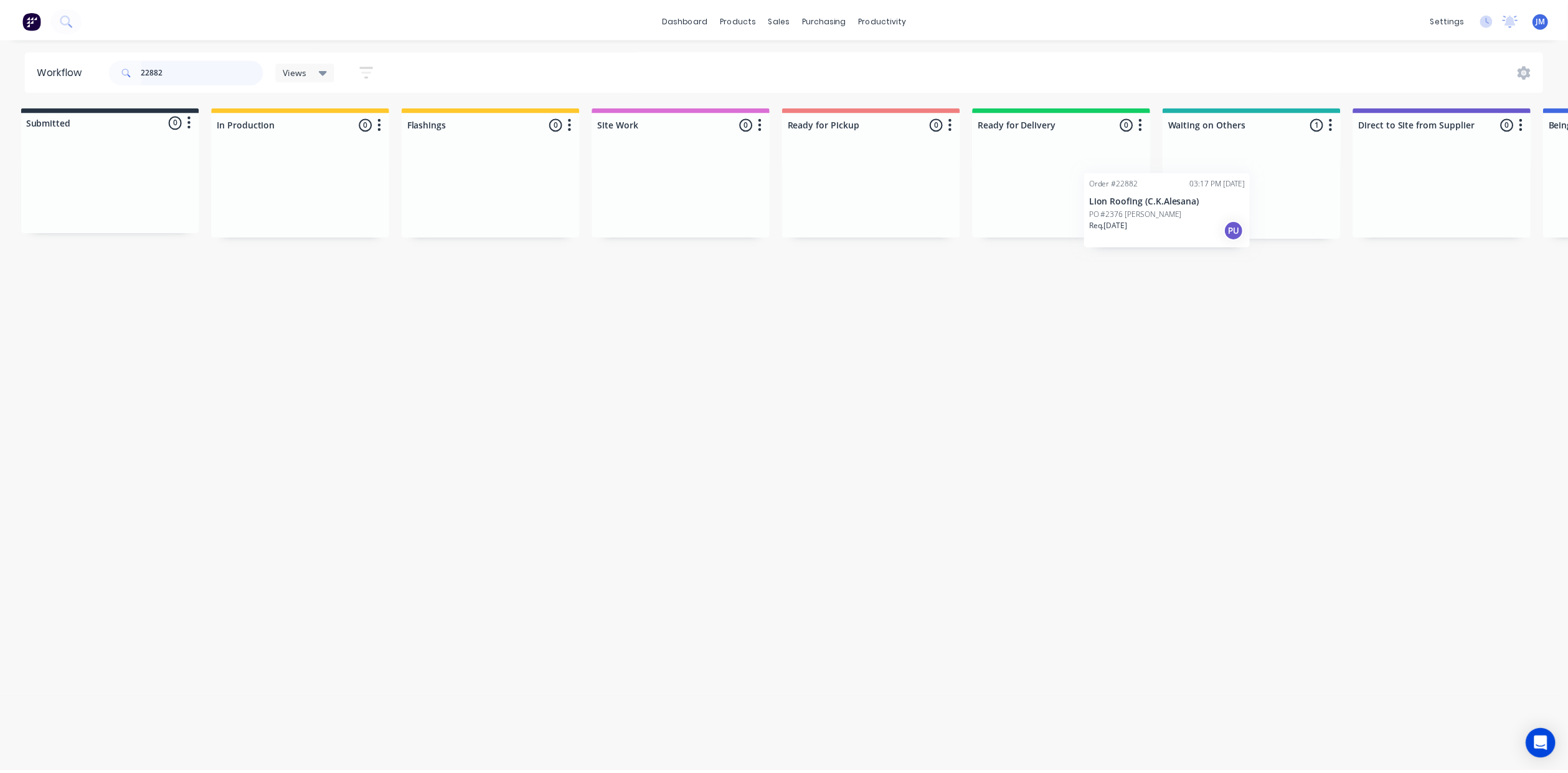
scroll to position [0, 6]
drag, startPoint x: 1235, startPoint y: 202, endPoint x: 829, endPoint y: 168, distance: 407.4
click at [829, 168] on div "Submitted 0 Status colour #273444 hex #273444 Save Cancel Summaries Total order…" at bounding box center [1113, 172] width 2258 height 131
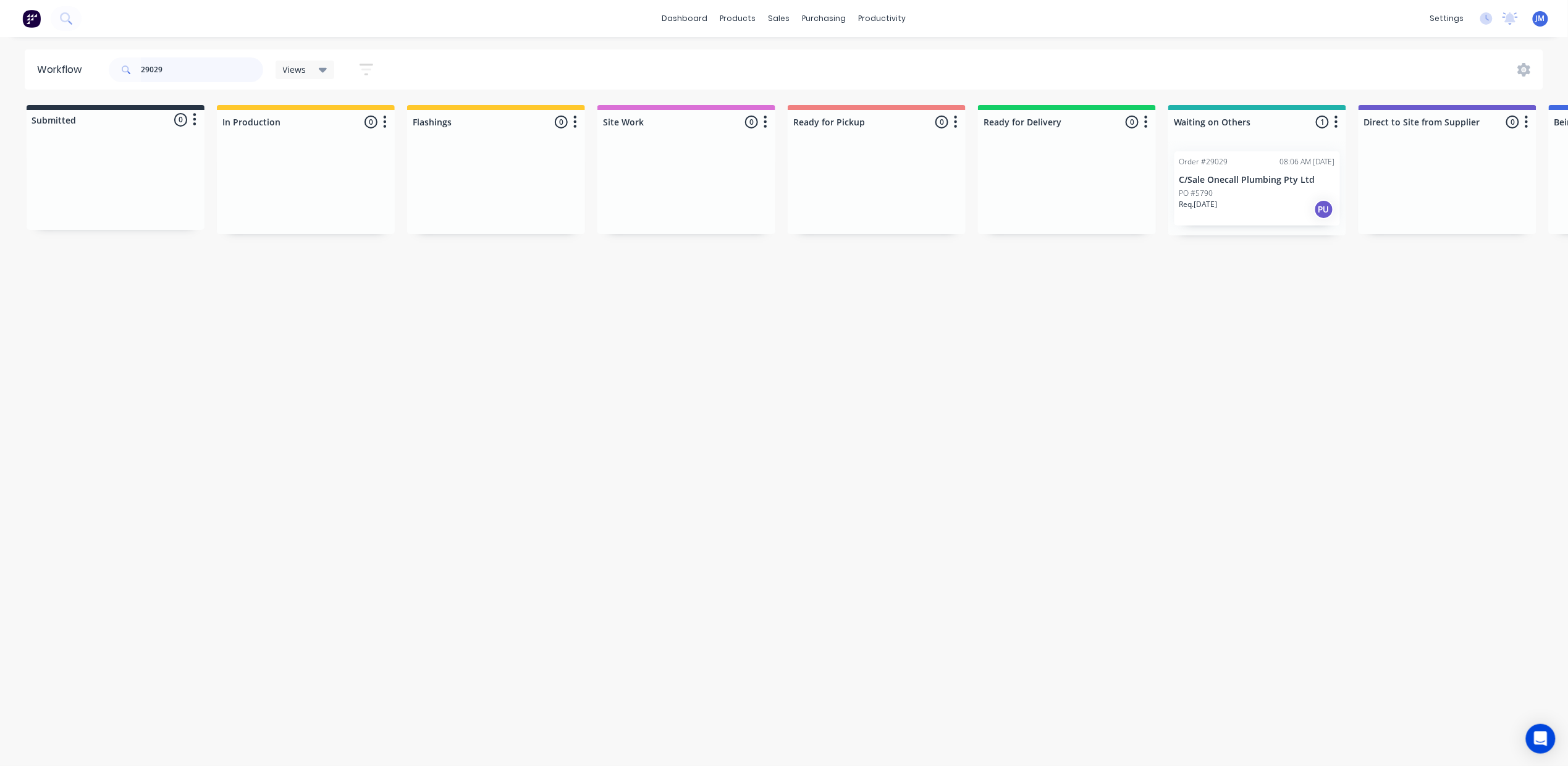
scroll to position [0, 2]
drag, startPoint x: 1221, startPoint y: 174, endPoint x: 798, endPoint y: 176, distance: 423.0
click at [798, 176] on div "Submitted 0 Status colour #273444 hex #273444 Save Cancel Summaries Total order…" at bounding box center [1108, 170] width 2240 height 130
drag, startPoint x: 1258, startPoint y: 197, endPoint x: 831, endPoint y: 197, distance: 427.0
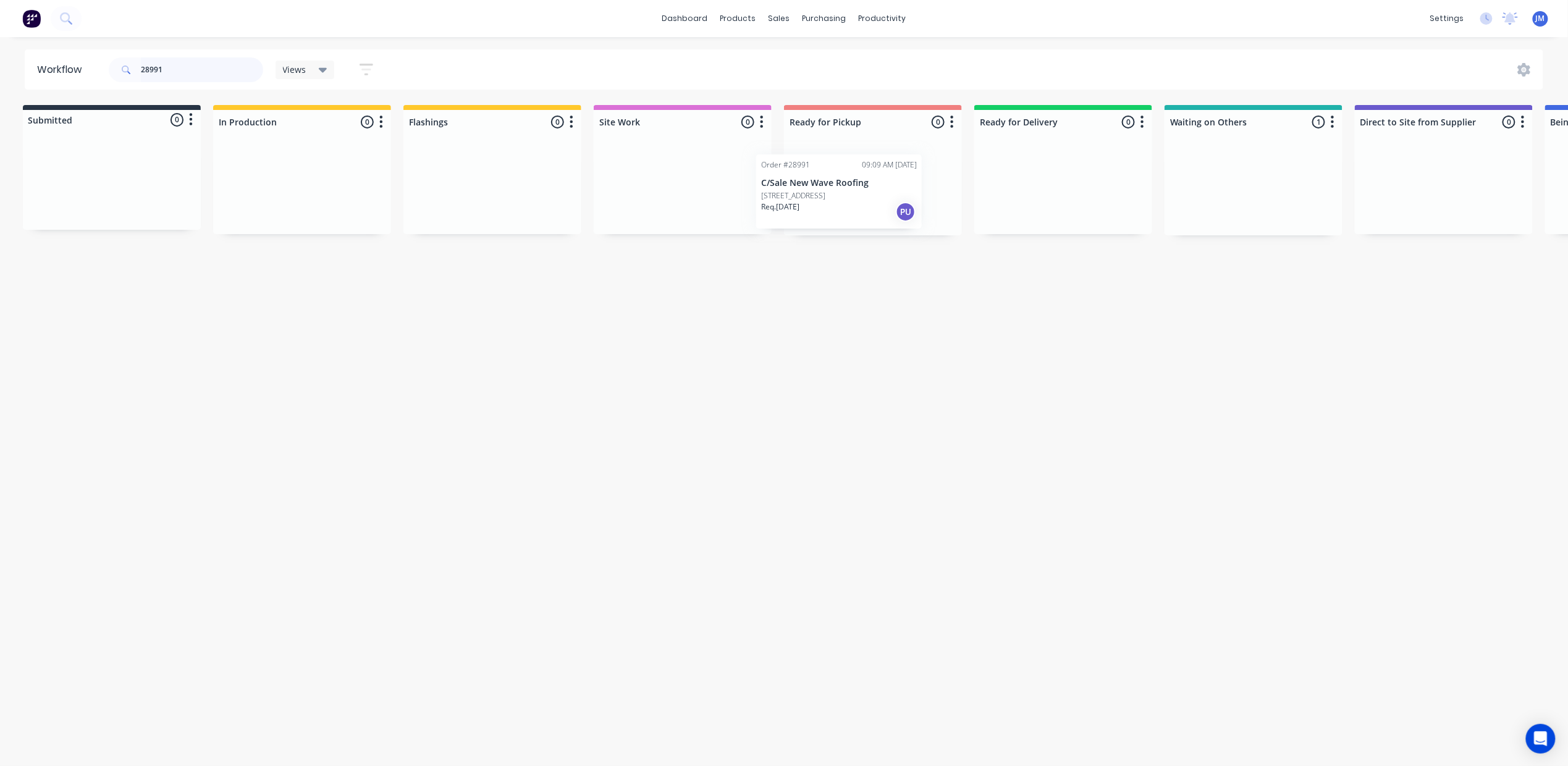
click at [831, 200] on div "Submitted 0 Status colour #273444 hex #273444 Save Cancel Summaries Total order…" at bounding box center [1106, 170] width 2240 height 130
click at [947, 307] on div "Mark as Picked Up" at bounding box center [964, 310] width 124 height 25
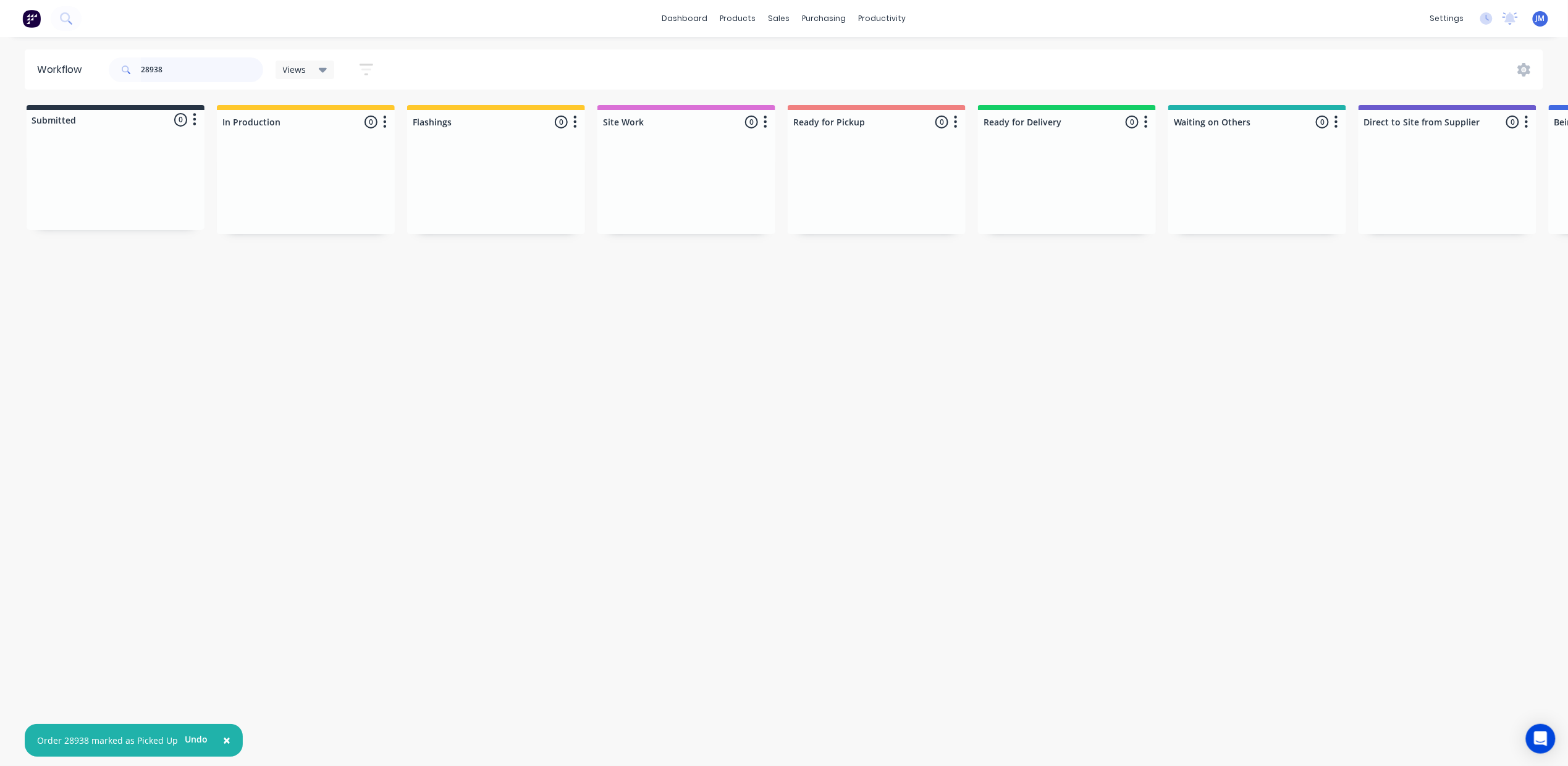
drag, startPoint x: 193, startPoint y: 77, endPoint x: 183, endPoint y: 74, distance: 10.4
click at [193, 75] on input "28938" at bounding box center [202, 70] width 122 height 25
type input "2"
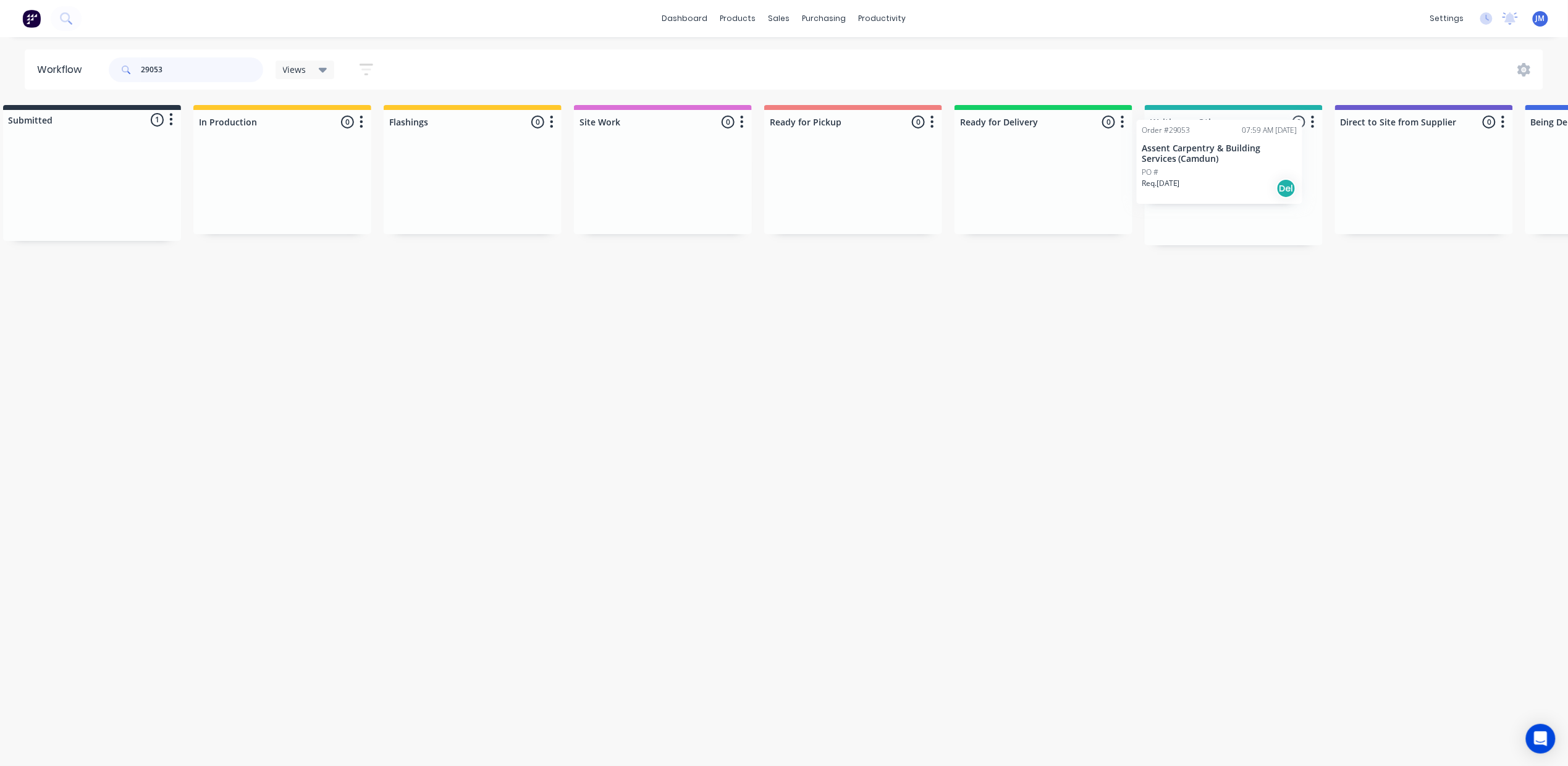
scroll to position [0, 28]
drag, startPoint x: 100, startPoint y: 168, endPoint x: 1208, endPoint y: 144, distance: 1108.3
click at [1208, 144] on div "Submitted 1 Status colour #273444 hex #273444 Save Cancel Summaries Total order…" at bounding box center [1082, 175] width 2240 height 140
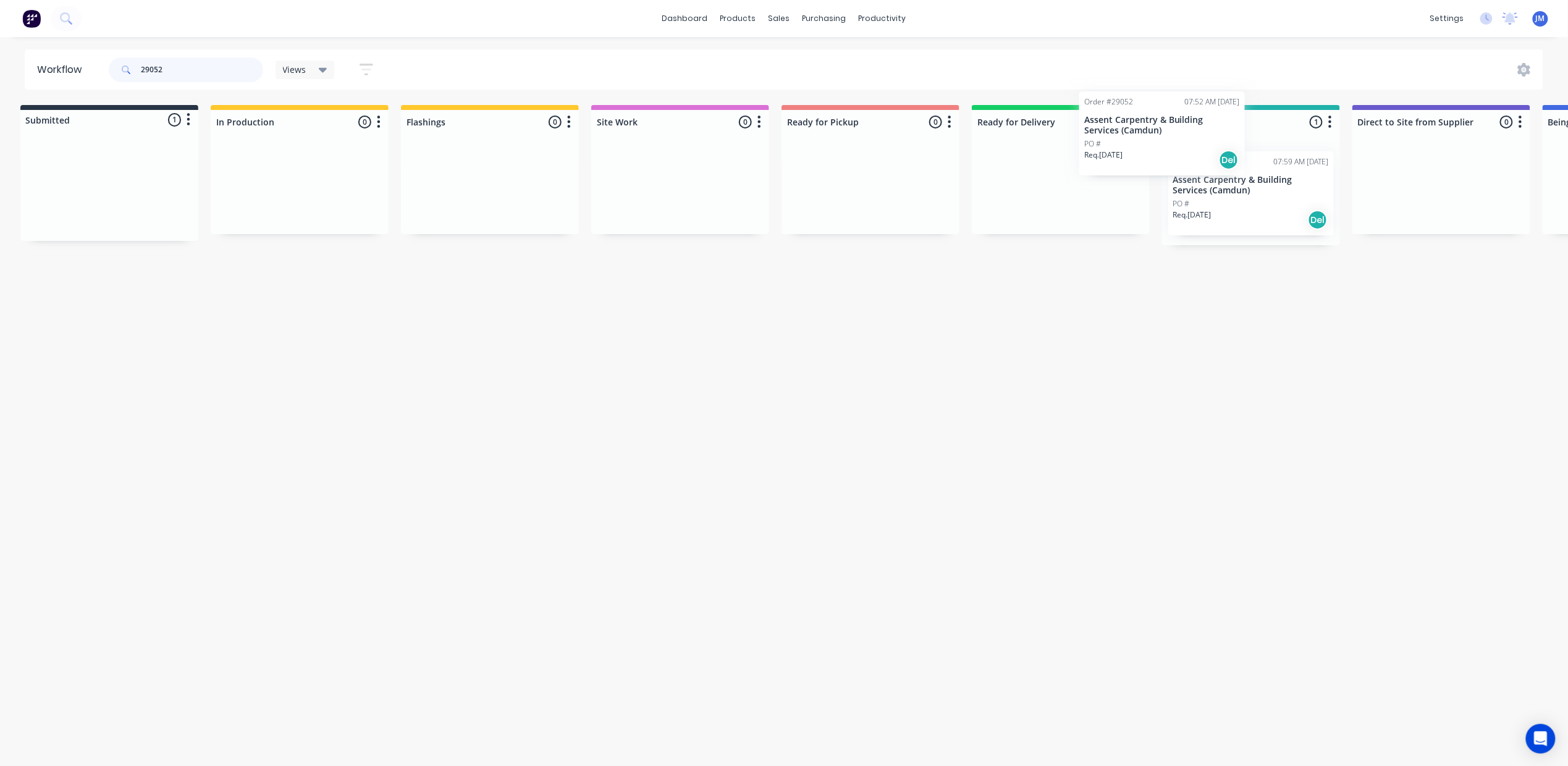
drag, startPoint x: 98, startPoint y: 203, endPoint x: 1171, endPoint y: 142, distance: 1074.7
click at [1171, 142] on div "Submitted 1 Status colour #273444 hex #273444 Save Cancel Summaries Total order…" at bounding box center [1104, 175] width 2240 height 140
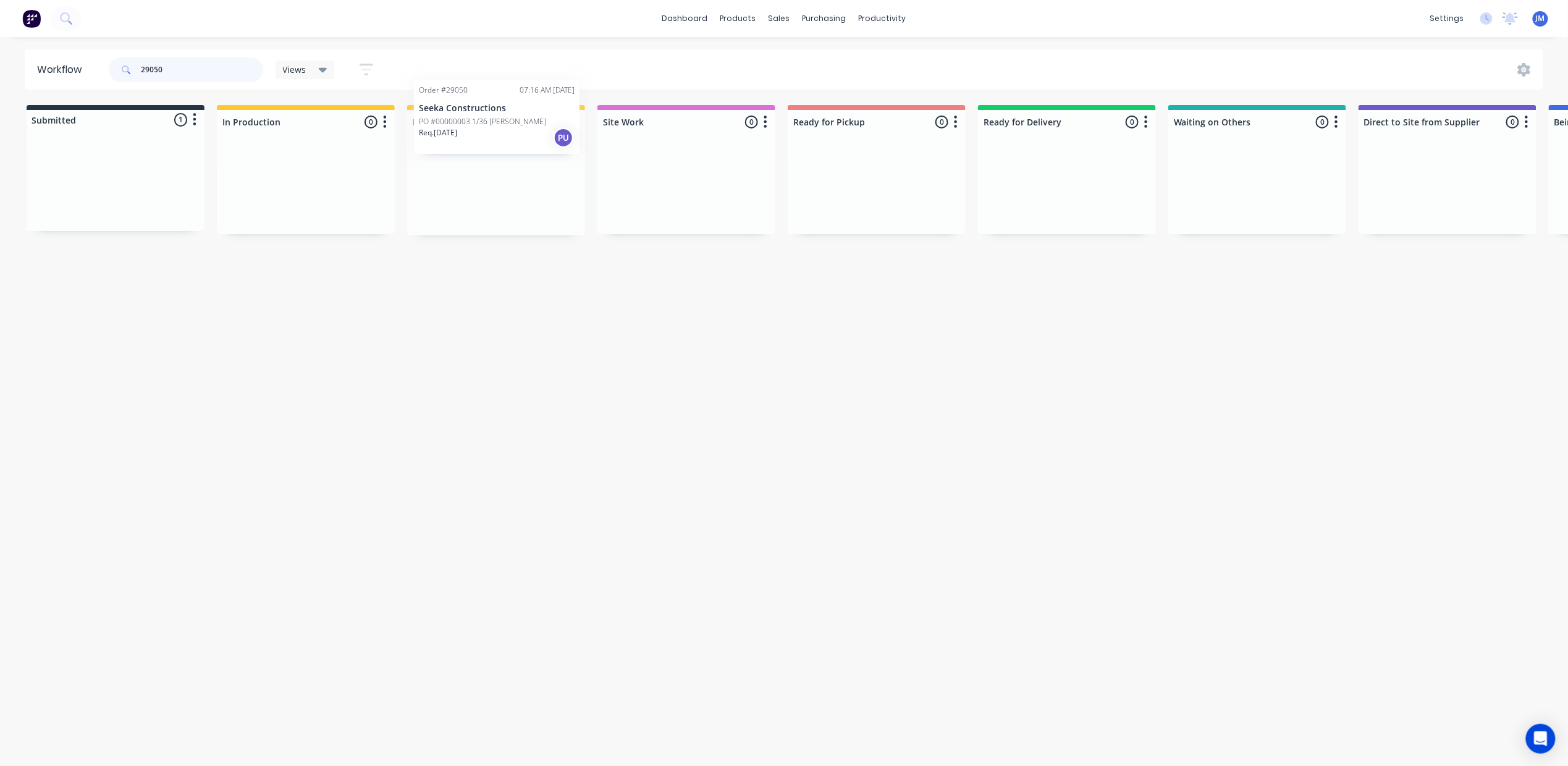
drag, startPoint x: 104, startPoint y: 175, endPoint x: 492, endPoint y: 107, distance: 393.9
click at [492, 107] on div "Submitted 1 Status colour #273444 hex #273444 Save Cancel Summaries Total order…" at bounding box center [1110, 170] width 2240 height 130
drag, startPoint x: 134, startPoint y: 176, endPoint x: 470, endPoint y: 137, distance: 338.3
click at [470, 137] on div "Submitted 1 Status colour #273444 hex #273444 Save Cancel Summaries Total order…" at bounding box center [1110, 170] width 2240 height 130
drag, startPoint x: 42, startPoint y: 212, endPoint x: 364, endPoint y: 195, distance: 322.4
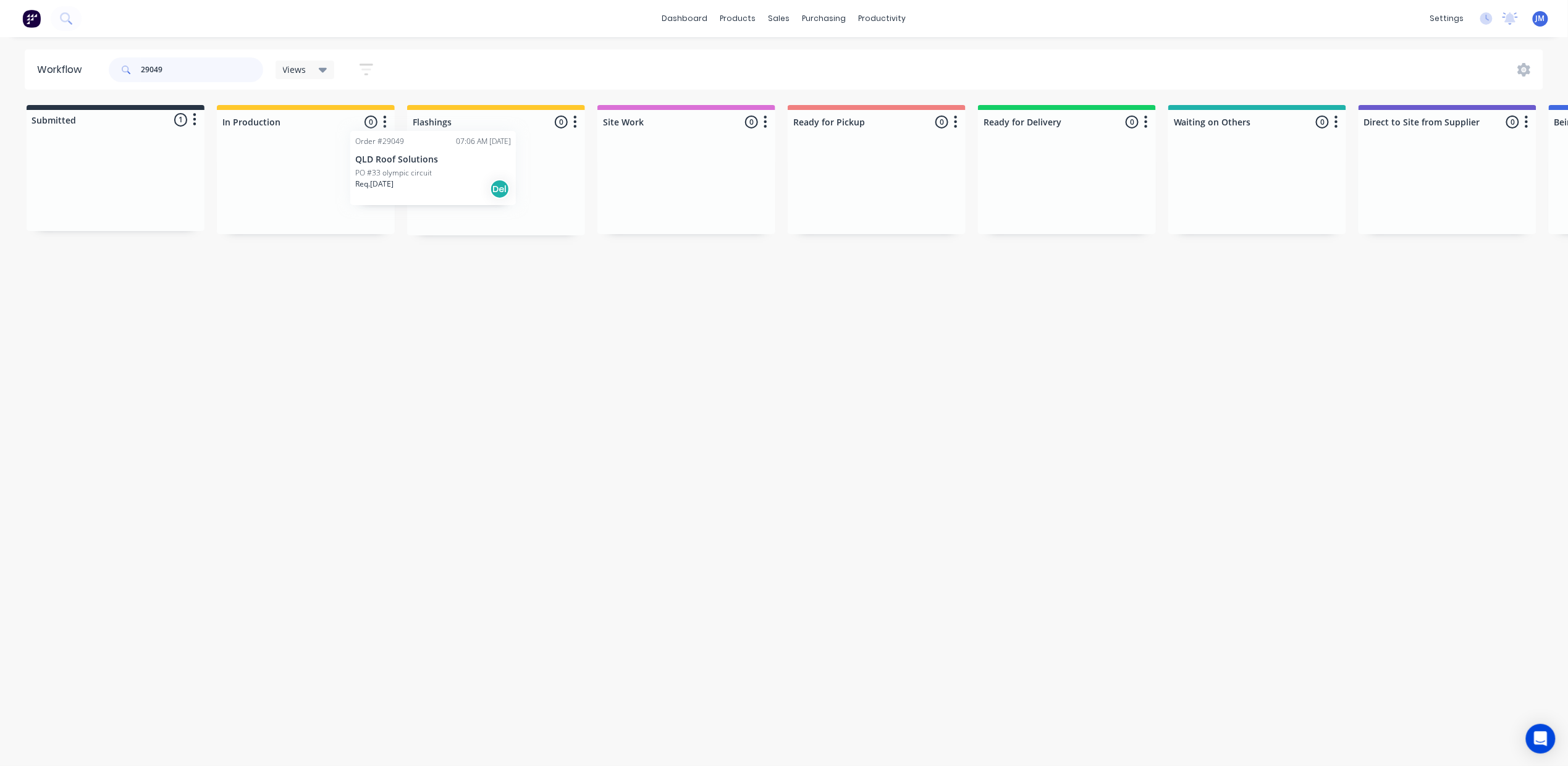
click at [364, 195] on div "Submitted 1 Status colour #273444 hex #273444 Save Cancel Summaries Total order…" at bounding box center [1110, 170] width 2240 height 130
drag, startPoint x: 168, startPoint y: 179, endPoint x: 539, endPoint y: 171, distance: 371.1
click at [530, 175] on div "Submitted 1 Status colour #273444 hex #273444 Save Cancel Summaries Total order…" at bounding box center [1110, 170] width 2240 height 130
drag, startPoint x: 85, startPoint y: 186, endPoint x: 476, endPoint y: 159, distance: 391.9
click at [472, 164] on div "Submitted 1 Status colour #273444 hex #273444 Save Cancel Summaries Total order…" at bounding box center [1110, 170] width 2240 height 130
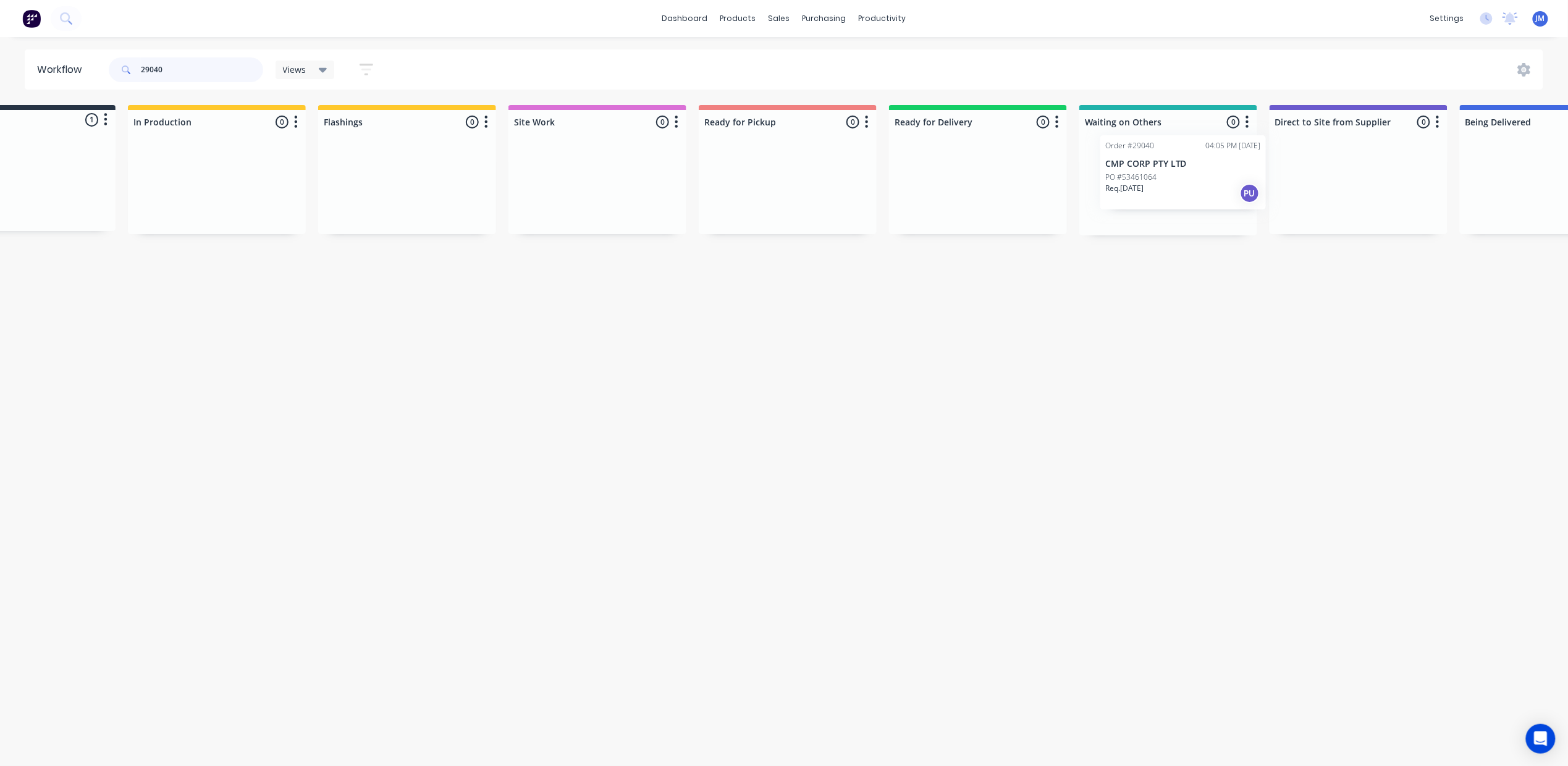
scroll to position [0, 95]
drag, startPoint x: 103, startPoint y: 186, endPoint x: 1137, endPoint y: 178, distance: 1034.0
click at [1137, 178] on div "Submitted 1 Status colour #273444 hex #273444 Save Cancel Summaries Total order…" at bounding box center [1016, 170] width 2240 height 130
drag, startPoint x: 1176, startPoint y: 197, endPoint x: 1135, endPoint y: 182, distance: 43.7
click at [1134, 182] on div "Order #29040 04:05 PM [DATE] CMP CORP PTY LTD PO #53461064 Req. [DATE] PU" at bounding box center [1162, 189] width 178 height 94
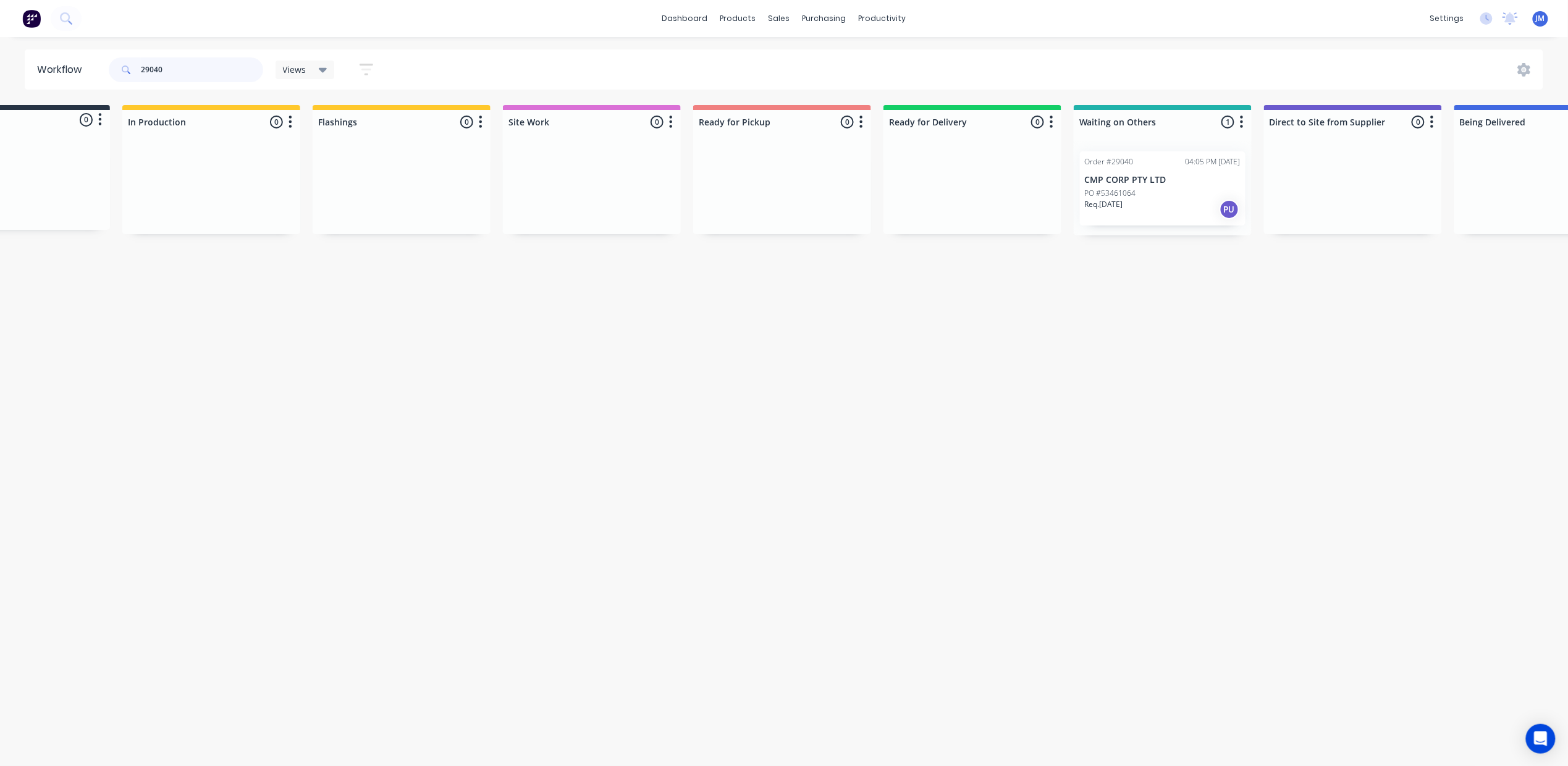
drag, startPoint x: 184, startPoint y: 64, endPoint x: 154, endPoint y: 63, distance: 30.0
click at [183, 64] on input "29040" at bounding box center [202, 70] width 122 height 25
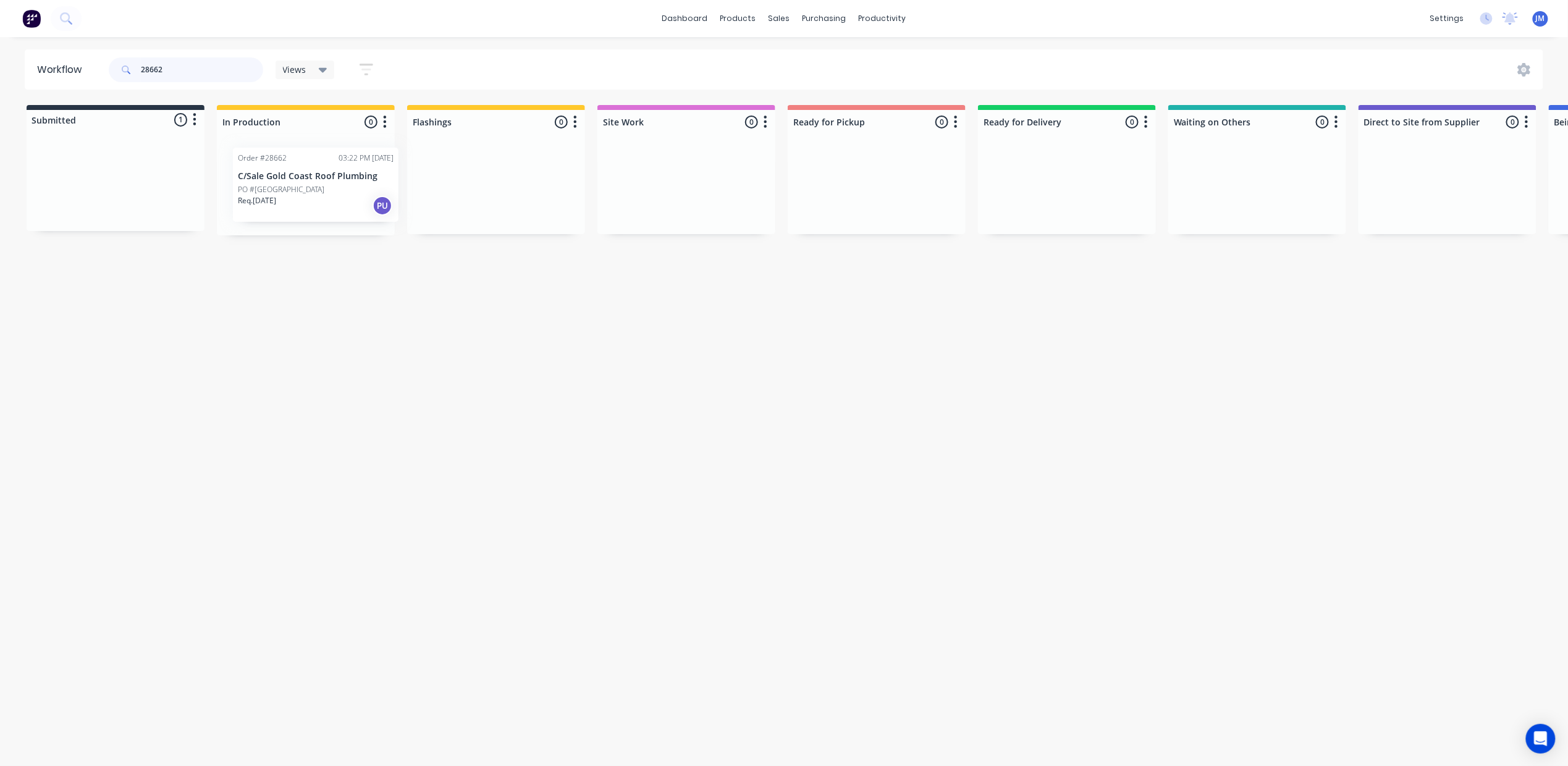
drag, startPoint x: 114, startPoint y: 182, endPoint x: 275, endPoint y: 176, distance: 161.1
click at [275, 181] on div "Submitted 1 Status colour #273444 hex #273444 Save Cancel Summaries Total order…" at bounding box center [1110, 170] width 2240 height 130
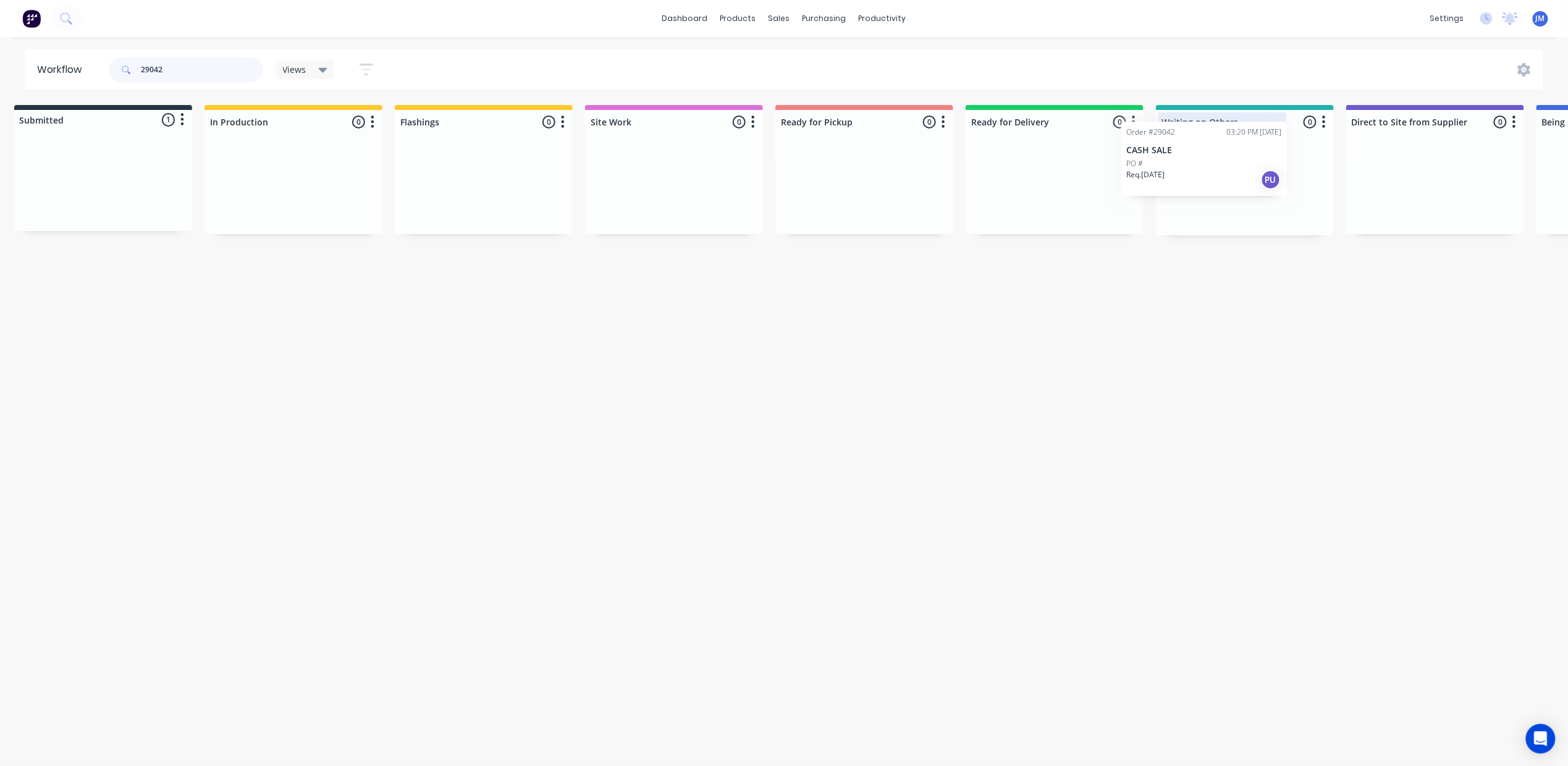
scroll to position [0, 18]
drag, startPoint x: 569, startPoint y: 161, endPoint x: 1201, endPoint y: 130, distance: 632.8
click at [1194, 133] on div "Submitted 1 Status colour #273444 hex #273444 Save Cancel Summaries Total order…" at bounding box center [1093, 170] width 2240 height 130
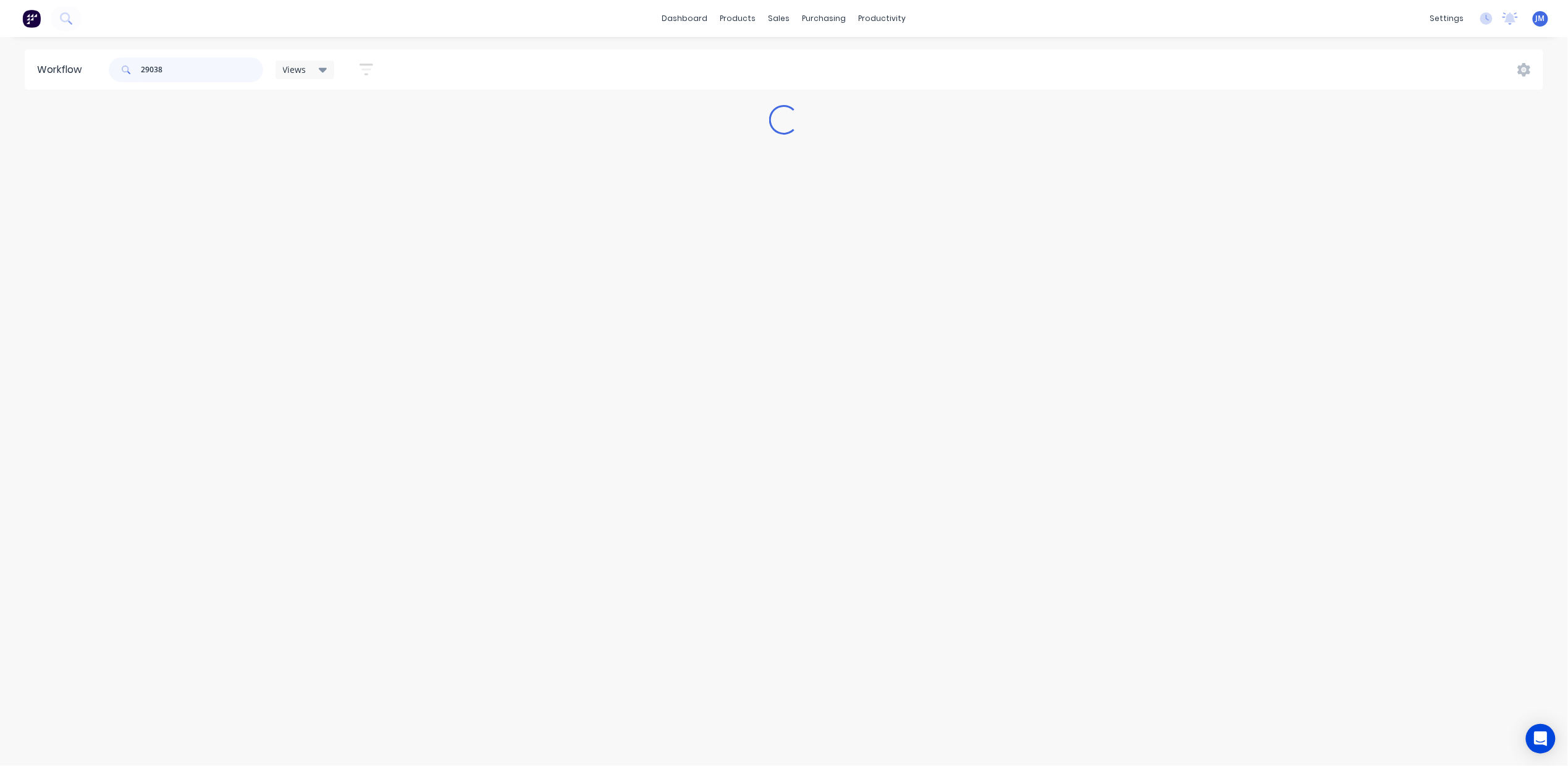
scroll to position [0, 0]
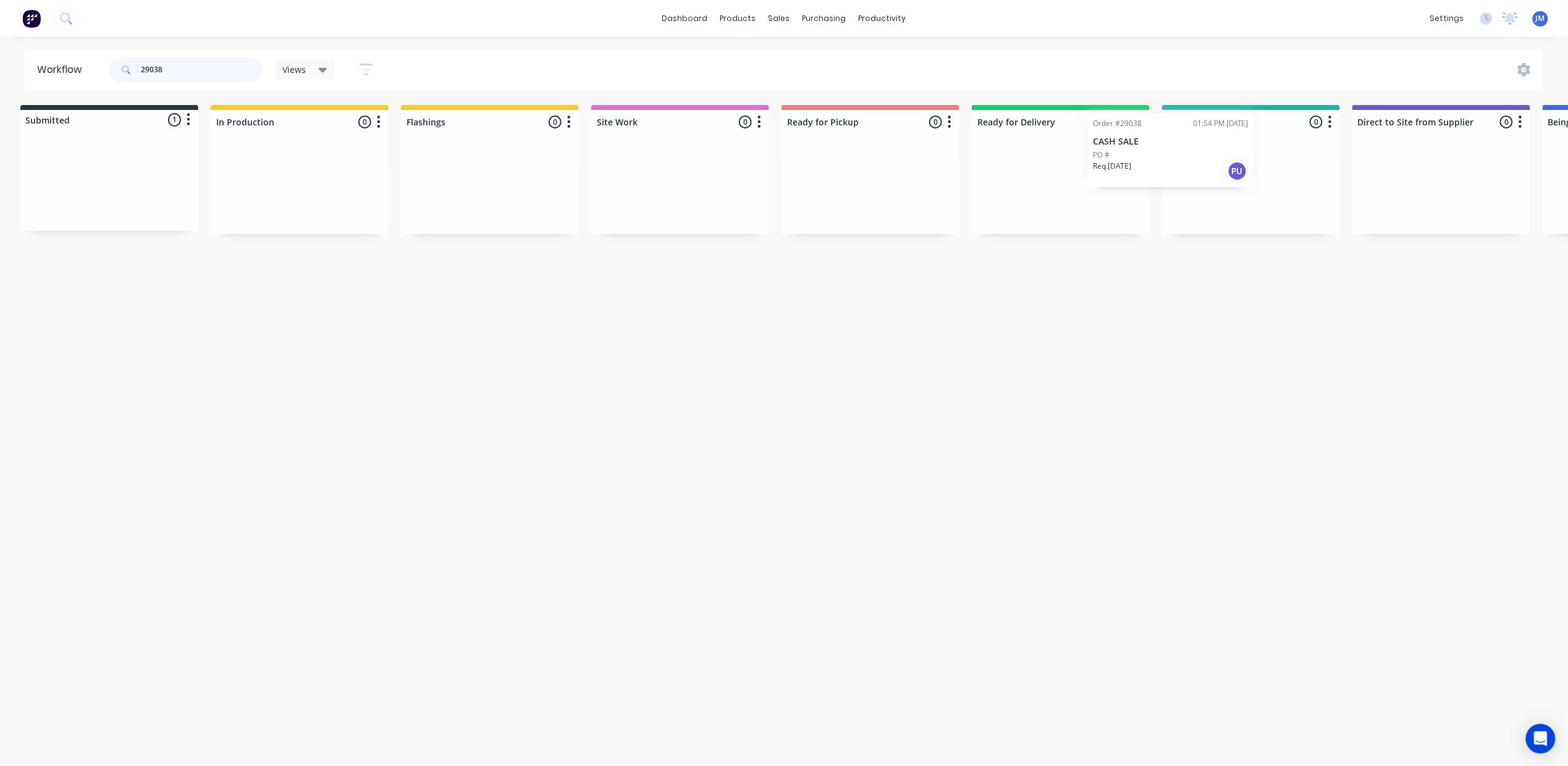
drag, startPoint x: 164, startPoint y: 210, endPoint x: 1271, endPoint y: 186, distance: 1107.3
click at [1261, 190] on div "Submitted 1 Status colour #273444 hex #273444 Save Cancel Summaries Total order…" at bounding box center [1104, 169] width 2240 height 129
drag, startPoint x: 122, startPoint y: 191, endPoint x: 324, endPoint y: 197, distance: 202.1
click at [324, 196] on div "Submitted 1 Status colour #273444 hex #273444 Save Cancel Summaries Total order…" at bounding box center [1110, 170] width 2240 height 130
drag, startPoint x: 73, startPoint y: 193, endPoint x: 1175, endPoint y: 168, distance: 1102.3
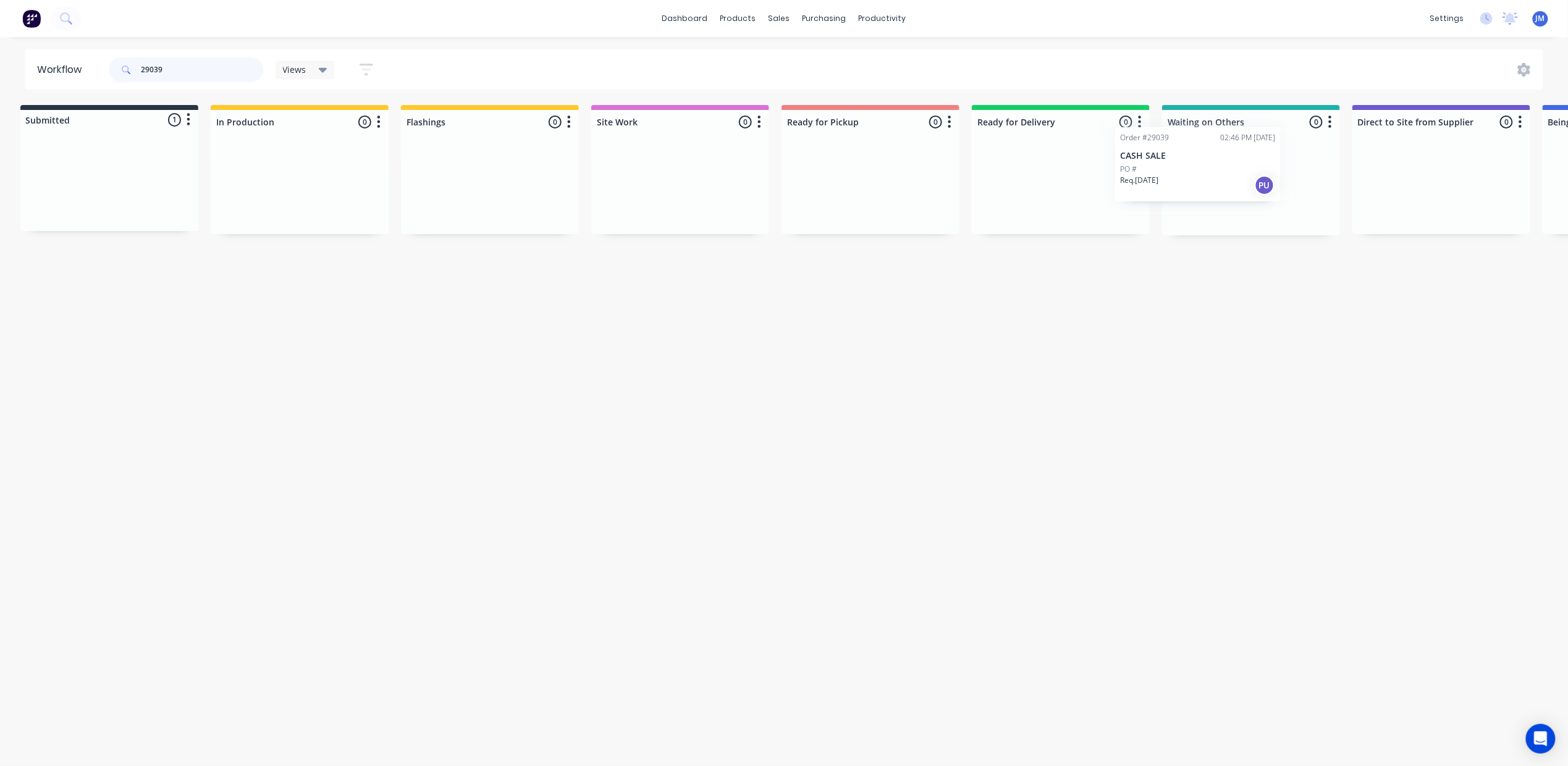
click at [1167, 171] on div "Submitted 1 Status colour #273444 hex #273444 Save Cancel Summaries Total order…" at bounding box center [1104, 170] width 2240 height 130
drag, startPoint x: 183, startPoint y: 169, endPoint x: 473, endPoint y: 156, distance: 290.3
click at [471, 161] on div "Submitted 1 Status colour #273444 hex #273444 Save Cancel Summaries Total order…" at bounding box center [1110, 170] width 2240 height 130
drag, startPoint x: 92, startPoint y: 173, endPoint x: 262, endPoint y: 186, distance: 170.5
click at [270, 186] on div "Submitted 1 Status colour #273444 hex #273444 Save Cancel Summaries Total order…" at bounding box center [1110, 170] width 2240 height 130
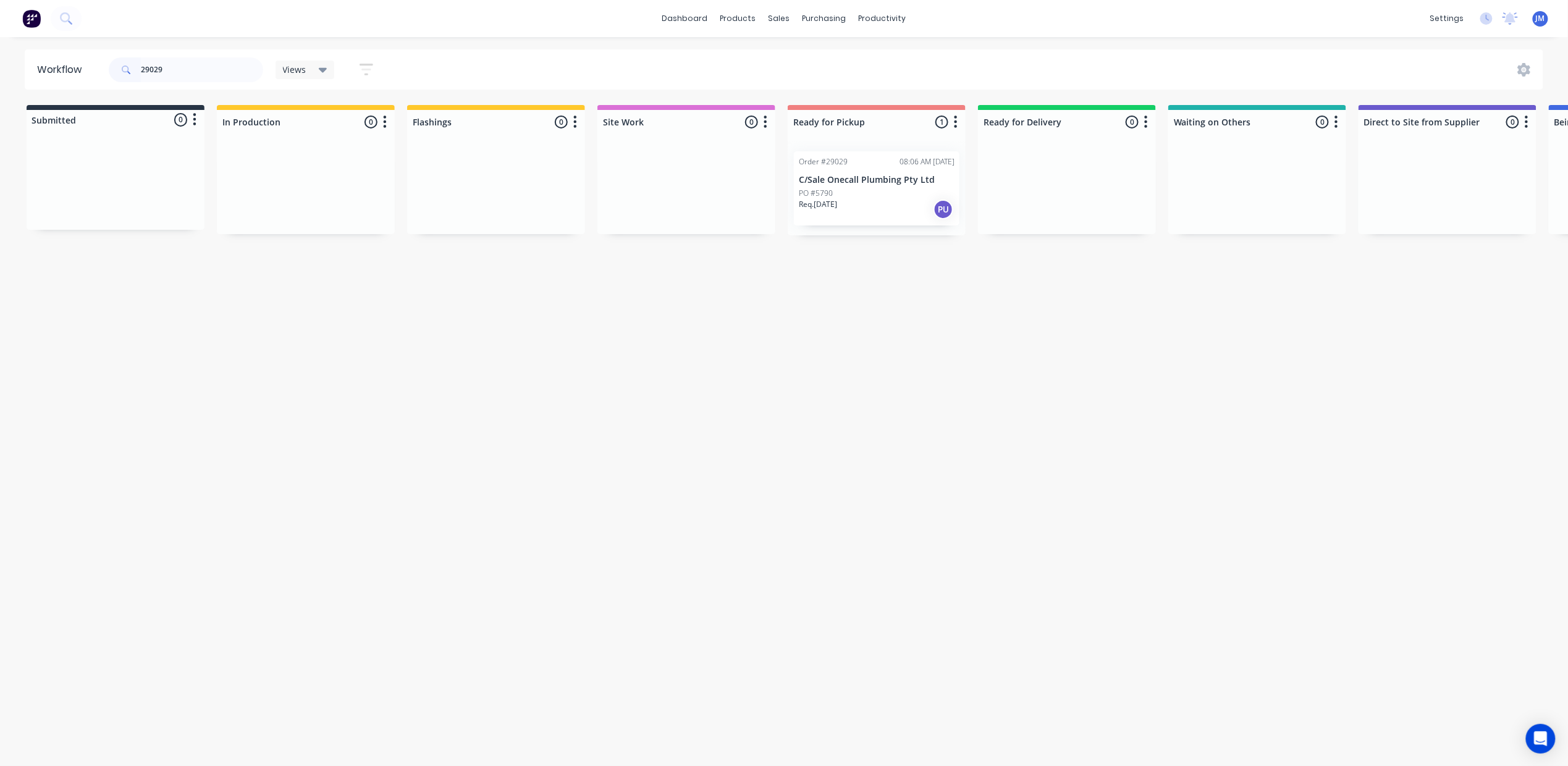
click at [858, 205] on div "Req. [DATE] PU" at bounding box center [876, 209] width 156 height 21
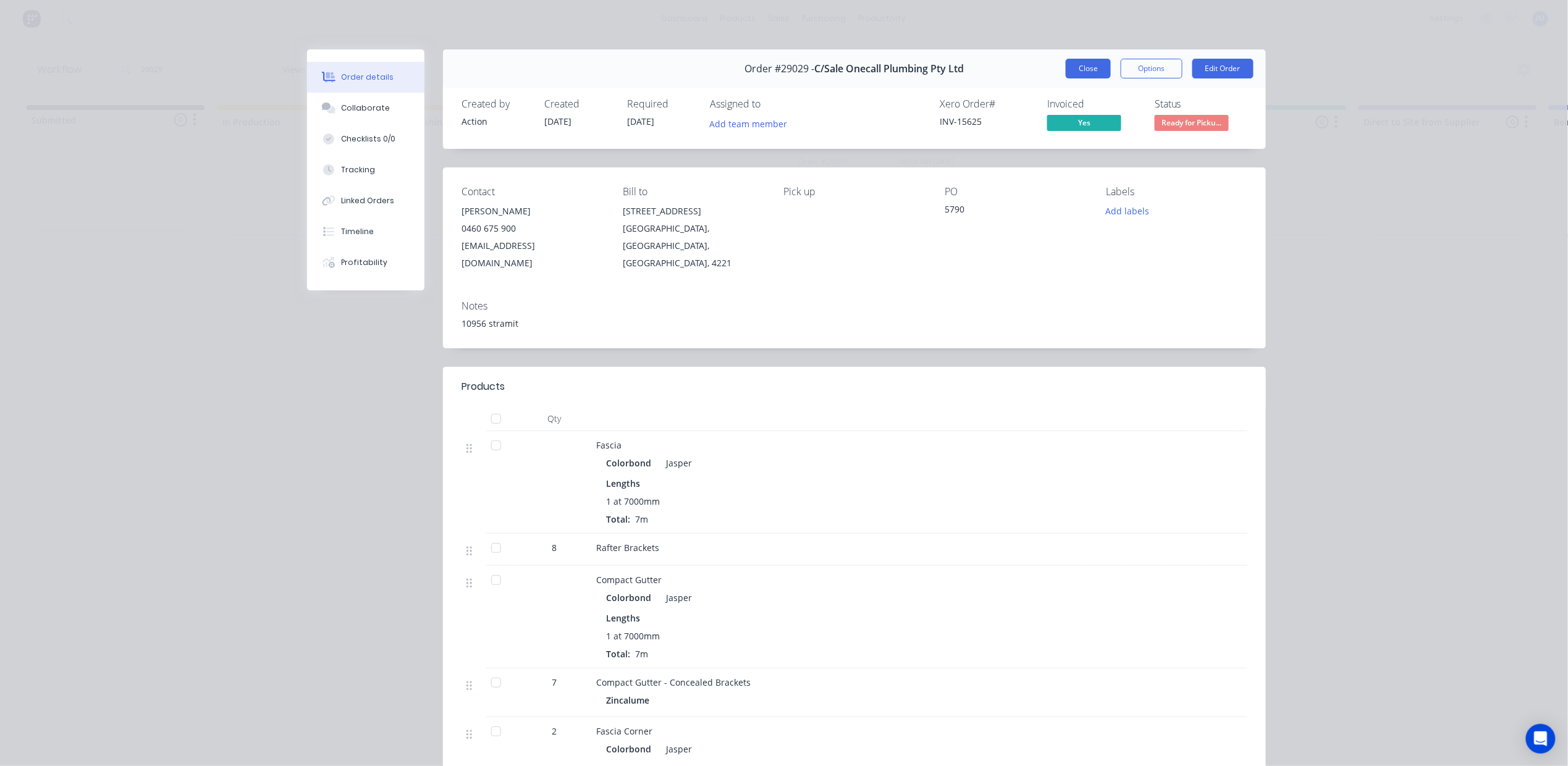
click at [1073, 65] on button "Close" at bounding box center [1088, 68] width 45 height 20
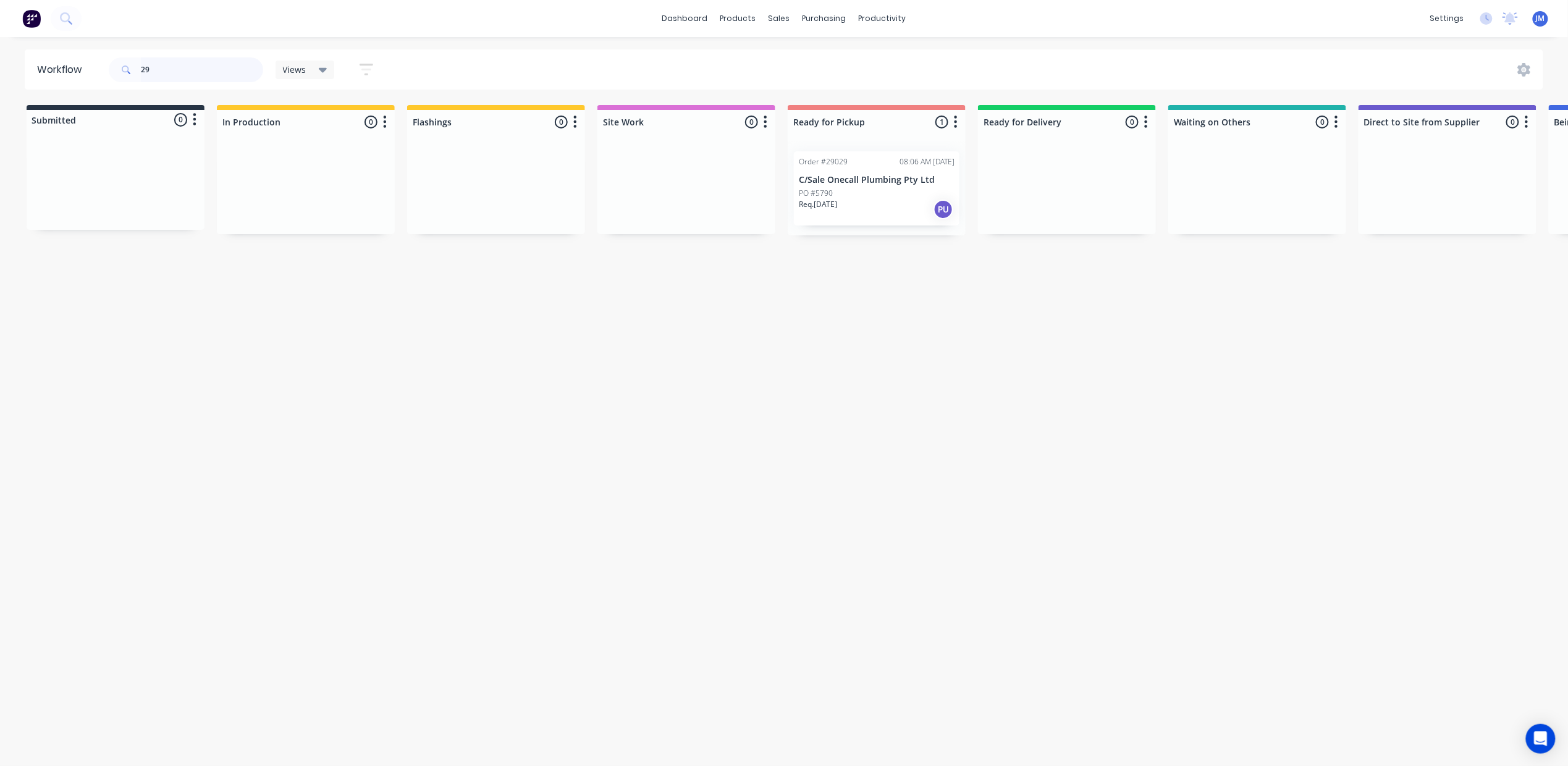
type input "2"
click at [918, 296] on div "Mark as Picked Up" at bounding box center [918, 297] width 124 height 25
click at [174, 80] on input "29001" at bounding box center [202, 70] width 122 height 25
type input "2"
